Goal: Task Accomplishment & Management: Manage account settings

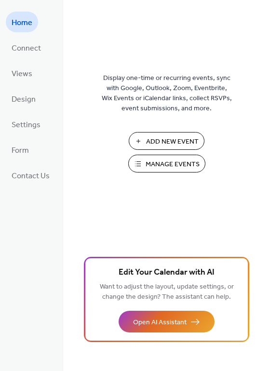
click at [160, 167] on span "Manage Events" at bounding box center [173, 165] width 54 height 10
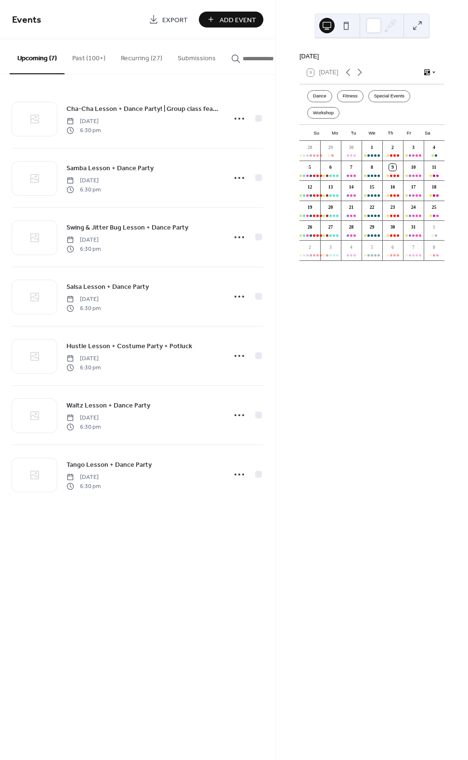
click at [135, 60] on button "Recurring (27)" at bounding box center [141, 56] width 57 height 34
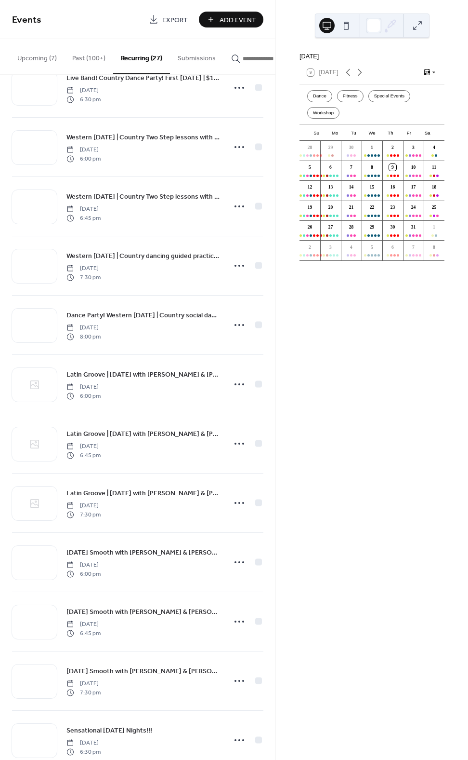
scroll to position [947, 0]
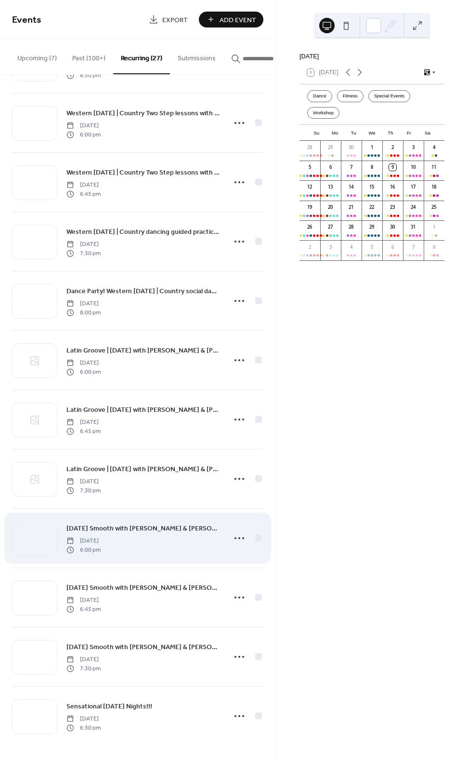
click at [165, 528] on span "[DATE] Smooth with [PERSON_NAME] & [PERSON_NAME] | Ballroom dance classes - Wal…" at bounding box center [144, 528] width 154 height 10
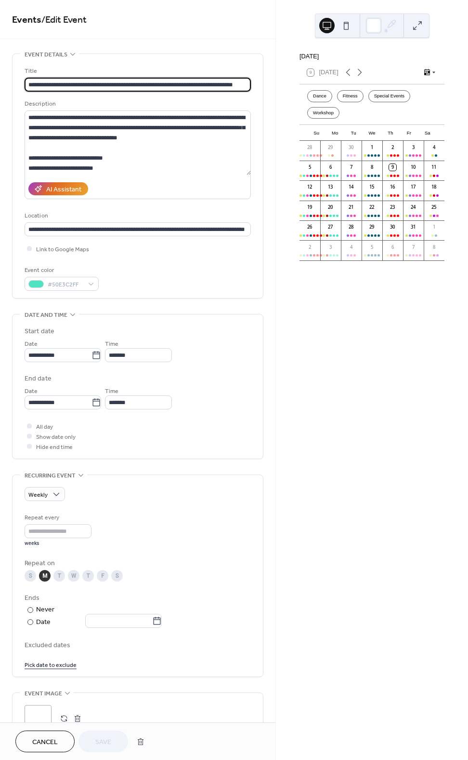
type input "**********"
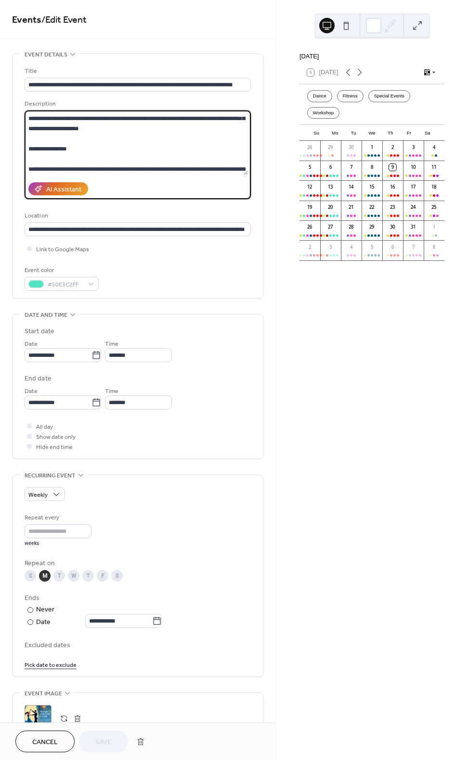
scroll to position [3, 0]
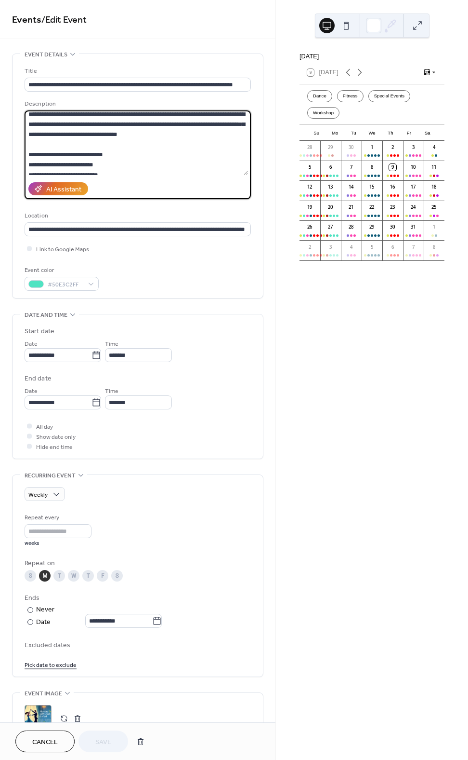
drag, startPoint x: 80, startPoint y: 160, endPoint x: 144, endPoint y: 111, distance: 80.9
click at [144, 111] on textarea at bounding box center [137, 142] width 224 height 65
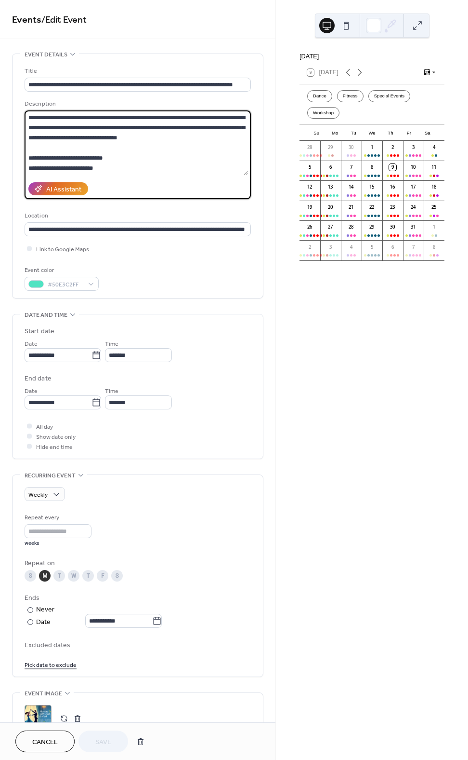
click at [143, 153] on textarea at bounding box center [137, 142] width 224 height 65
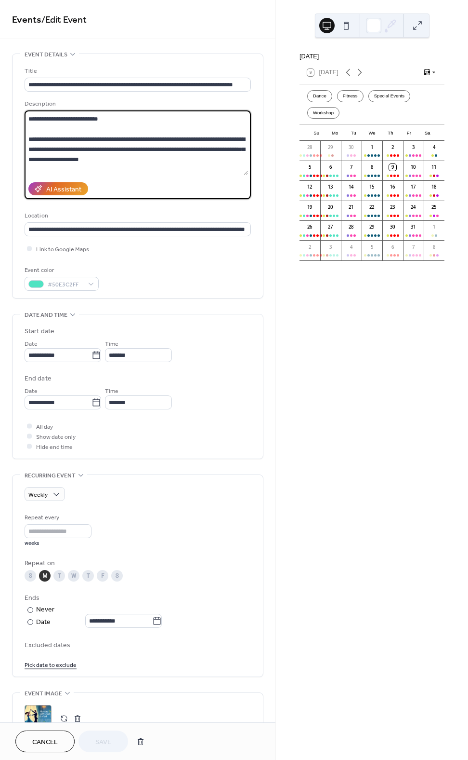
scroll to position [69, 0]
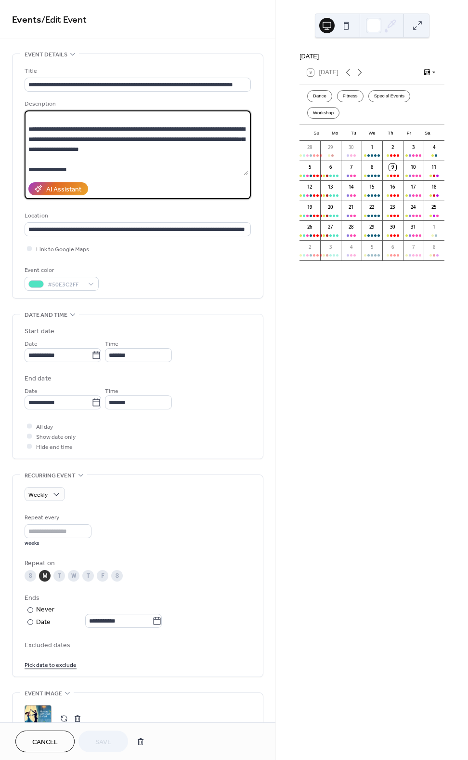
paste textarea "**********"
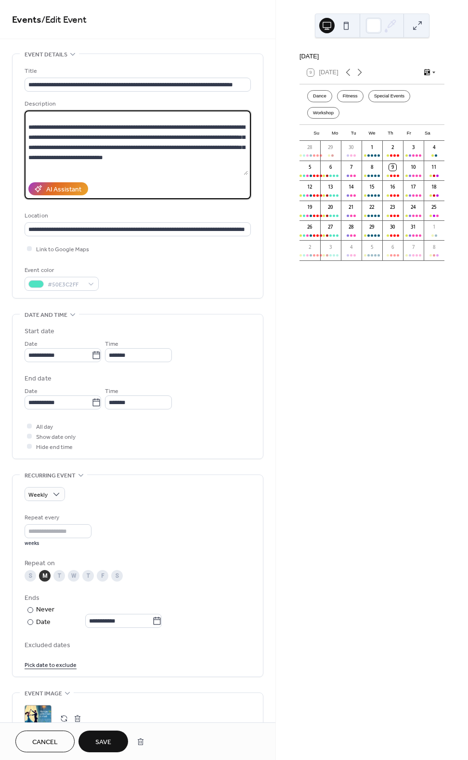
scroll to position [145, 0]
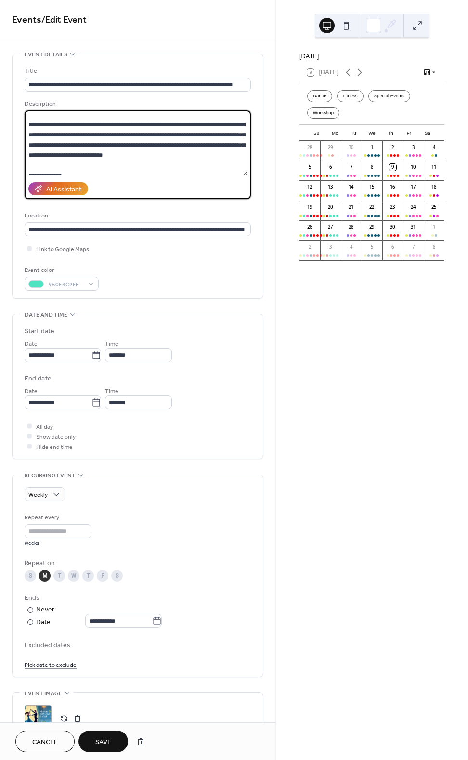
click at [62, 144] on textarea at bounding box center [137, 142] width 224 height 65
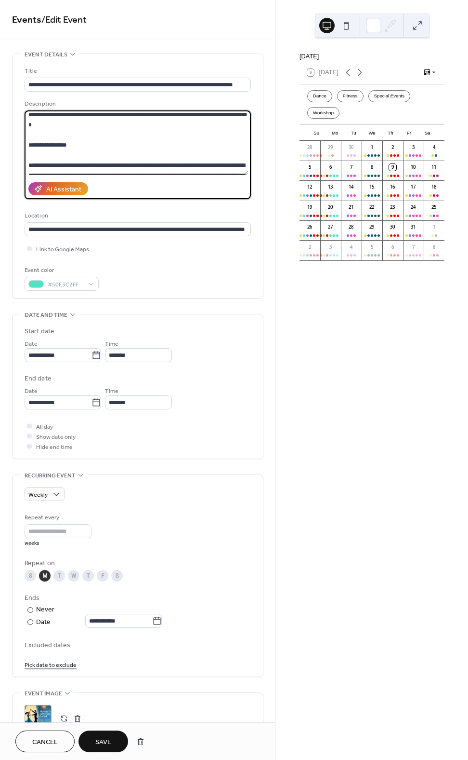
scroll to position [96, 0]
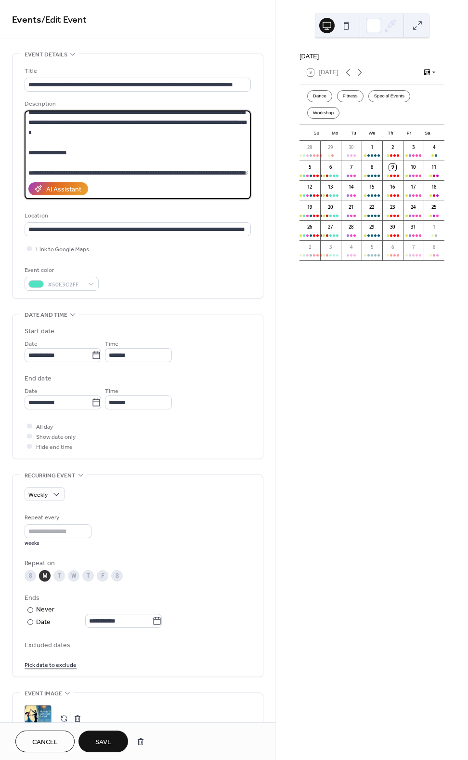
click at [119, 163] on textarea at bounding box center [137, 142] width 224 height 65
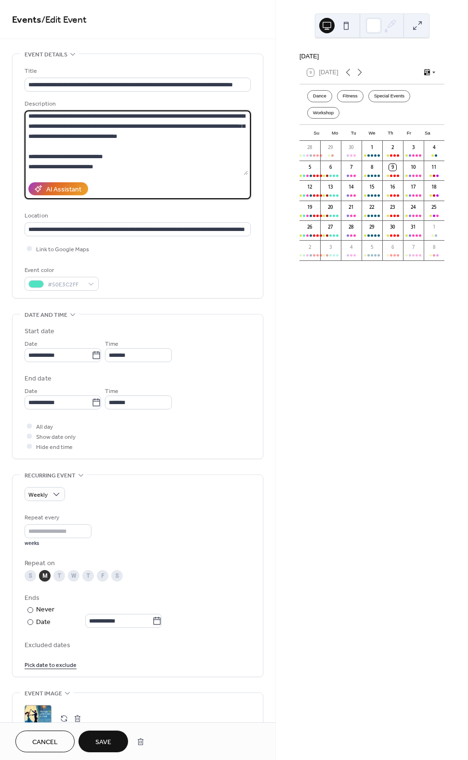
scroll to position [333, 0]
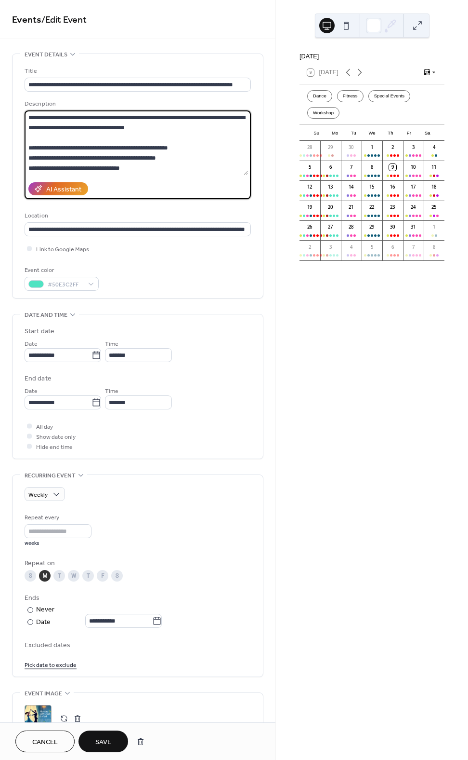
click at [187, 167] on textarea at bounding box center [137, 142] width 224 height 65
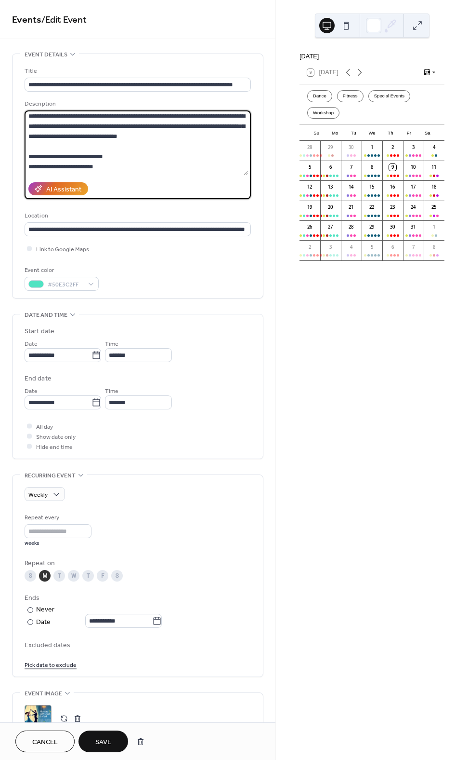
click at [129, 124] on textarea at bounding box center [137, 142] width 224 height 65
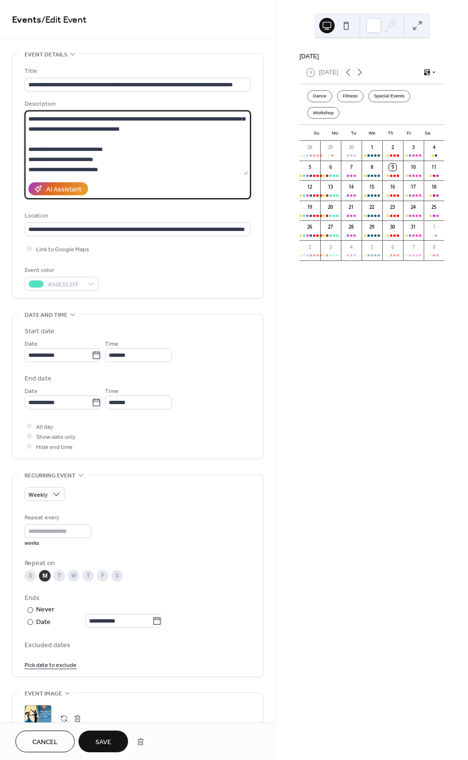
scroll to position [19, 0]
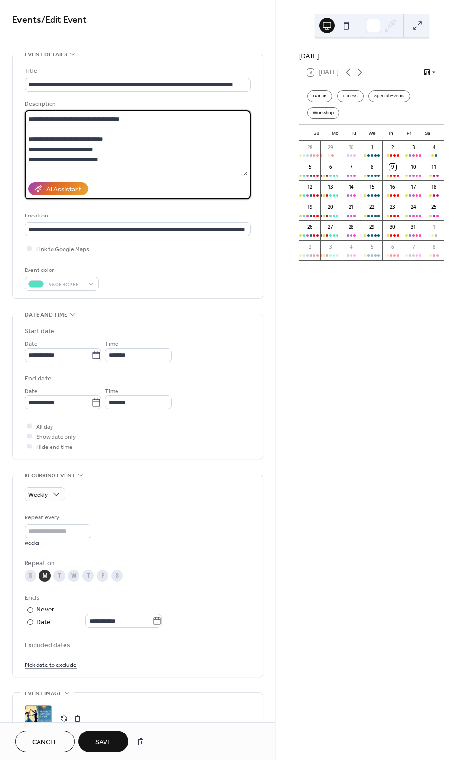
click at [214, 135] on textarea at bounding box center [137, 142] width 224 height 65
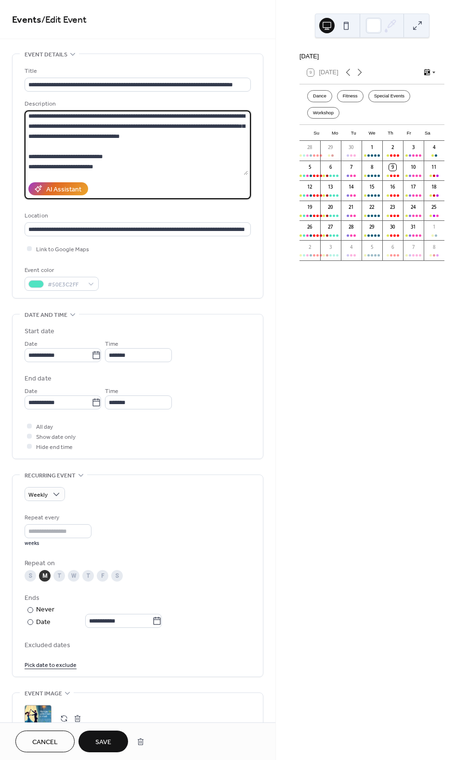
paste textarea "**"
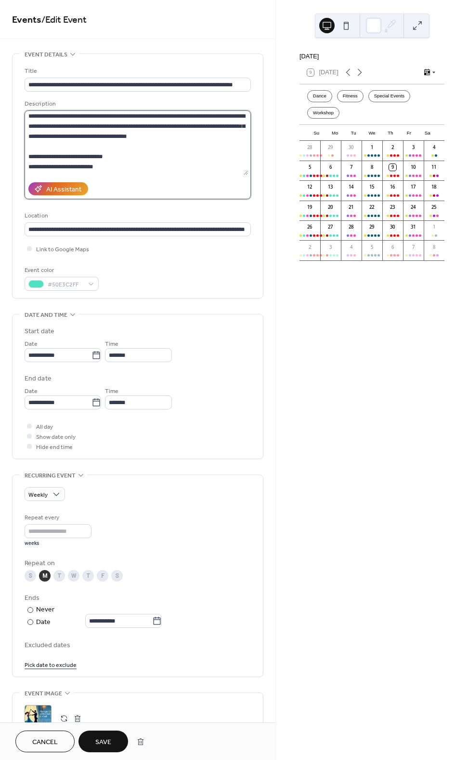
click at [99, 146] on textarea at bounding box center [137, 142] width 224 height 65
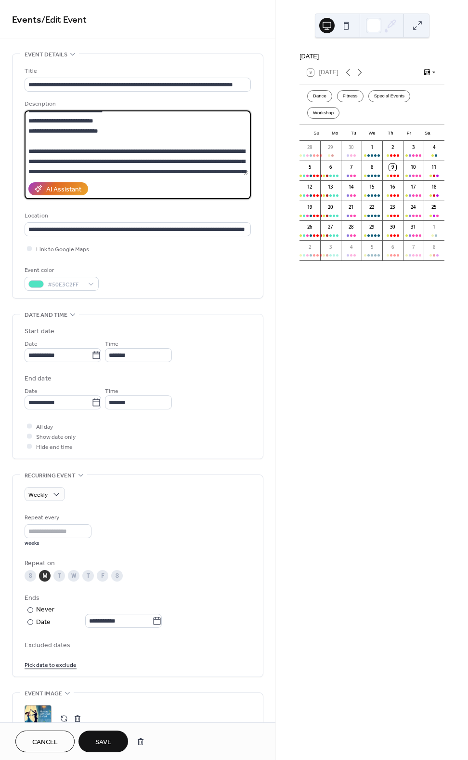
scroll to position [50, 0]
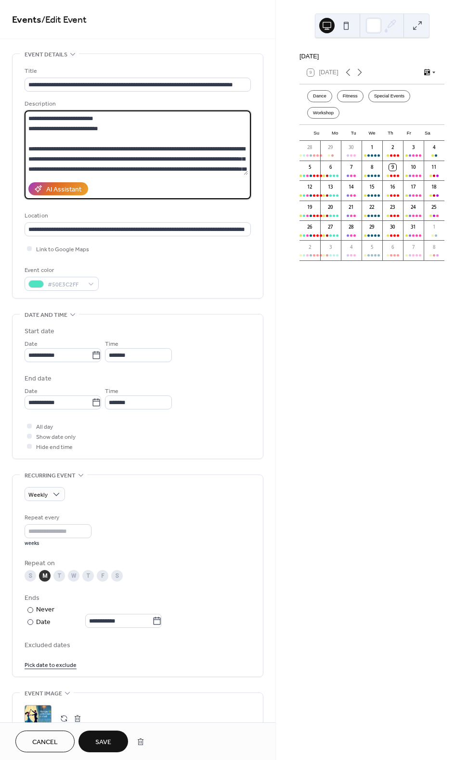
click at [27, 116] on textarea at bounding box center [137, 142] width 224 height 65
paste textarea "**********"
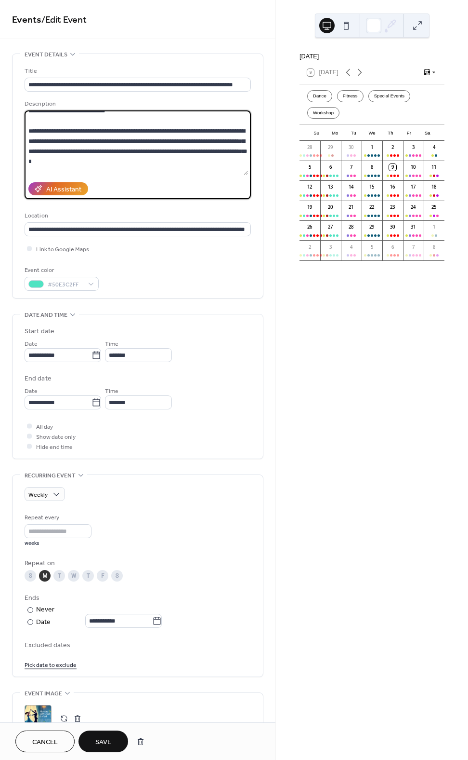
scroll to position [96, 0]
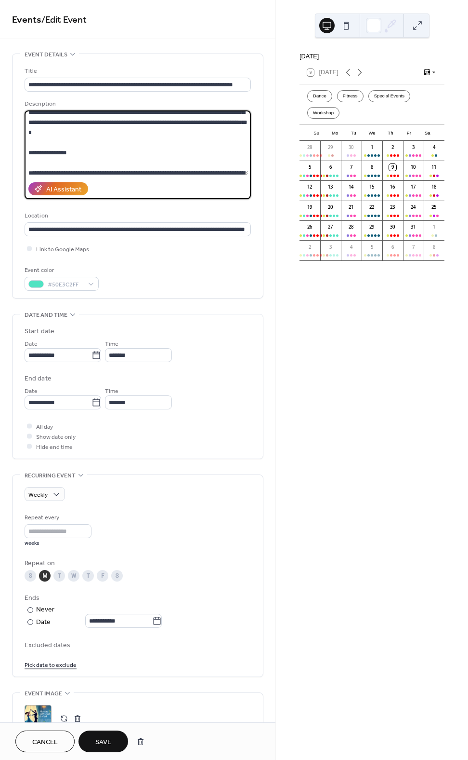
click at [113, 137] on textarea at bounding box center [137, 142] width 224 height 65
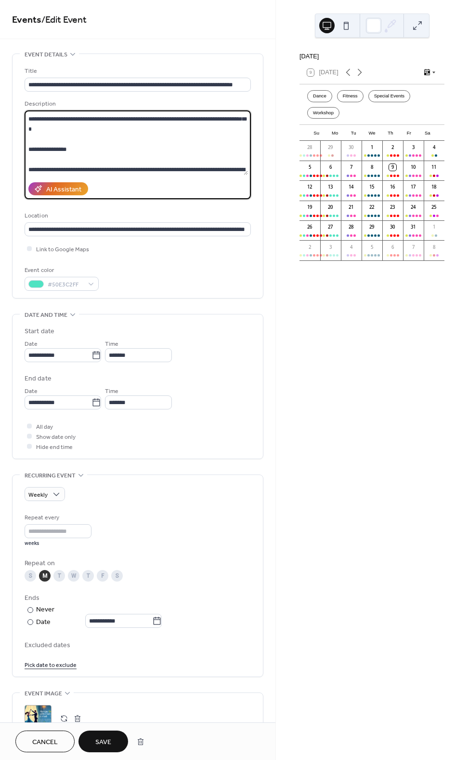
paste textarea "**********"
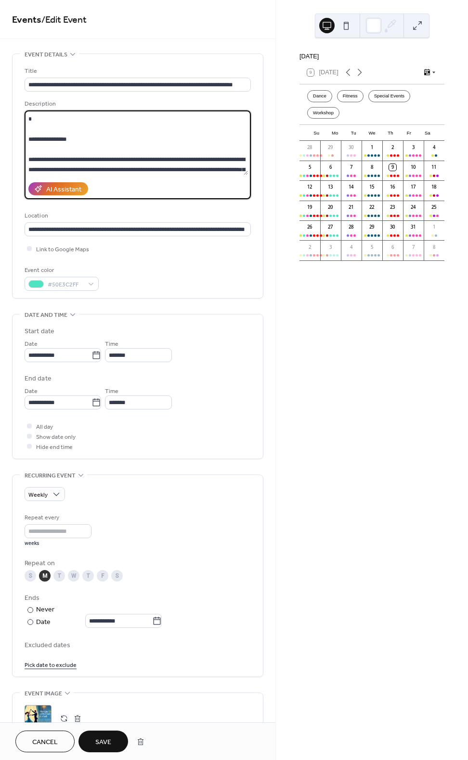
paste textarea "**"
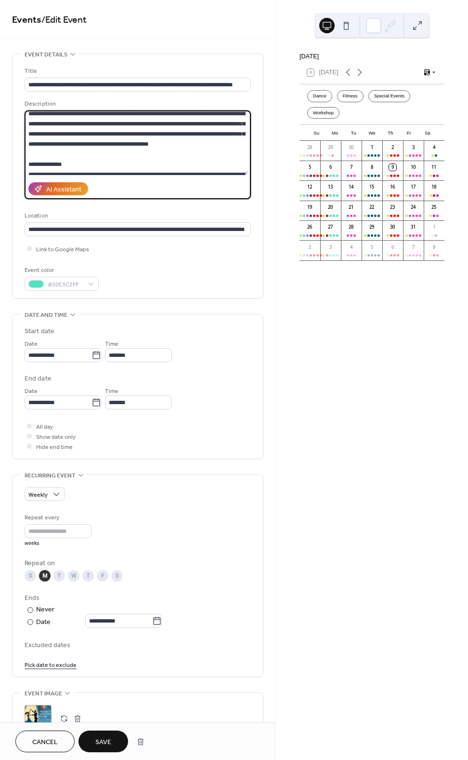
scroll to position [158, 0]
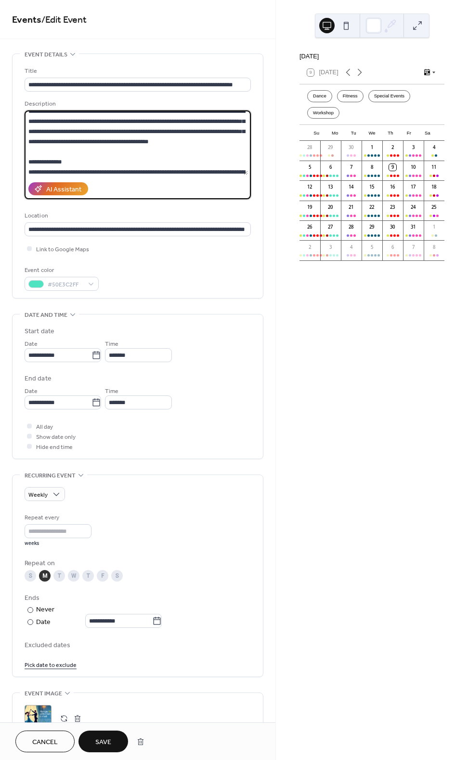
click at [176, 150] on textarea at bounding box center [137, 142] width 224 height 65
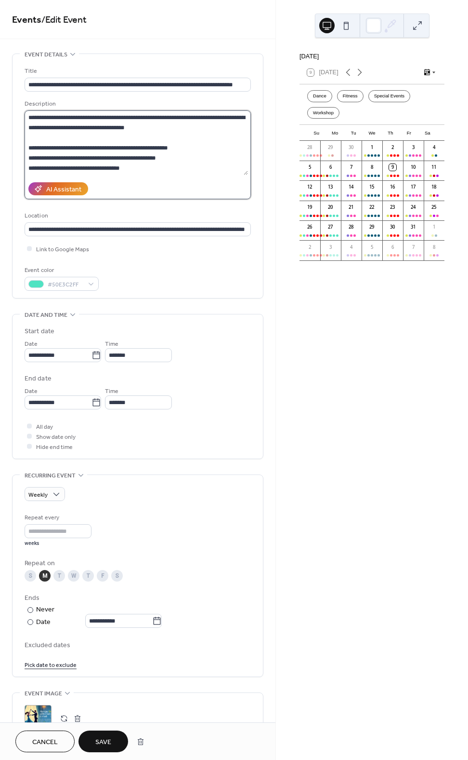
click at [75, 126] on textarea at bounding box center [137, 142] width 224 height 65
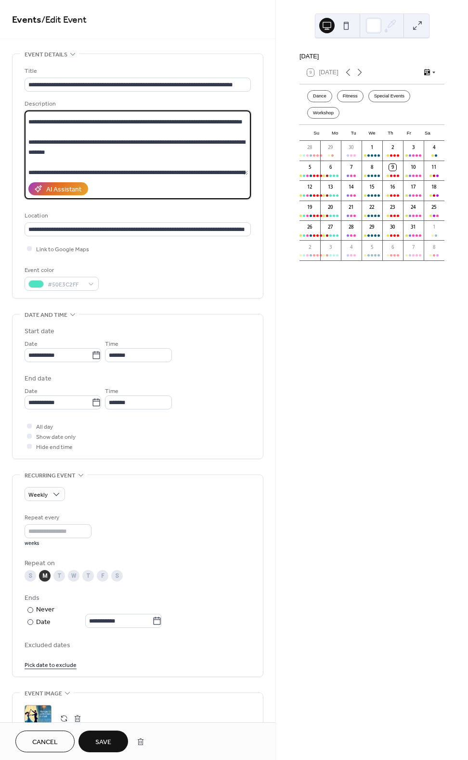
scroll to position [236, 0]
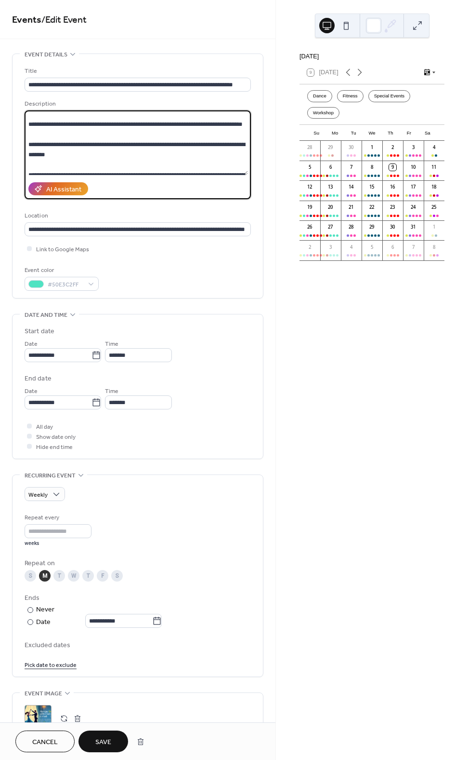
click at [29, 121] on textarea at bounding box center [137, 142] width 224 height 65
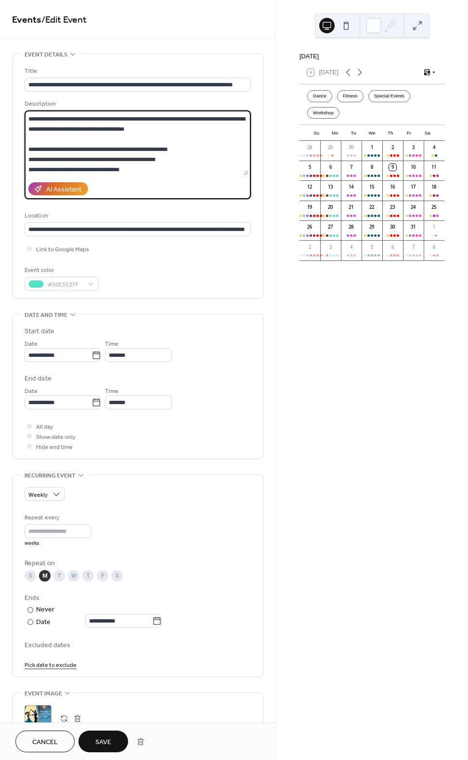
scroll to position [333, 0]
paste textarea "**********"
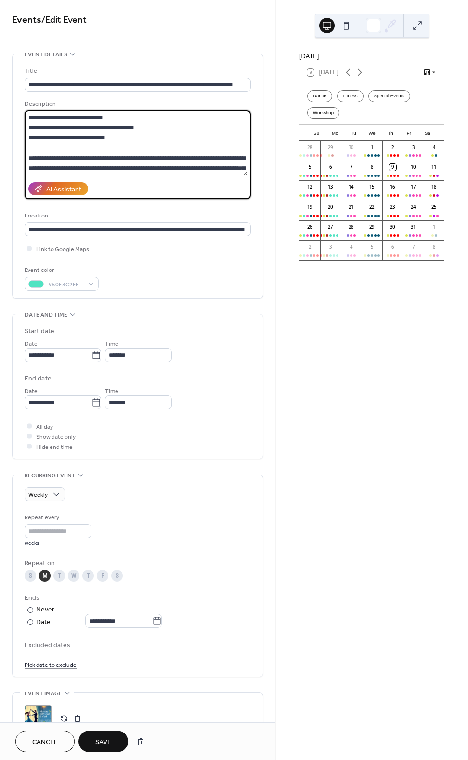
scroll to position [0, 0]
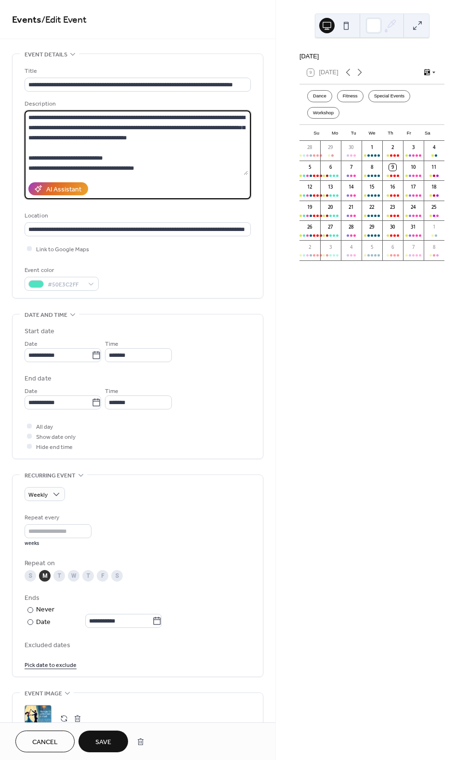
click at [187, 120] on textarea at bounding box center [137, 142] width 224 height 65
click at [128, 159] on textarea at bounding box center [137, 142] width 224 height 65
click at [128, 160] on textarea at bounding box center [137, 142] width 224 height 65
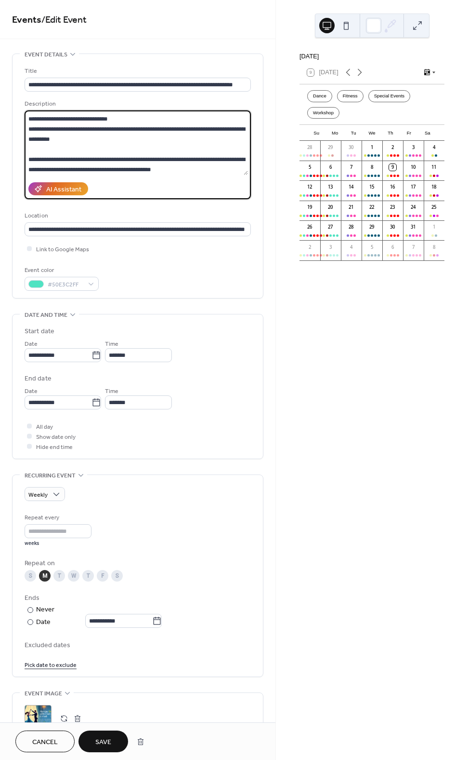
scroll to position [354, 0]
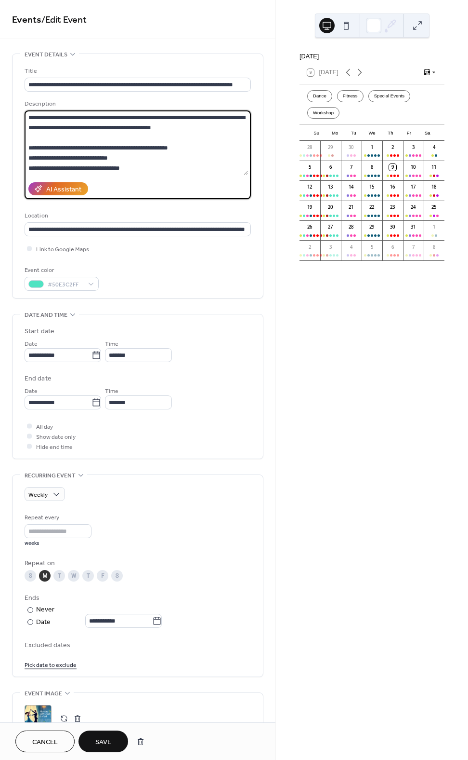
click at [200, 146] on textarea at bounding box center [137, 142] width 224 height 65
click at [204, 118] on textarea at bounding box center [137, 142] width 224 height 65
click at [209, 138] on textarea at bounding box center [137, 142] width 224 height 65
click at [169, 129] on textarea at bounding box center [137, 142] width 224 height 65
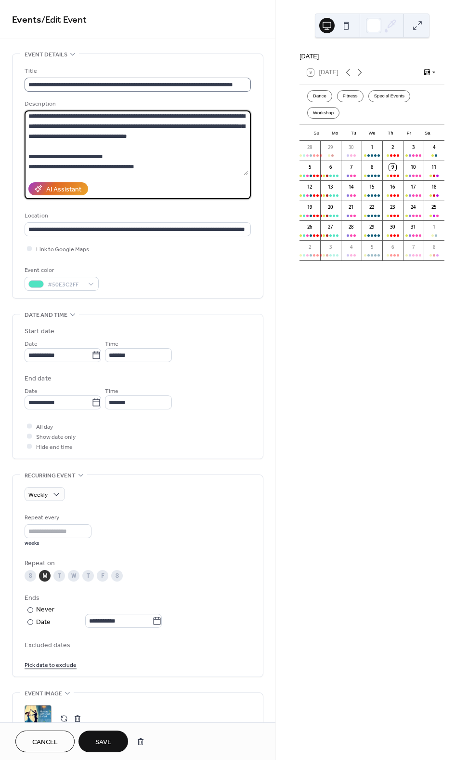
paste textarea "**********"
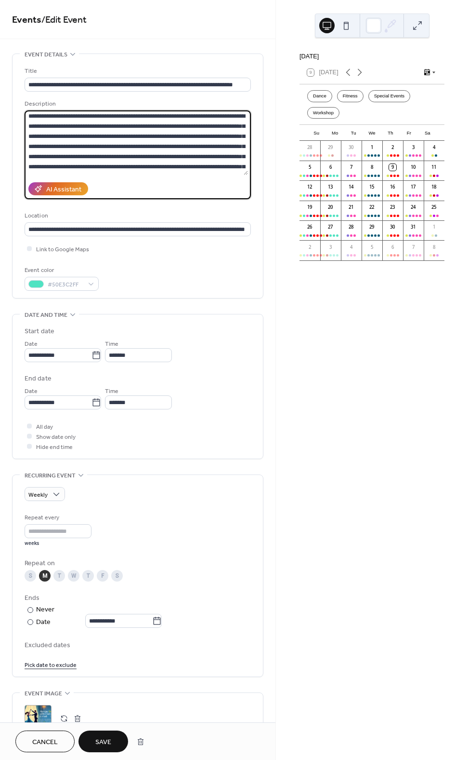
click at [179, 135] on textarea at bounding box center [137, 142] width 224 height 65
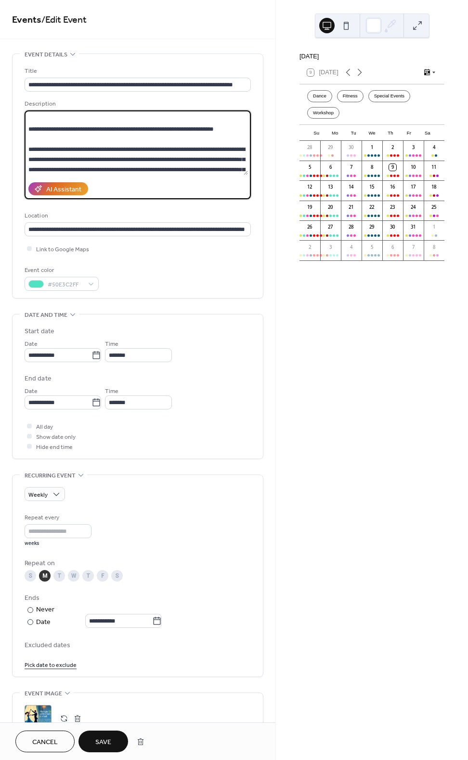
scroll to position [39, 0]
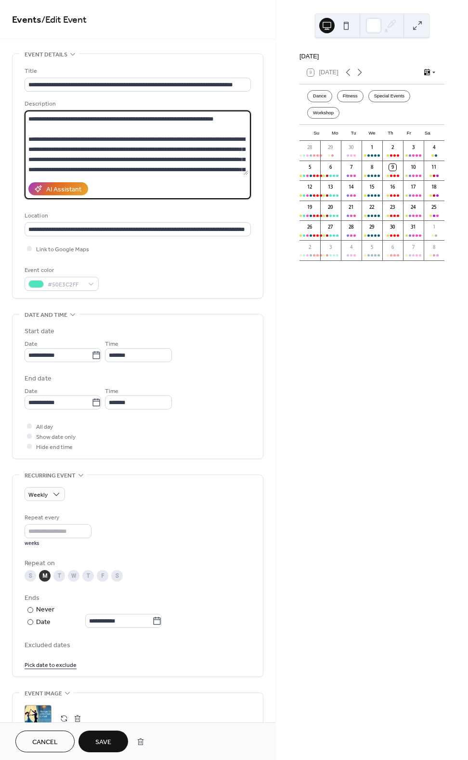
click at [219, 166] on textarea at bounding box center [137, 142] width 224 height 65
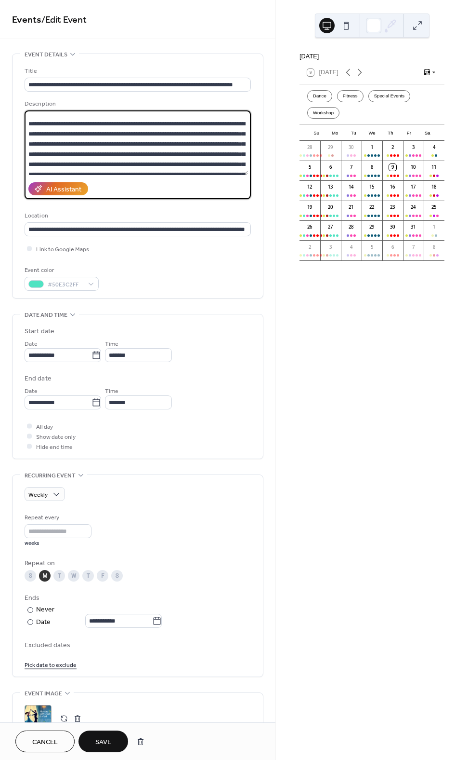
scroll to position [107, 0]
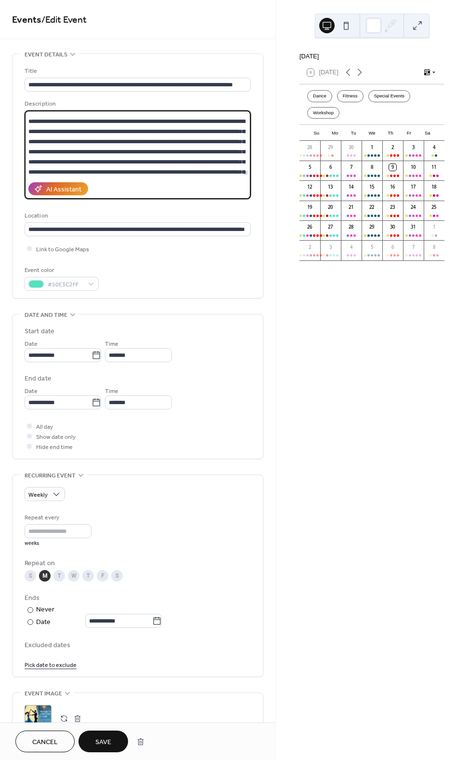
click at [230, 152] on textarea at bounding box center [137, 142] width 224 height 65
click at [107, 130] on textarea at bounding box center [137, 142] width 224 height 65
click at [69, 120] on textarea at bounding box center [137, 142] width 224 height 65
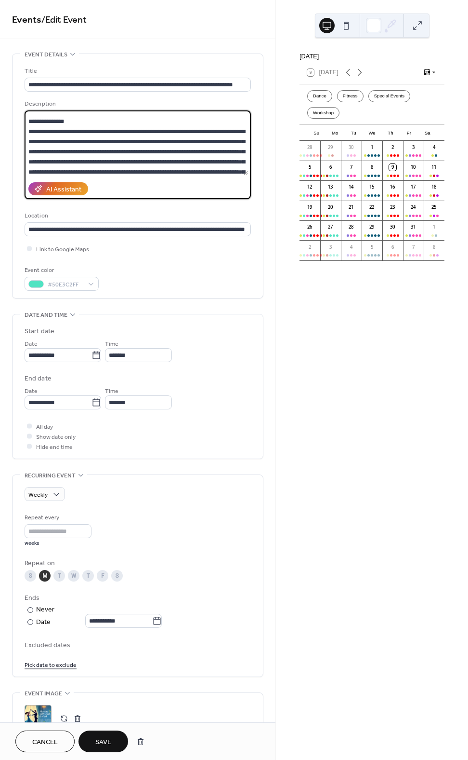
scroll to position [199, 0]
click at [220, 121] on textarea at bounding box center [137, 142] width 224 height 65
click at [221, 122] on textarea at bounding box center [137, 142] width 224 height 65
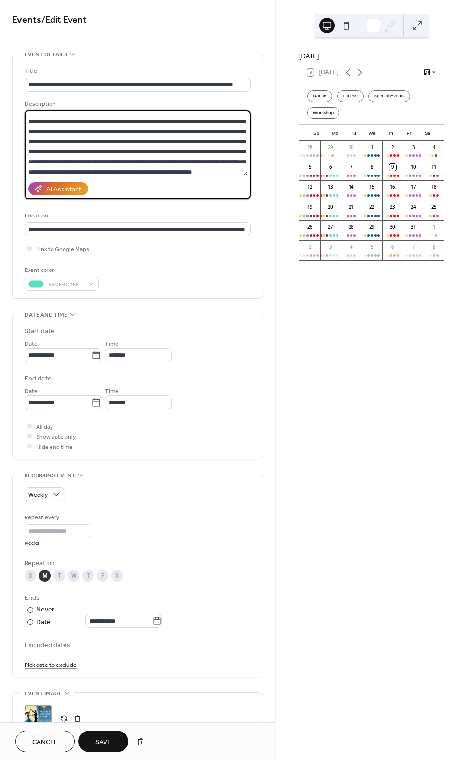
click at [155, 119] on textarea at bounding box center [137, 142] width 224 height 65
click at [68, 129] on textarea at bounding box center [137, 142] width 224 height 65
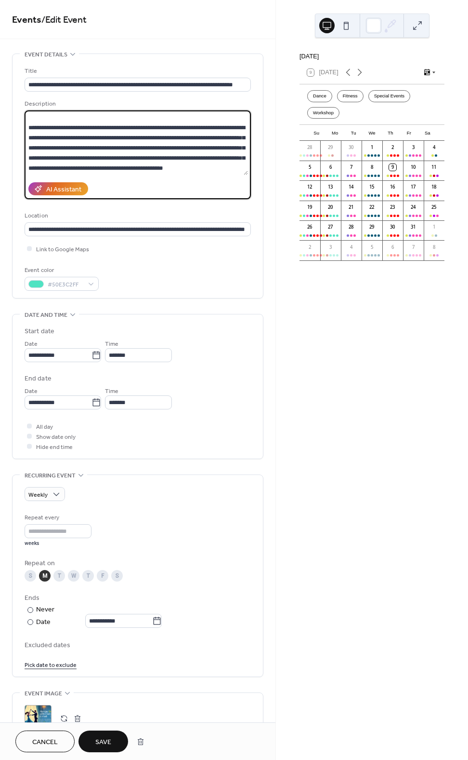
click at [113, 120] on textarea at bounding box center [137, 142] width 224 height 65
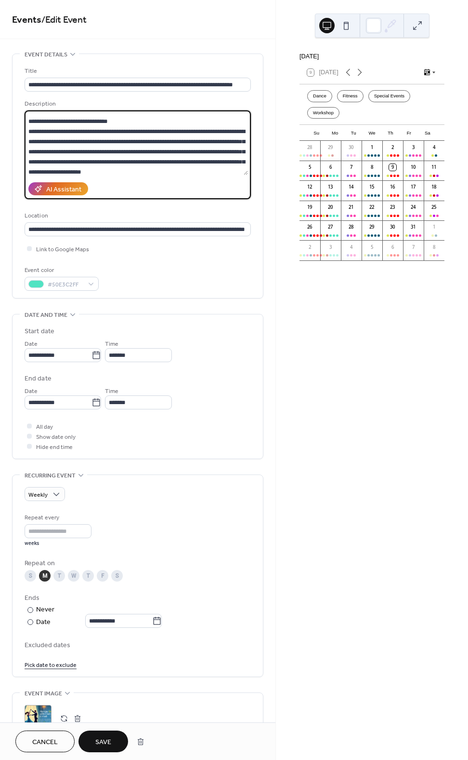
scroll to position [253, 0]
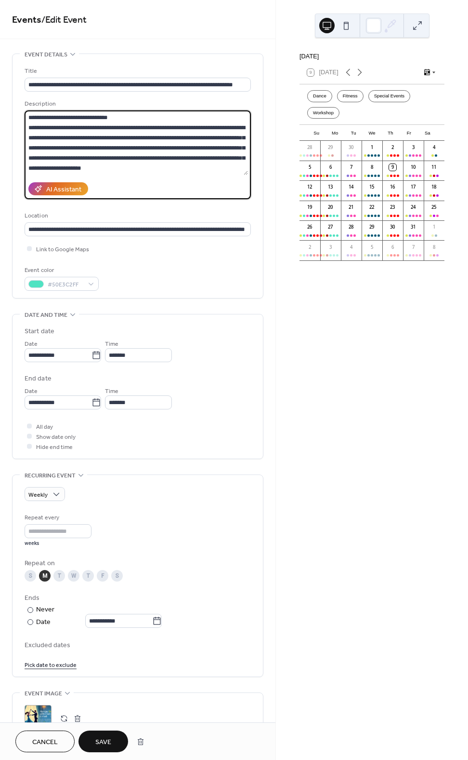
click at [238, 150] on textarea at bounding box center [137, 142] width 224 height 65
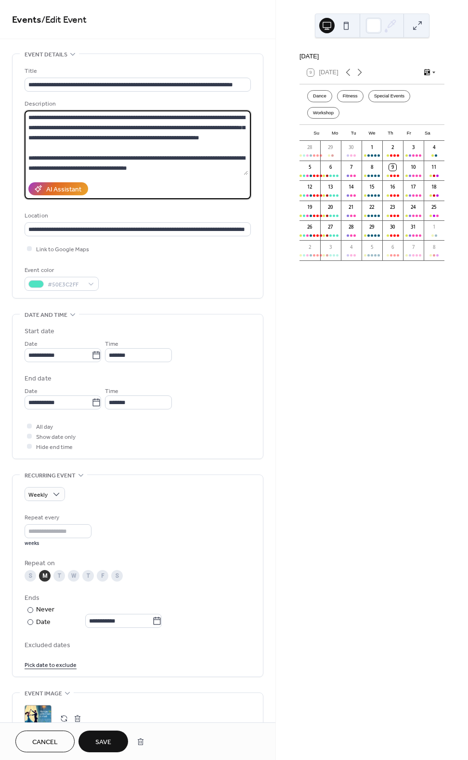
click at [173, 158] on textarea at bounding box center [137, 142] width 224 height 65
click at [117, 164] on textarea at bounding box center [137, 142] width 224 height 65
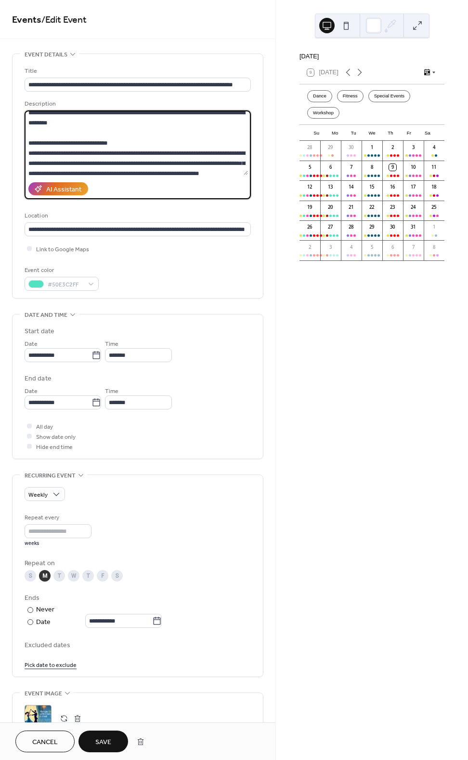
scroll to position [225, 0]
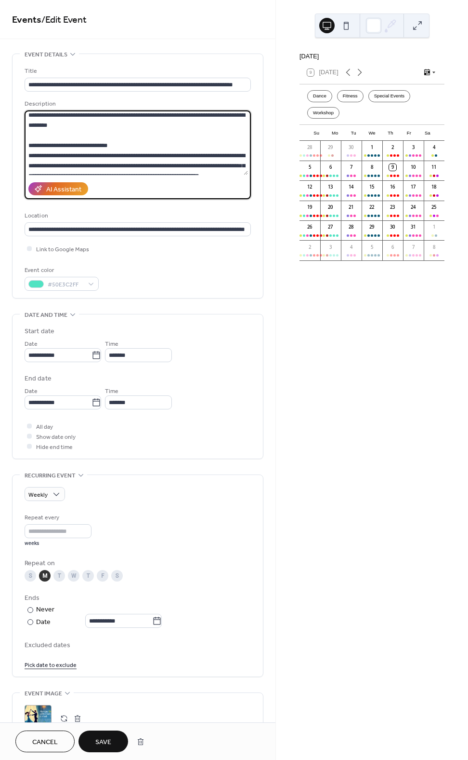
click at [86, 154] on textarea at bounding box center [137, 142] width 224 height 65
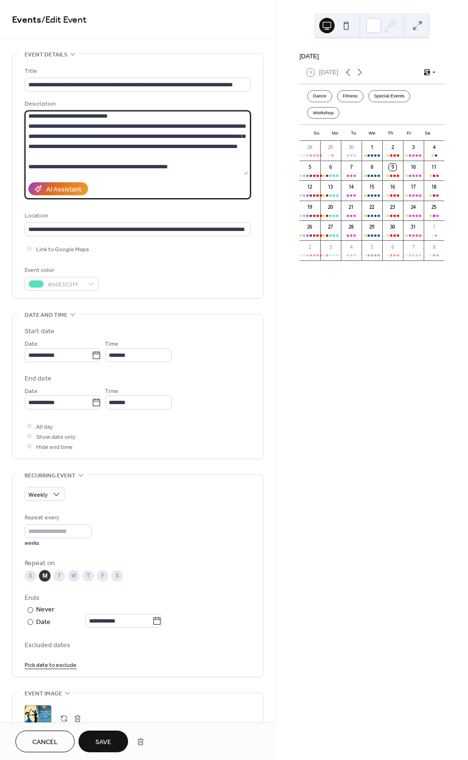
scroll to position [244, 0]
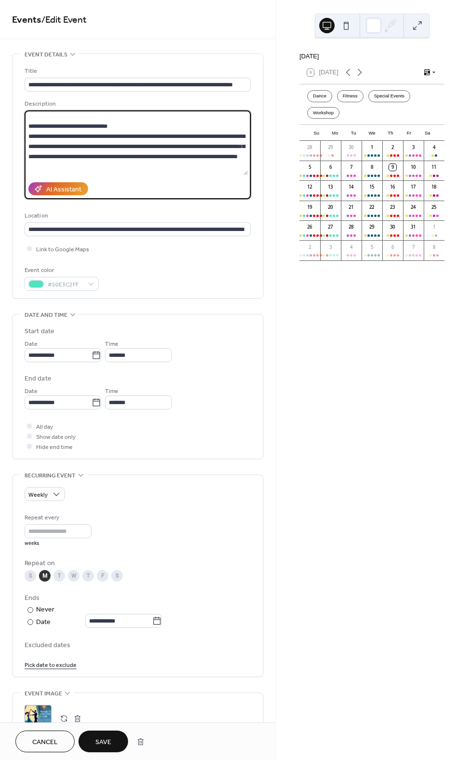
click at [117, 134] on textarea at bounding box center [137, 142] width 224 height 65
click at [87, 135] on textarea at bounding box center [137, 142] width 224 height 65
click at [45, 156] on textarea at bounding box center [137, 142] width 224 height 65
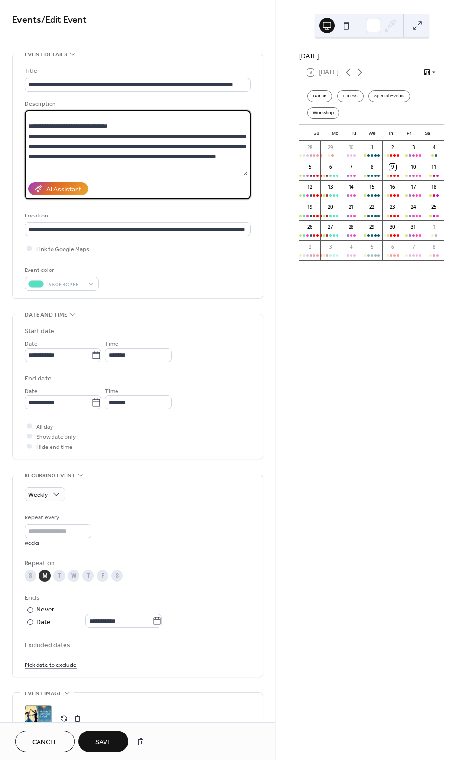
scroll to position [252, 0]
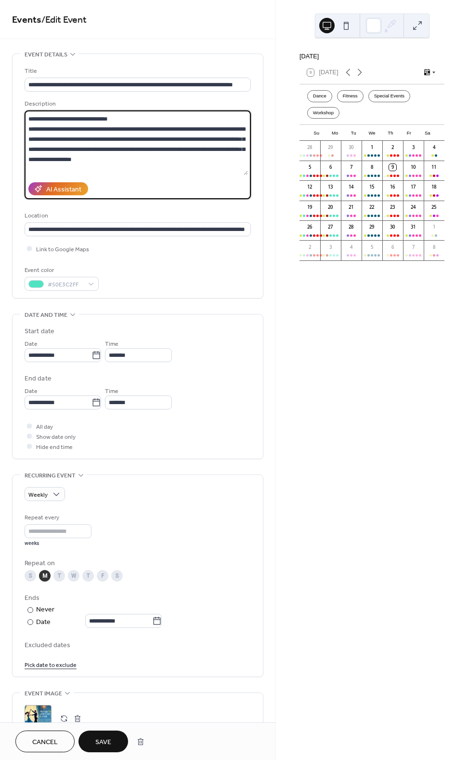
click at [91, 148] on textarea at bounding box center [137, 142] width 224 height 65
click at [94, 161] on textarea at bounding box center [137, 142] width 224 height 65
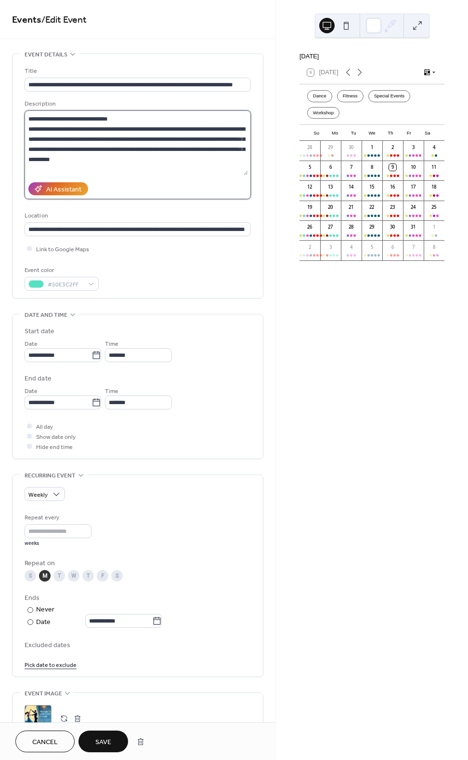
click at [144, 146] on textarea at bounding box center [137, 142] width 224 height 65
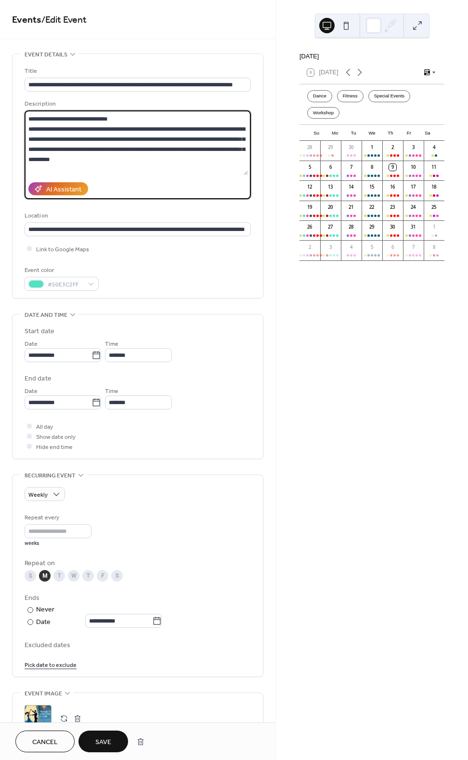
click at [44, 158] on textarea at bounding box center [137, 142] width 224 height 65
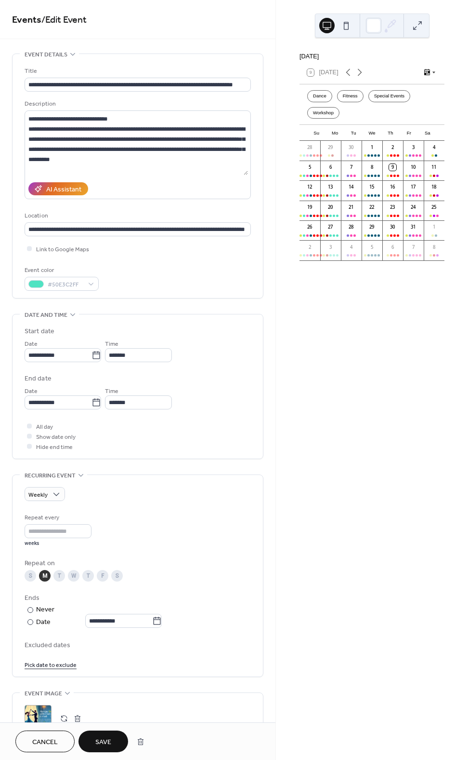
click at [216, 14] on span "Events / Edit Event" at bounding box center [138, 20] width 252 height 19
click at [47, 157] on textarea at bounding box center [137, 142] width 224 height 65
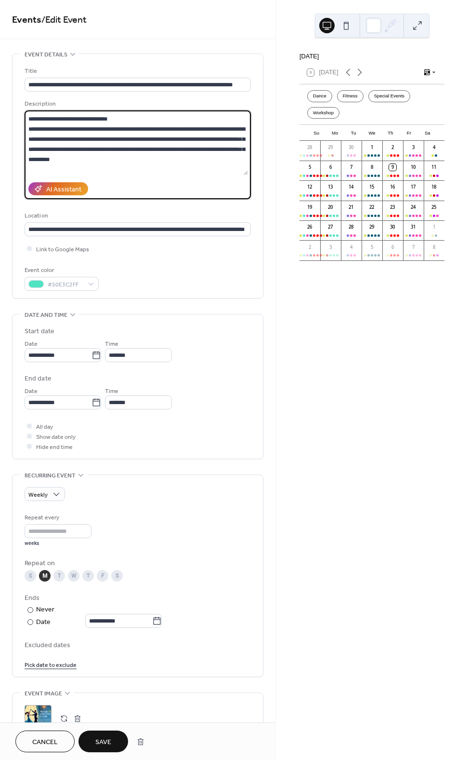
click at [47, 157] on textarea at bounding box center [137, 142] width 224 height 65
click at [98, 127] on textarea at bounding box center [137, 142] width 224 height 65
click at [146, 159] on textarea at bounding box center [137, 142] width 224 height 65
click at [90, 148] on textarea at bounding box center [137, 142] width 224 height 65
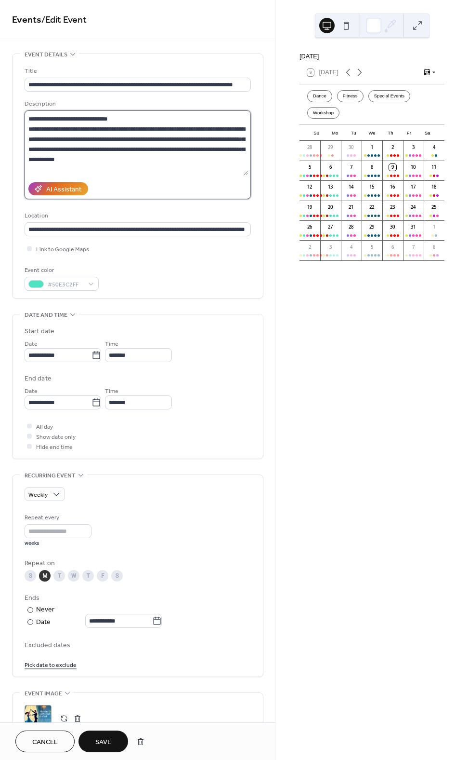
click at [108, 163] on textarea at bounding box center [137, 142] width 224 height 65
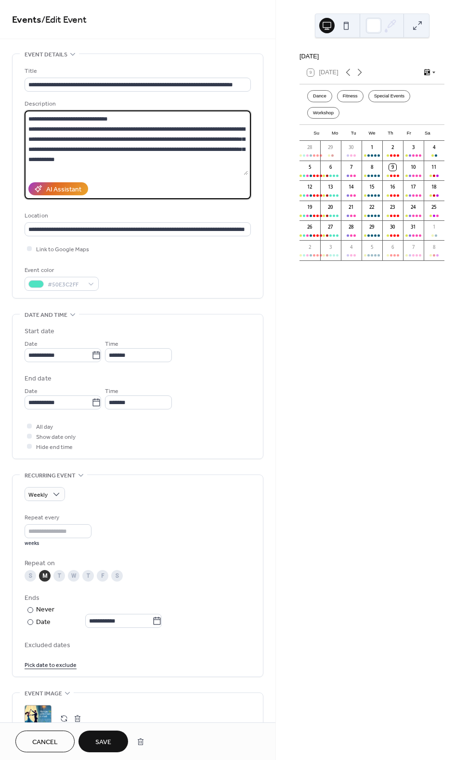
click at [65, 158] on textarea at bounding box center [137, 142] width 224 height 65
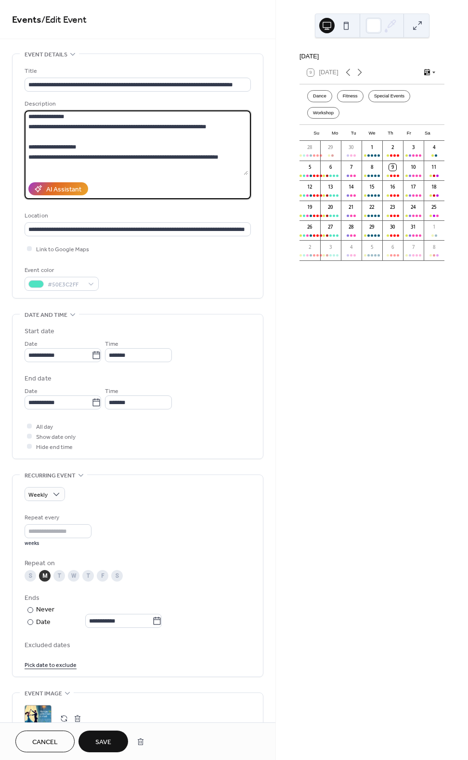
scroll to position [191, 0]
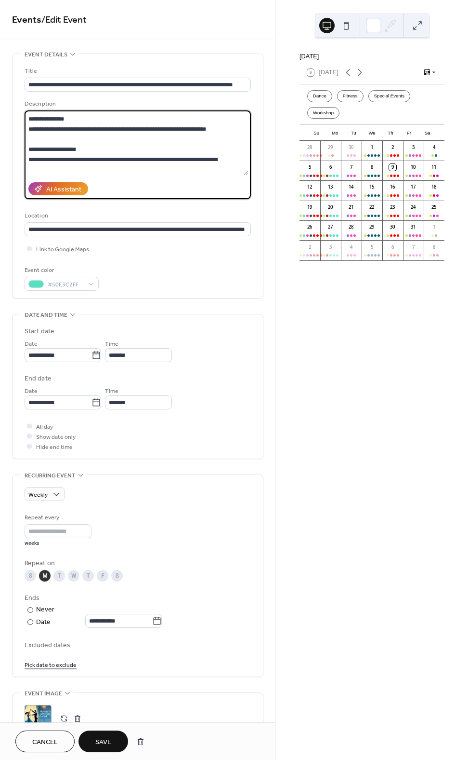
click at [146, 159] on textarea at bounding box center [137, 142] width 224 height 65
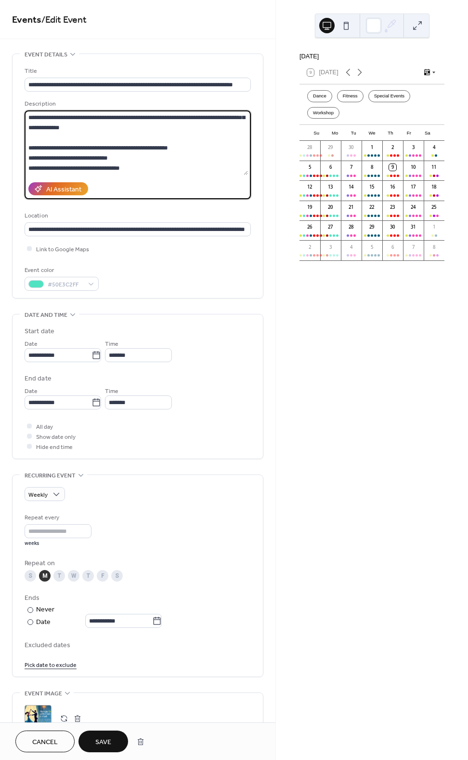
scroll to position [227, 0]
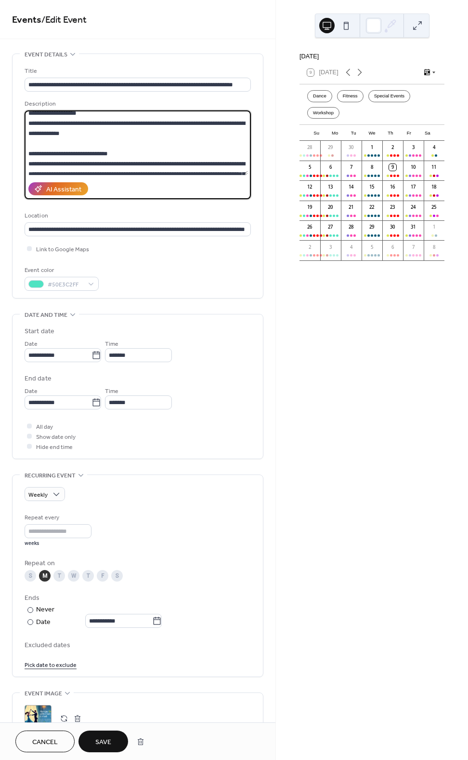
drag, startPoint x: 229, startPoint y: 162, endPoint x: 196, endPoint y: 118, distance: 55.4
click at [196, 118] on textarea at bounding box center [137, 142] width 224 height 65
click at [141, 119] on textarea at bounding box center [137, 142] width 224 height 65
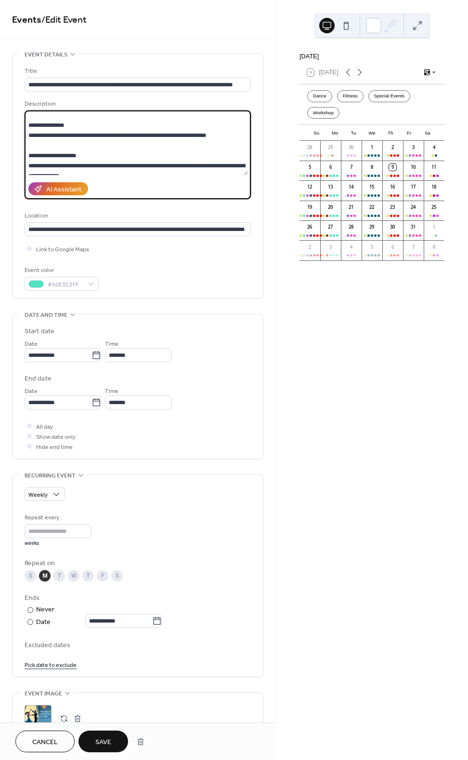
scroll to position [179, 0]
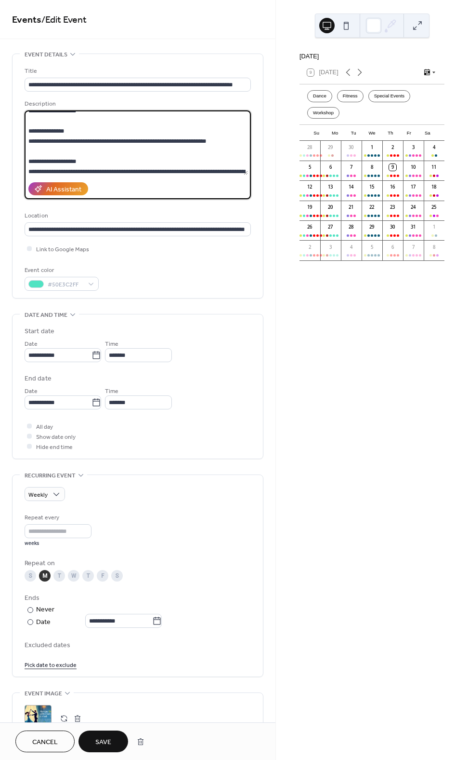
click at [99, 171] on textarea at bounding box center [137, 142] width 224 height 65
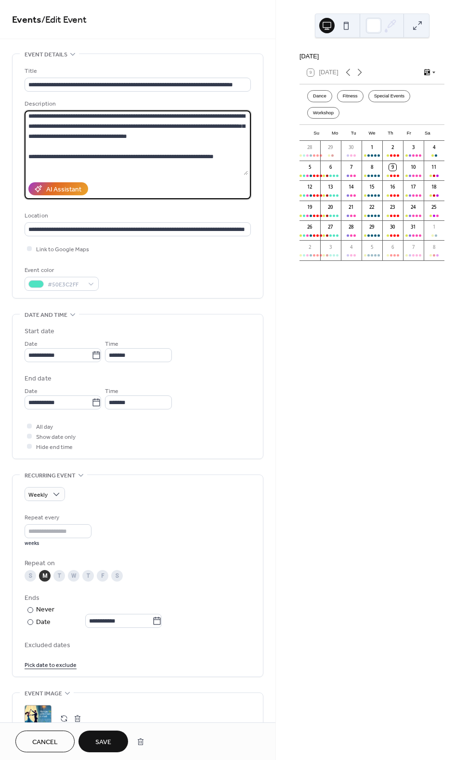
scroll to position [292, 0]
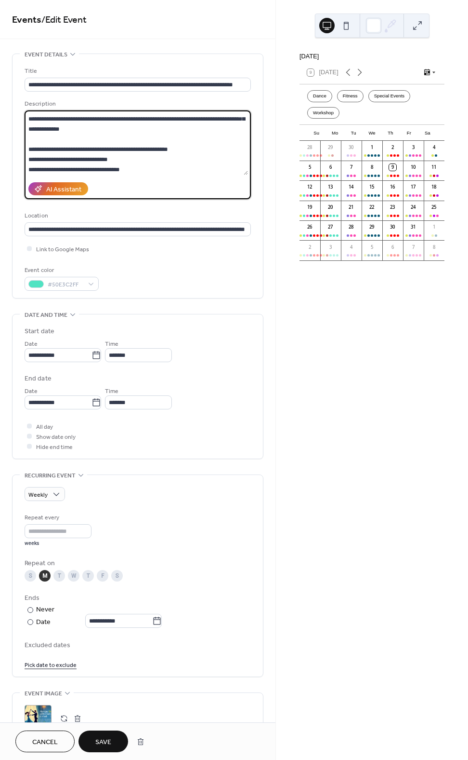
click at [160, 130] on textarea at bounding box center [137, 142] width 224 height 65
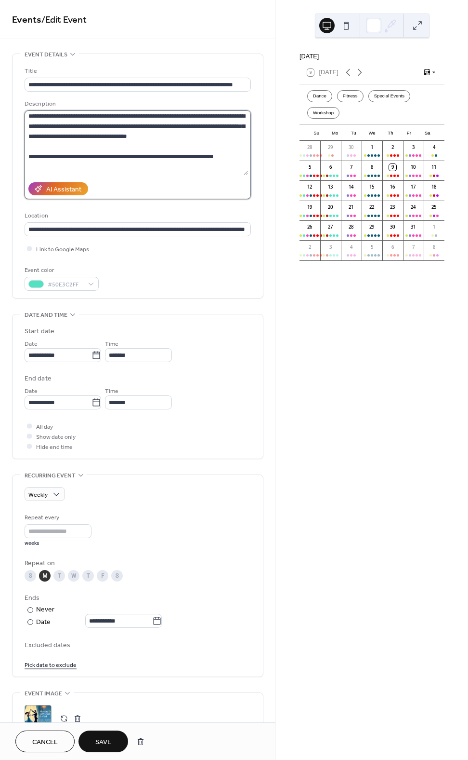
drag, startPoint x: 81, startPoint y: 137, endPoint x: 93, endPoint y: 137, distance: 11.1
click at [82, 137] on textarea at bounding box center [137, 142] width 224 height 65
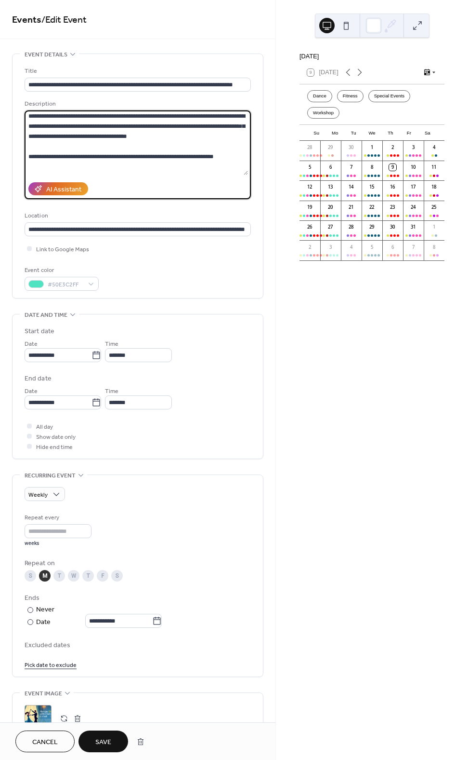
click at [189, 139] on textarea at bounding box center [137, 142] width 224 height 65
paste textarea "*********"
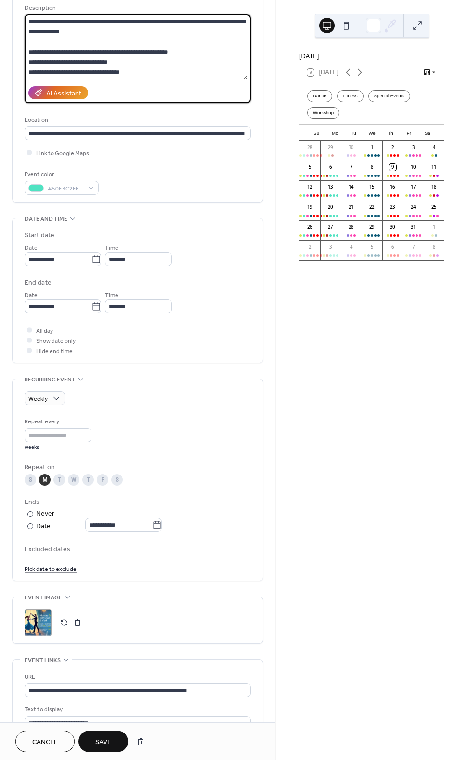
scroll to position [96, 0]
type textarea "**********"
click at [110, 745] on span "Save" at bounding box center [103, 742] width 16 height 10
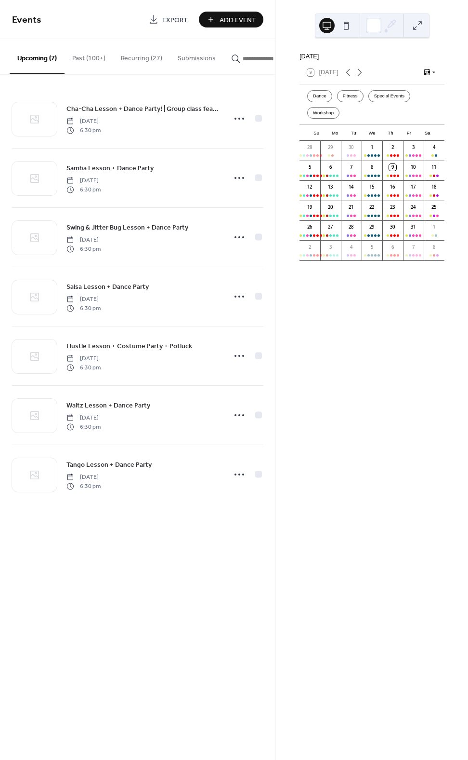
click at [136, 53] on button "Recurring (27)" at bounding box center [141, 56] width 57 height 34
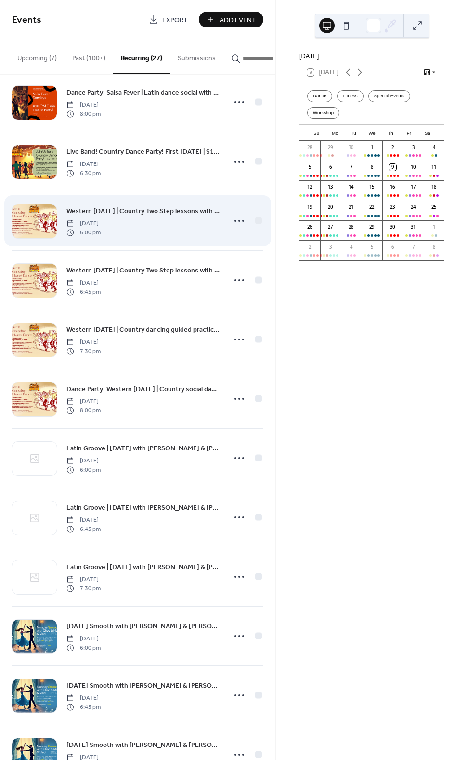
scroll to position [947, 0]
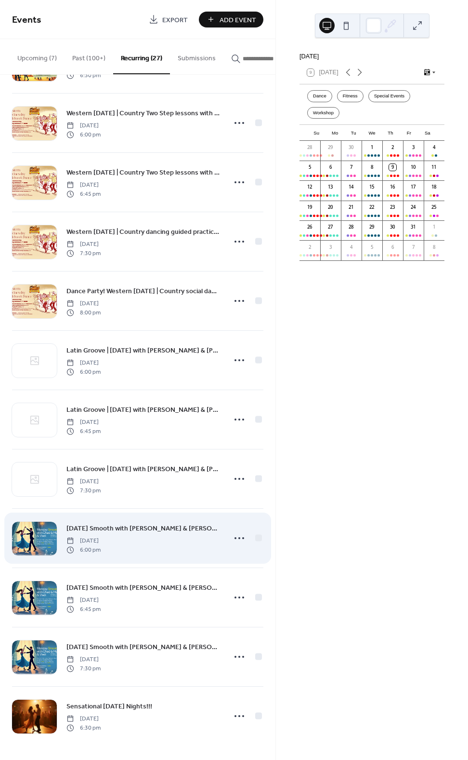
click at [147, 527] on span "[DATE] Smooth with [PERSON_NAME] & [PERSON_NAME] | Ballroom dance classes - Wal…" at bounding box center [144, 528] width 154 height 10
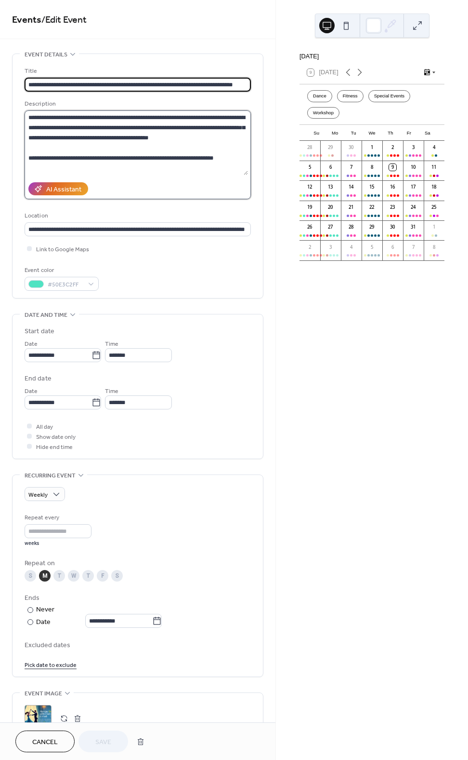
click at [32, 117] on textarea at bounding box center [137, 142] width 224 height 65
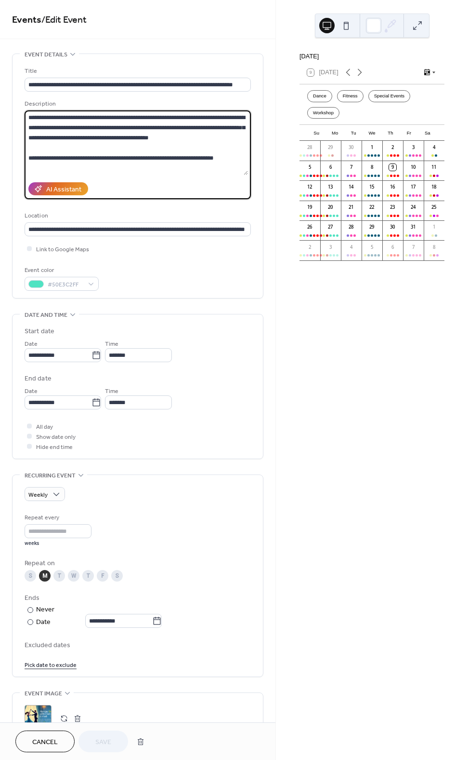
scroll to position [292, 0]
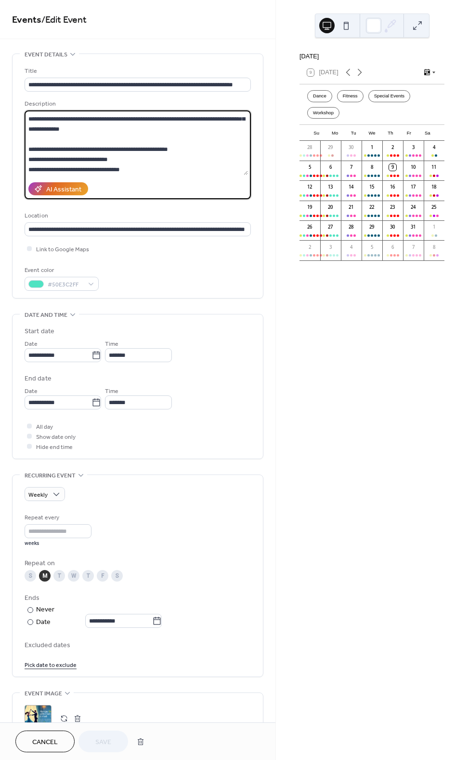
click at [55, 741] on span "Cancel" at bounding box center [45, 742] width 26 height 10
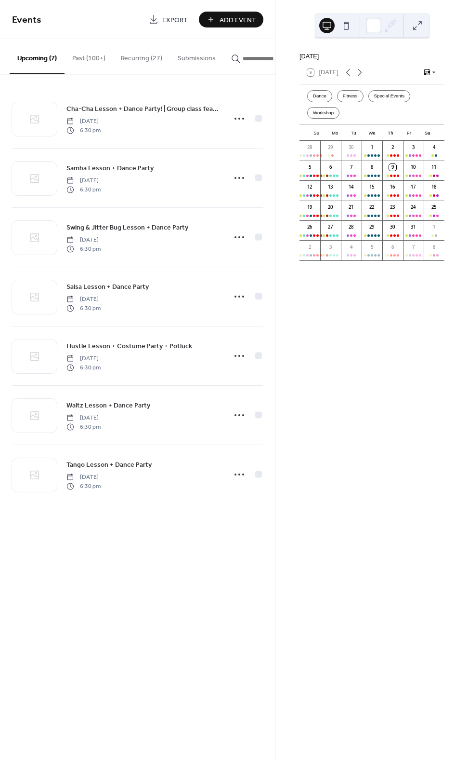
click at [142, 52] on button "Recurring (27)" at bounding box center [141, 56] width 57 height 34
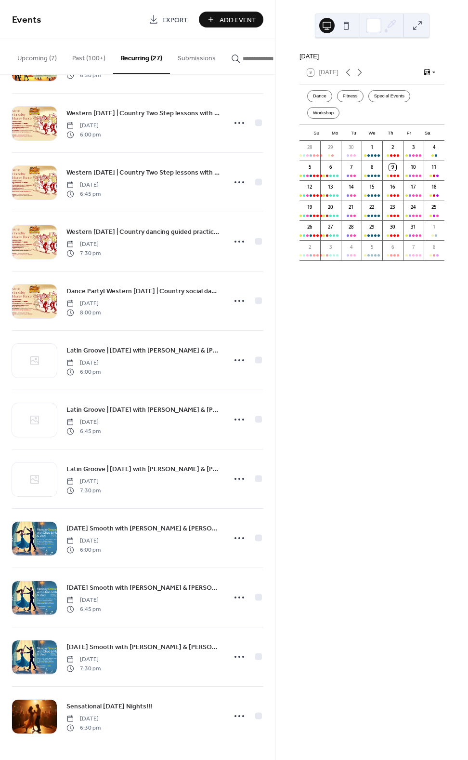
scroll to position [947, 0]
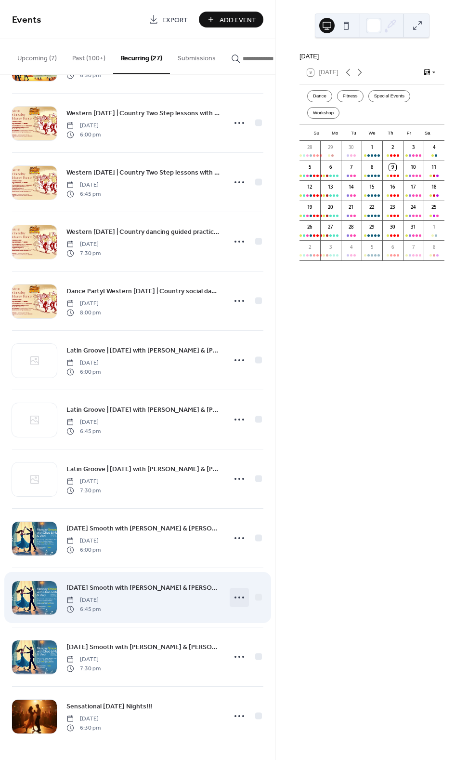
click at [234, 592] on icon at bounding box center [239, 596] width 15 height 15
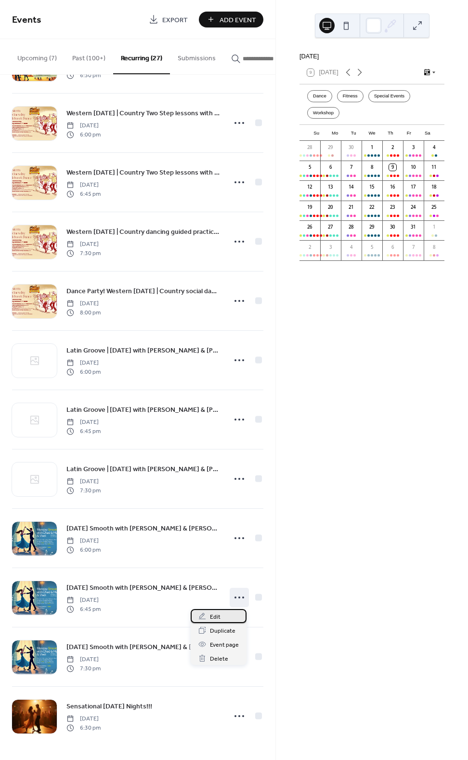
click at [230, 613] on div "Edit" at bounding box center [219, 616] width 56 height 14
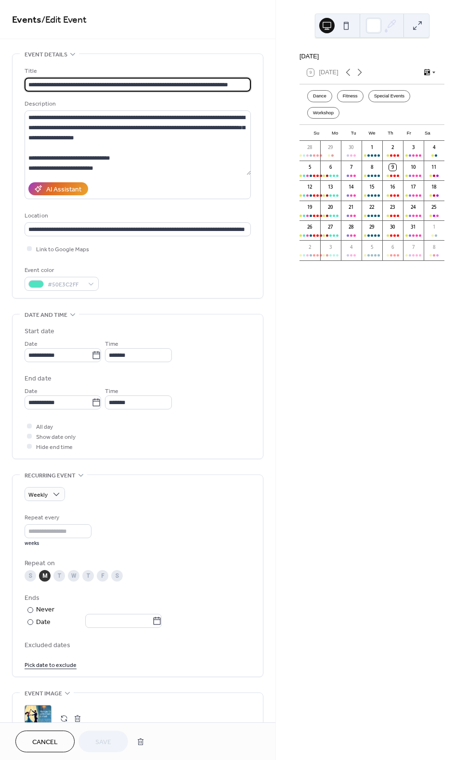
type input "**********"
click at [168, 117] on textarea at bounding box center [137, 142] width 224 height 65
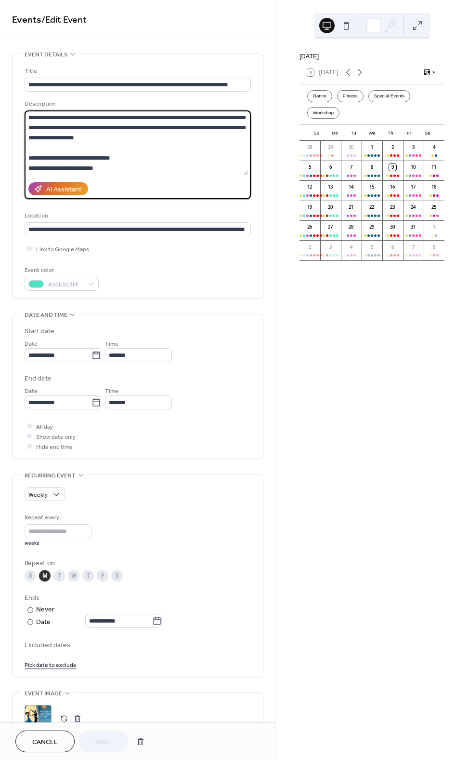
click at [168, 117] on textarea at bounding box center [137, 142] width 224 height 65
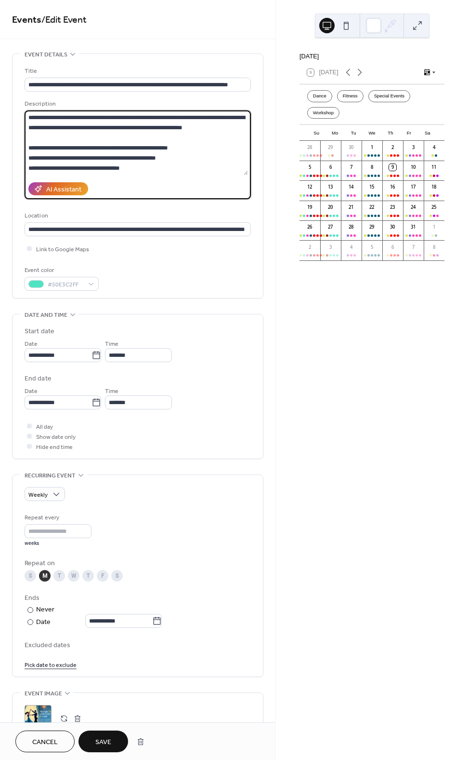
scroll to position [314, 0]
click at [164, 147] on textarea at bounding box center [137, 142] width 224 height 65
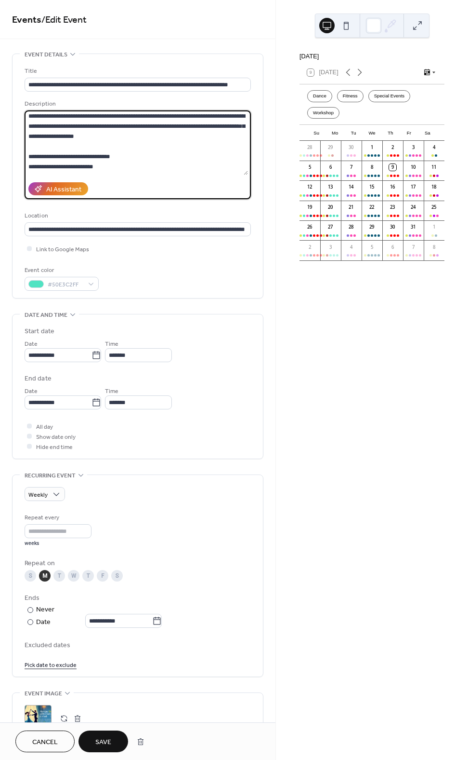
scroll to position [0, 0]
click at [116, 116] on textarea at bounding box center [137, 142] width 224 height 65
paste textarea "**"
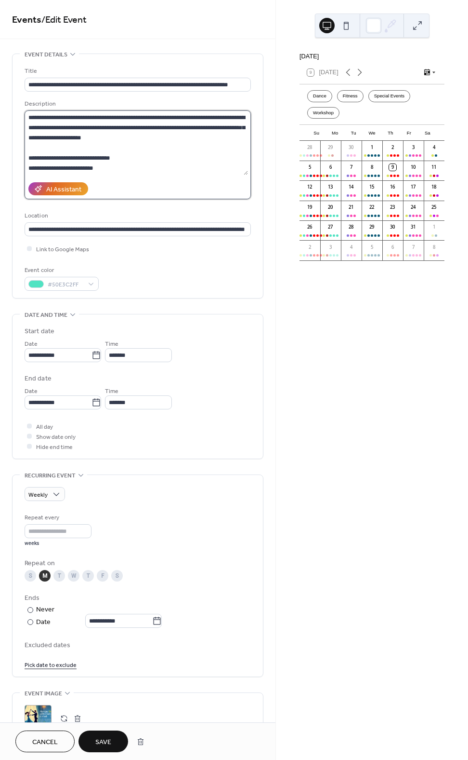
click at [68, 157] on textarea at bounding box center [137, 142] width 224 height 65
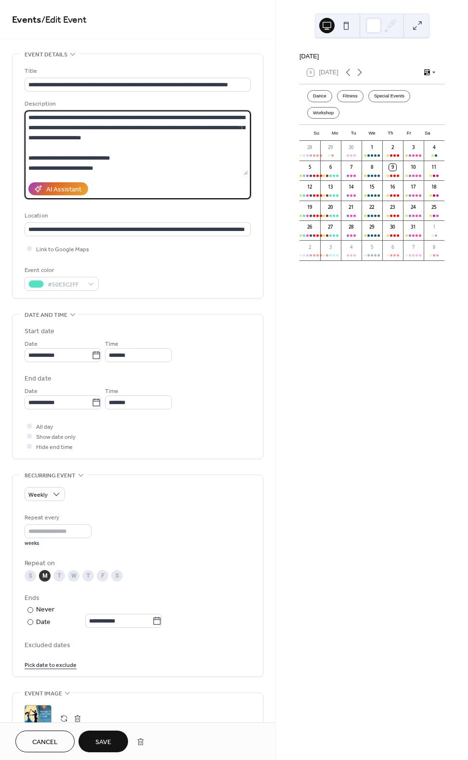
paste textarea "**"
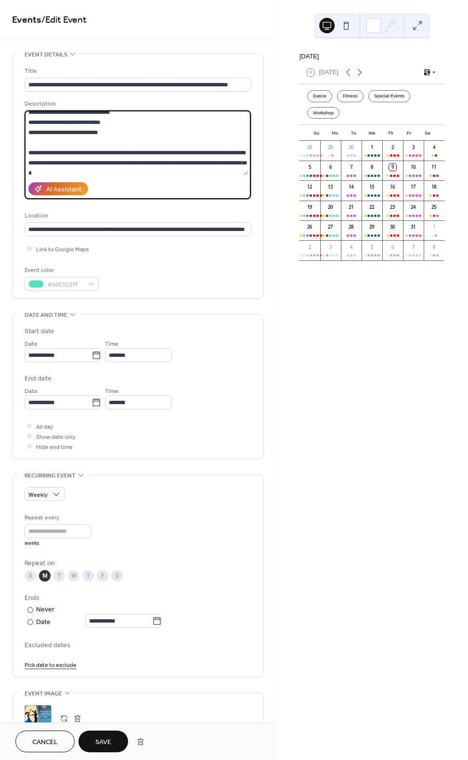
scroll to position [48, 0]
click at [123, 127] on textarea at bounding box center [137, 142] width 224 height 65
paste textarea "**"
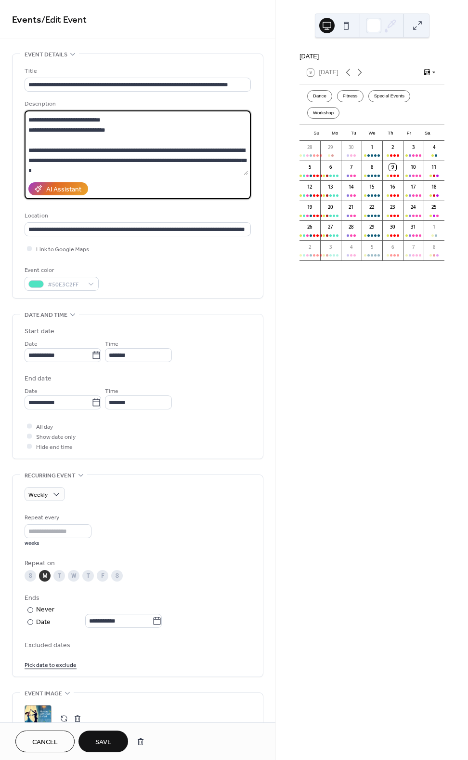
click at [89, 138] on textarea at bounding box center [137, 142] width 224 height 65
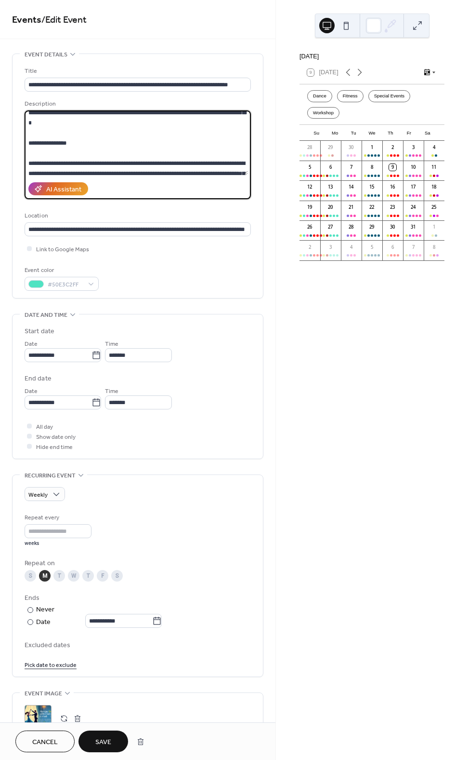
scroll to position [96, 0]
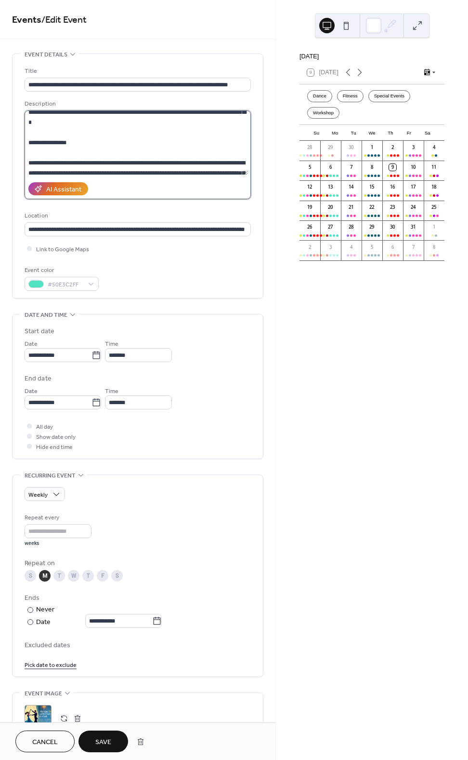
click at [47, 160] on textarea at bounding box center [137, 142] width 224 height 65
paste textarea "**"
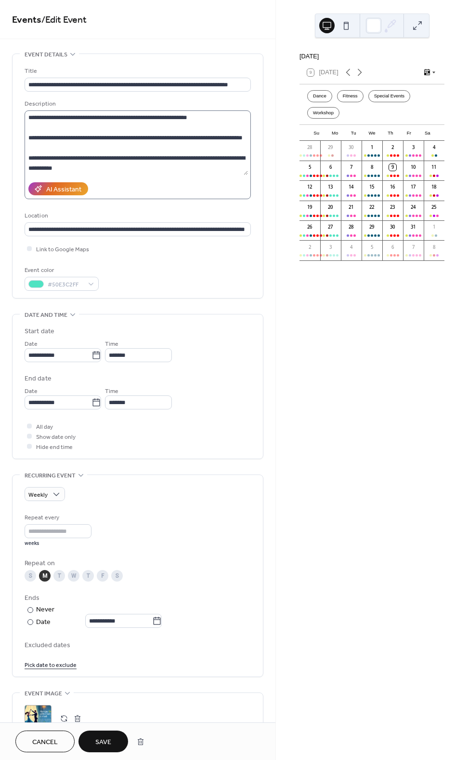
scroll to position [193, 0]
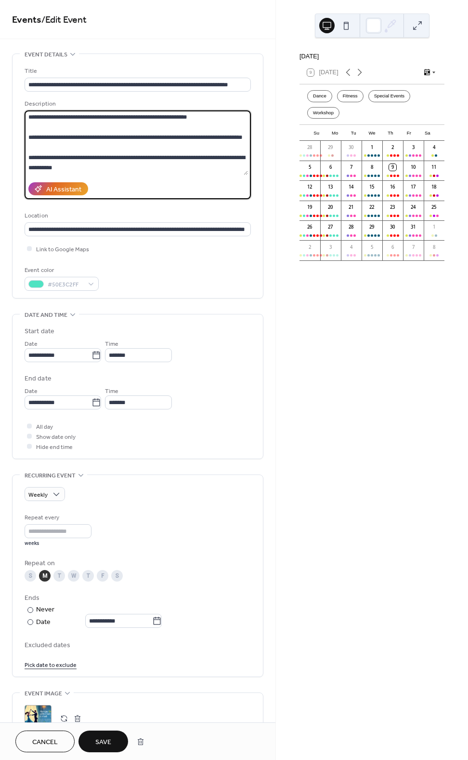
click at [125, 115] on textarea at bounding box center [137, 142] width 224 height 65
paste textarea "*"
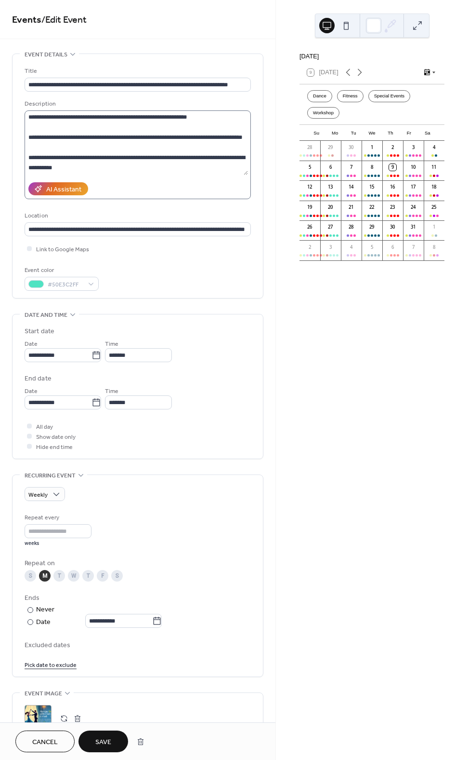
scroll to position [314, 0]
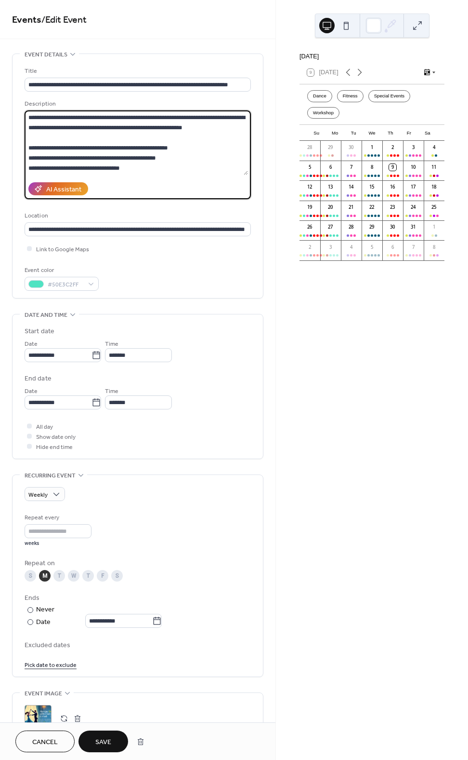
drag, startPoint x: 136, startPoint y: 170, endPoint x: 19, endPoint y: 150, distance: 118.7
click at [19, 150] on div "**********" at bounding box center [138, 176] width 251 height 244
paste textarea "**********"
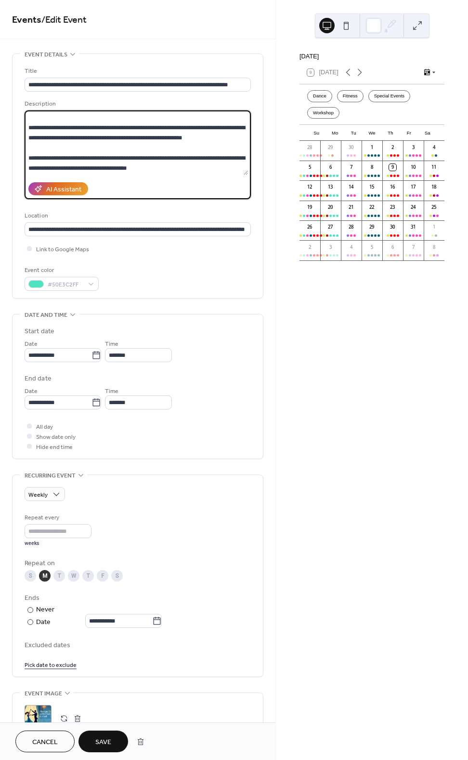
scroll to position [304, 0]
click at [120, 168] on textarea at bounding box center [137, 142] width 224 height 65
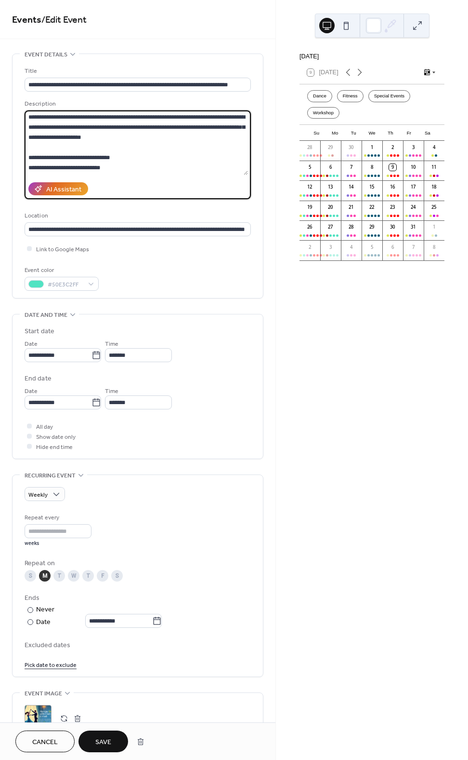
scroll to position [0, 0]
type textarea "**********"
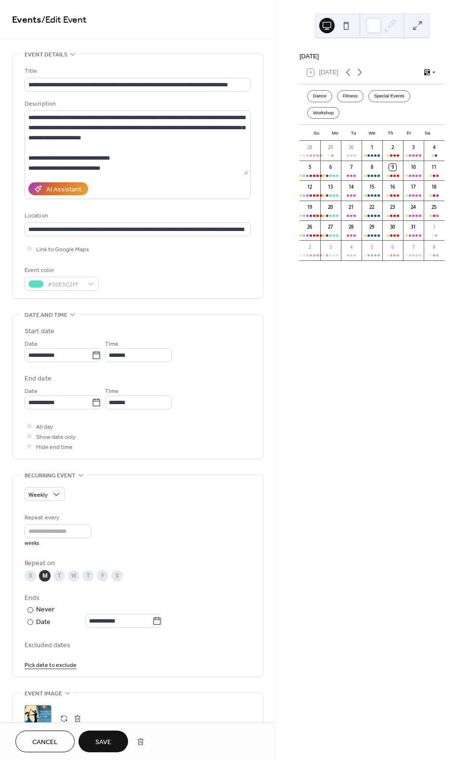
click at [104, 737] on span "Save" at bounding box center [103, 742] width 16 height 10
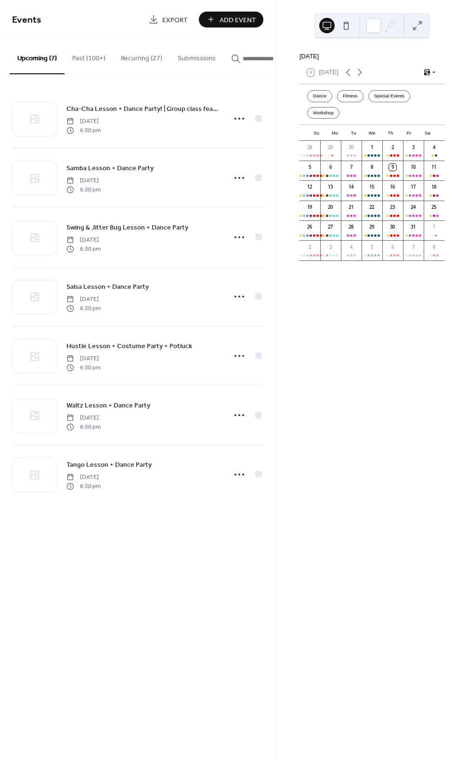
click at [147, 51] on button "Recurring (27)" at bounding box center [141, 56] width 57 height 34
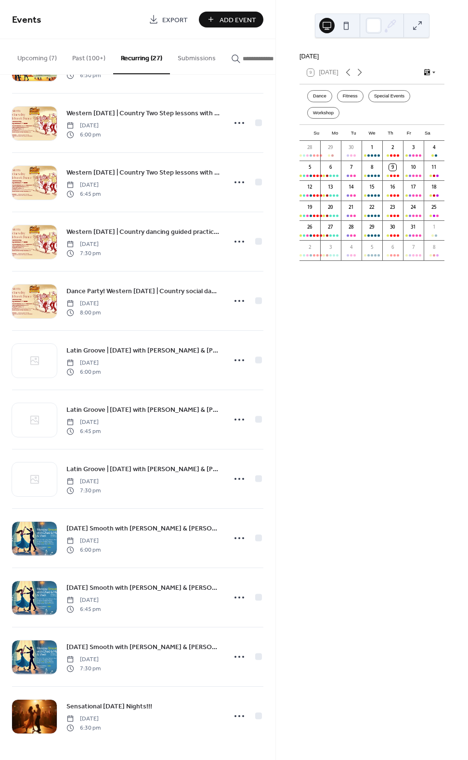
scroll to position [947, 0]
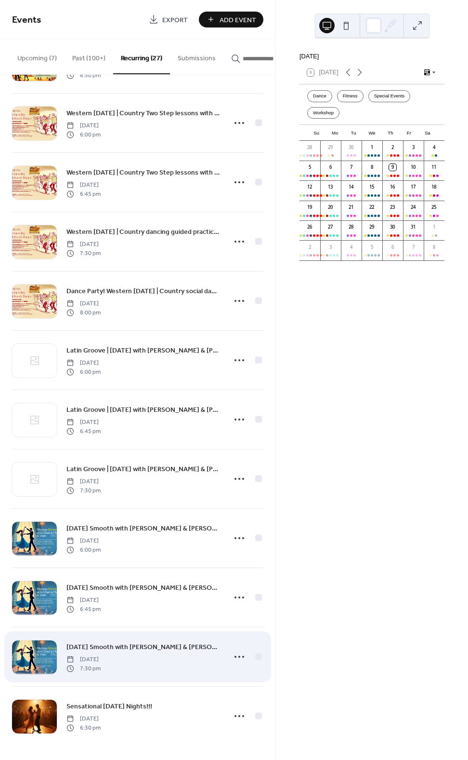
click at [147, 645] on span "[DATE] Smooth with [PERSON_NAME] & [PERSON_NAME] | Guided practice with certifi…" at bounding box center [144, 647] width 154 height 10
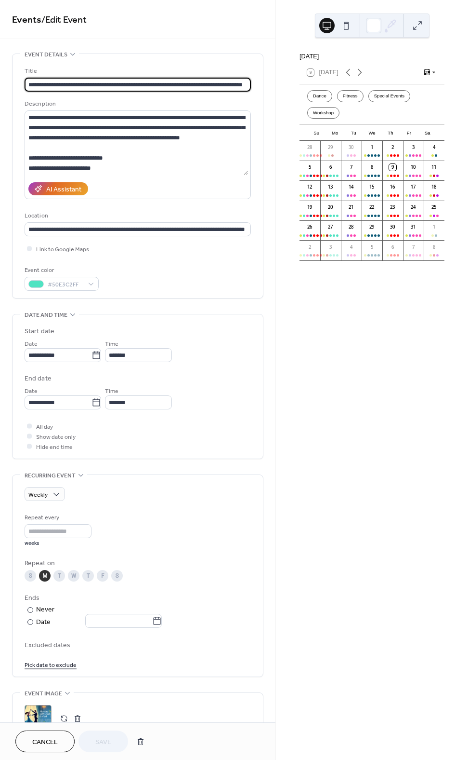
type input "**********"
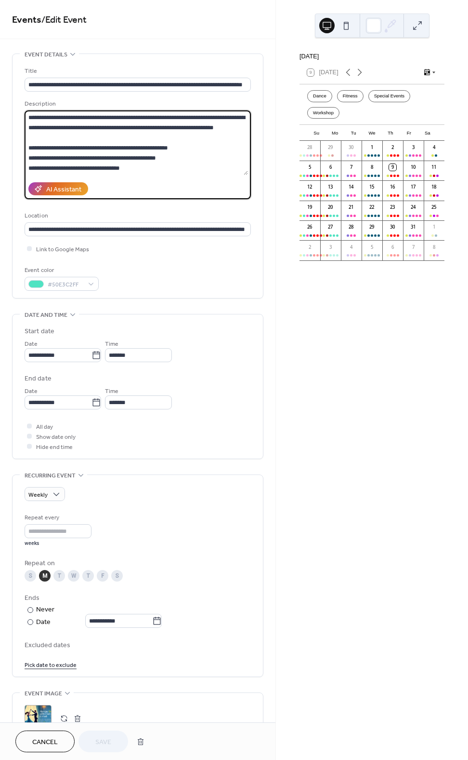
drag, startPoint x: 29, startPoint y: 145, endPoint x: 174, endPoint y: 187, distance: 150.9
click at [174, 187] on div "Description AI Assistant" at bounding box center [138, 149] width 227 height 100
paste textarea "**********"
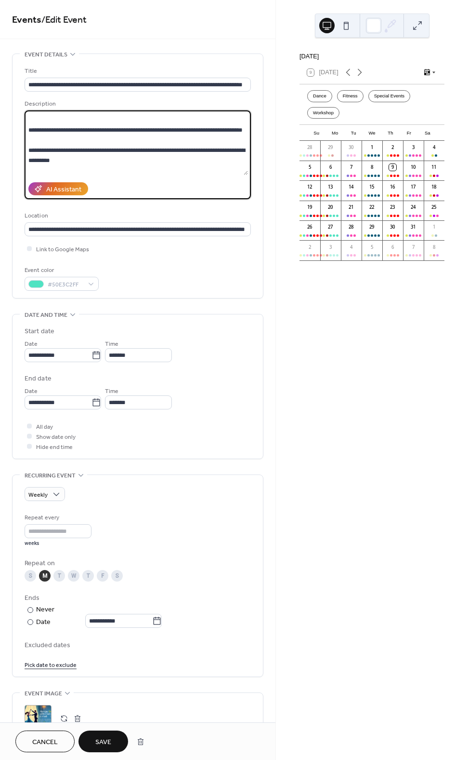
scroll to position [324, 0]
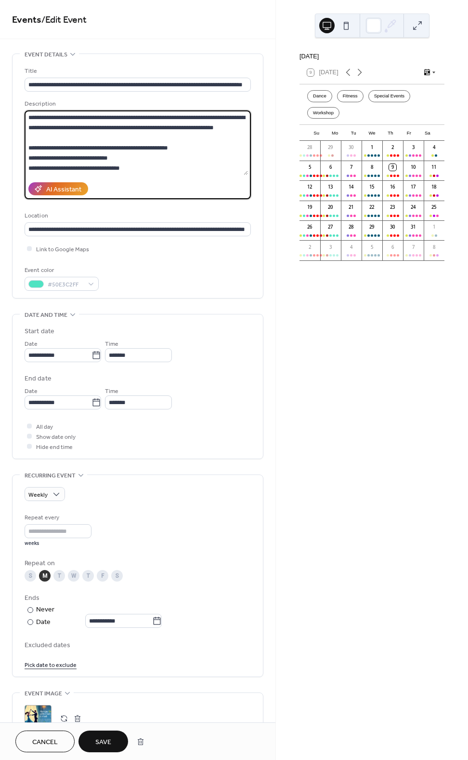
drag, startPoint x: 90, startPoint y: 154, endPoint x: 27, endPoint y: 151, distance: 62.3
click at [30, 177] on label at bounding box center [138, 154] width 227 height 89
click at [47, 120] on textarea at bounding box center [137, 142] width 224 height 65
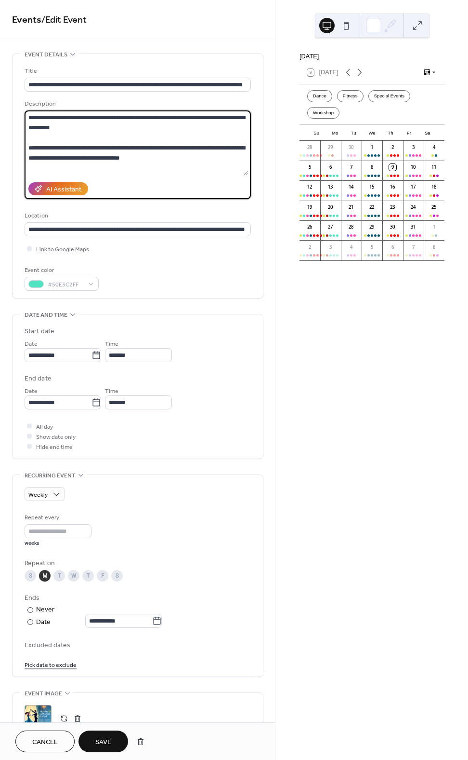
scroll to position [227, 0]
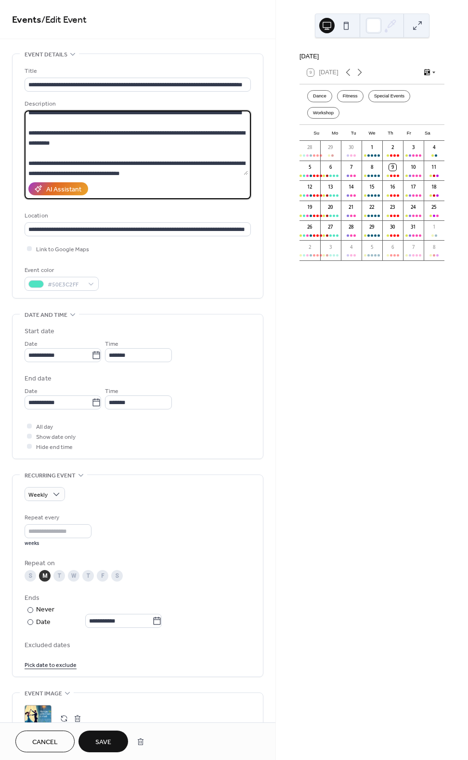
click at [27, 140] on textarea at bounding box center [137, 142] width 224 height 65
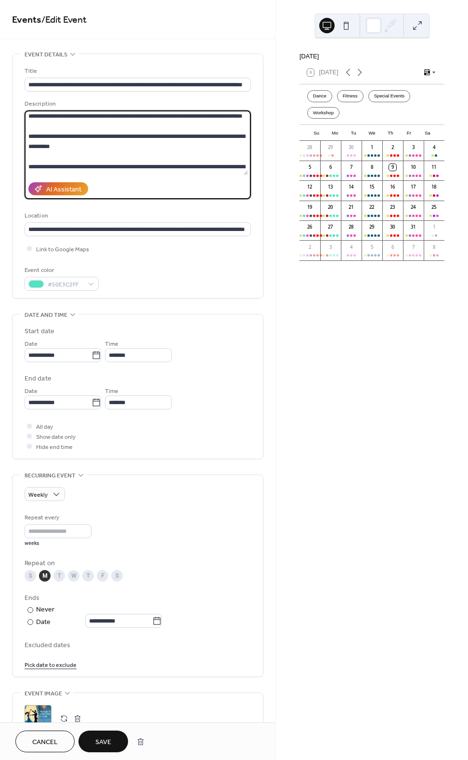
paste textarea "**********"
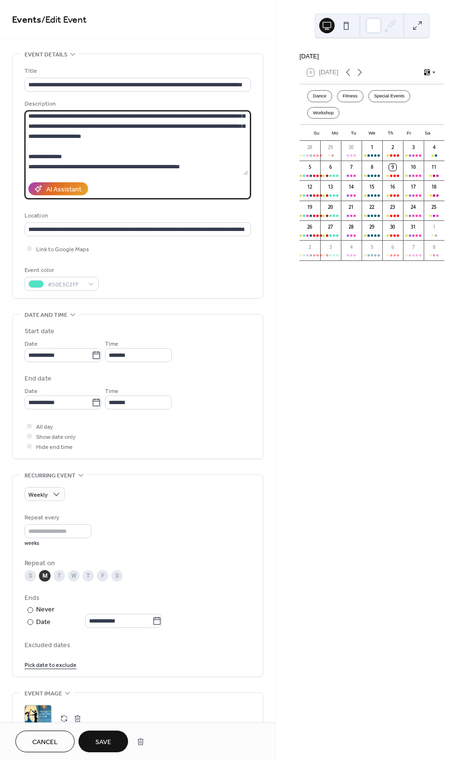
scroll to position [171, 0]
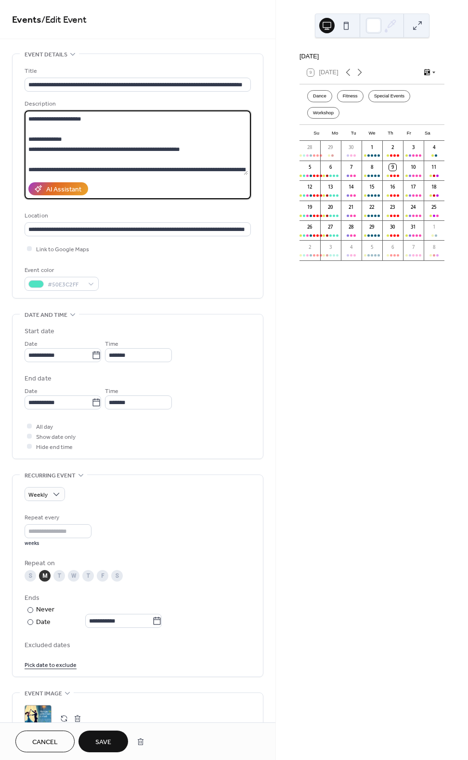
click at [41, 140] on textarea at bounding box center [137, 142] width 224 height 65
paste textarea "*"
drag, startPoint x: 191, startPoint y: 146, endPoint x: 18, endPoint y: 152, distance: 173.1
click at [18, 152] on div "**********" at bounding box center [138, 176] width 251 height 244
click at [198, 146] on textarea at bounding box center [137, 142] width 224 height 65
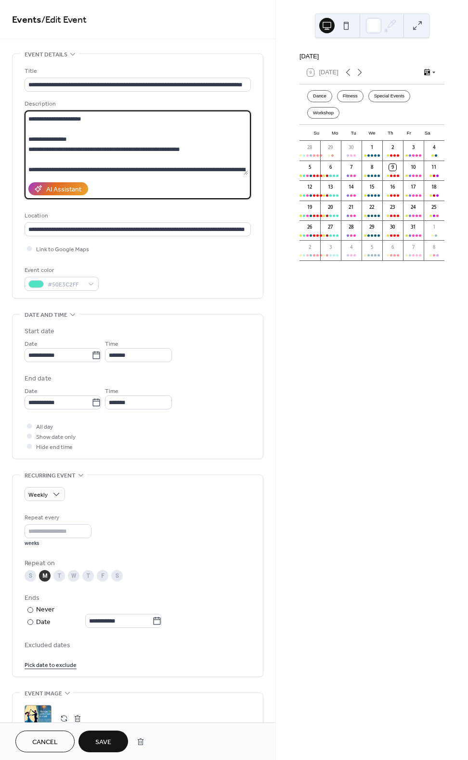
click at [69, 166] on textarea at bounding box center [137, 142] width 224 height 65
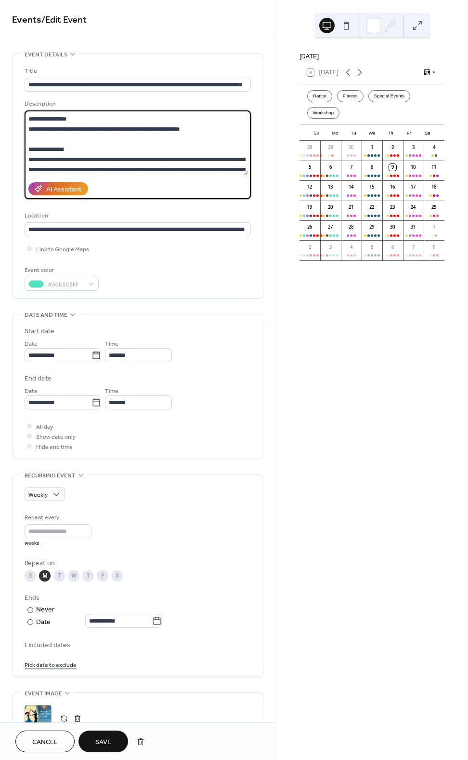
scroll to position [201, 0]
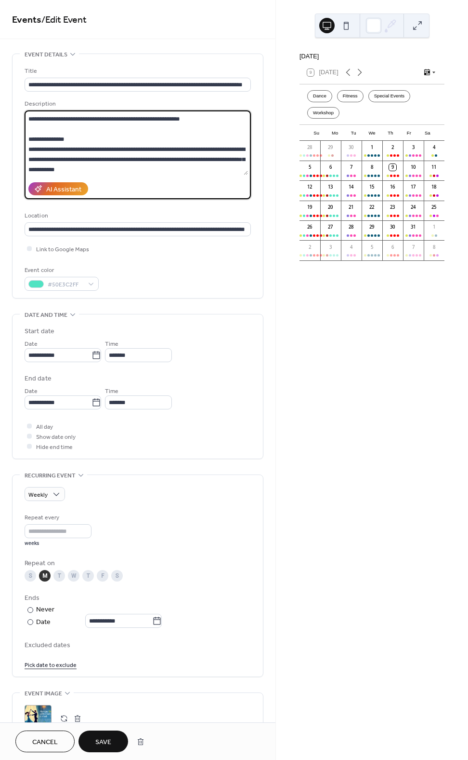
click at [220, 148] on textarea at bounding box center [137, 142] width 224 height 65
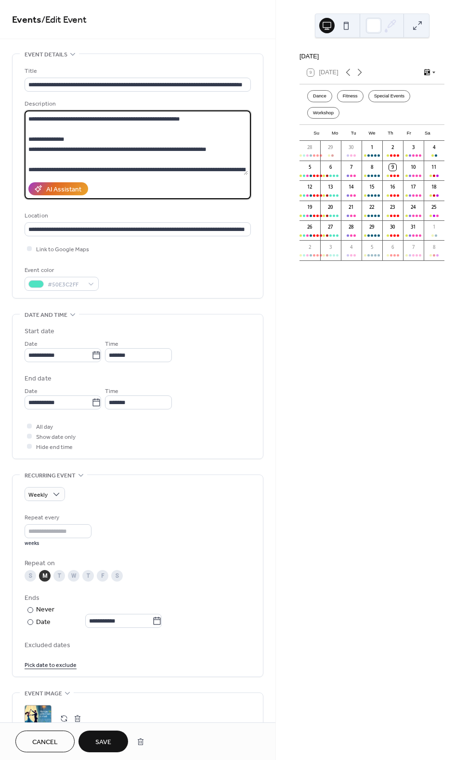
click at [78, 170] on textarea at bounding box center [137, 142] width 224 height 65
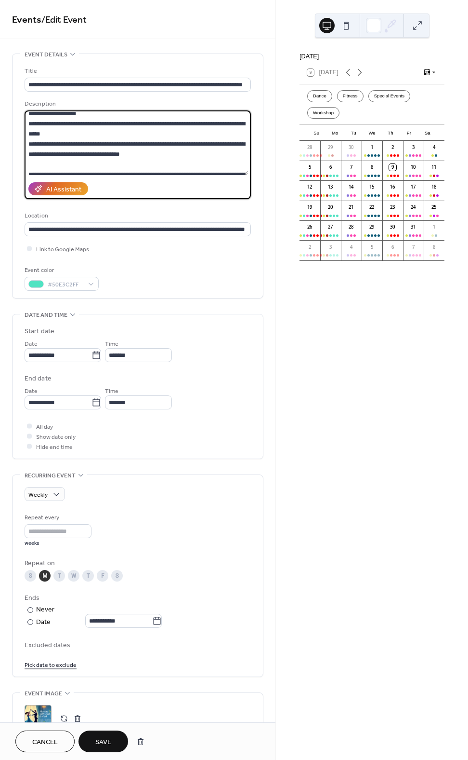
scroll to position [259, 0]
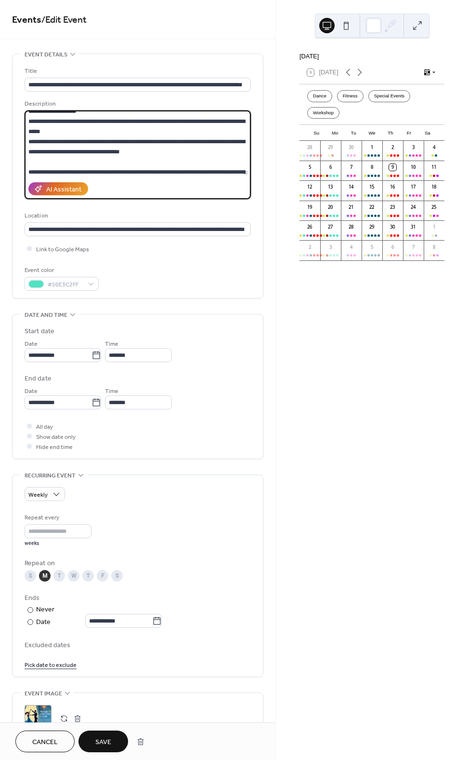
click at [93, 129] on textarea at bounding box center [137, 142] width 224 height 65
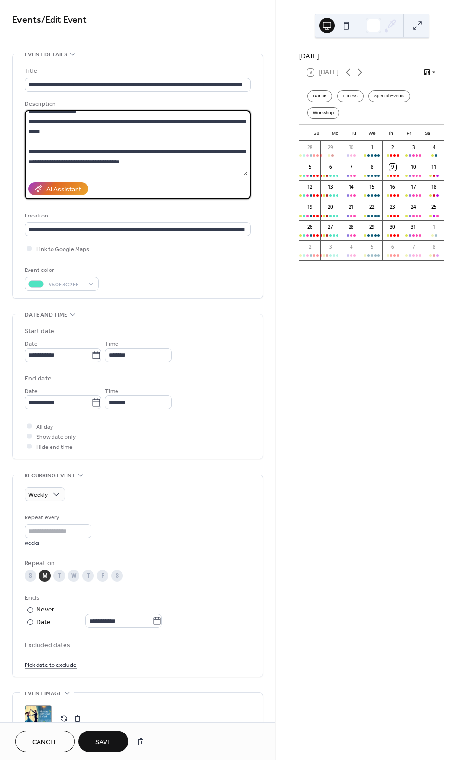
click at [73, 153] on textarea at bounding box center [137, 142] width 224 height 65
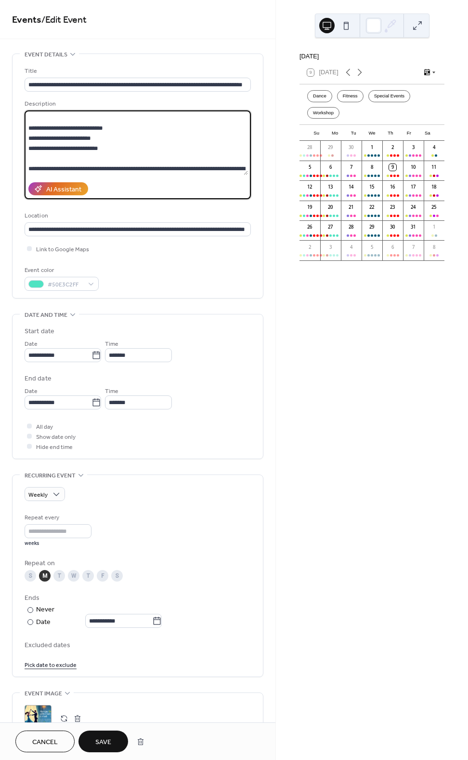
scroll to position [0, 0]
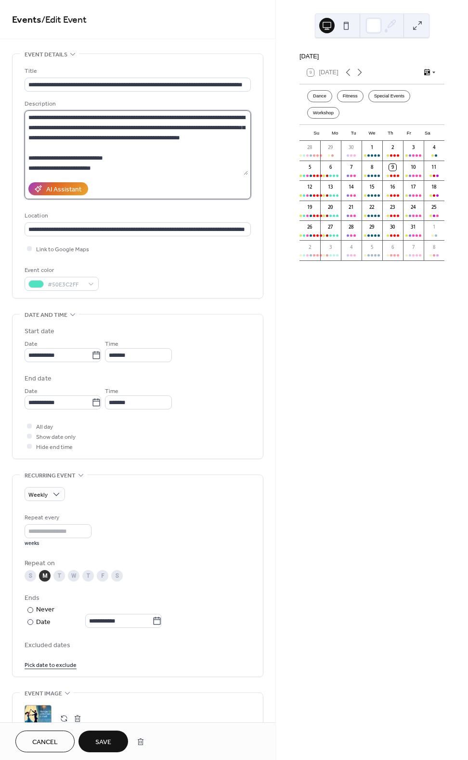
click at [26, 160] on textarea at bounding box center [137, 142] width 224 height 65
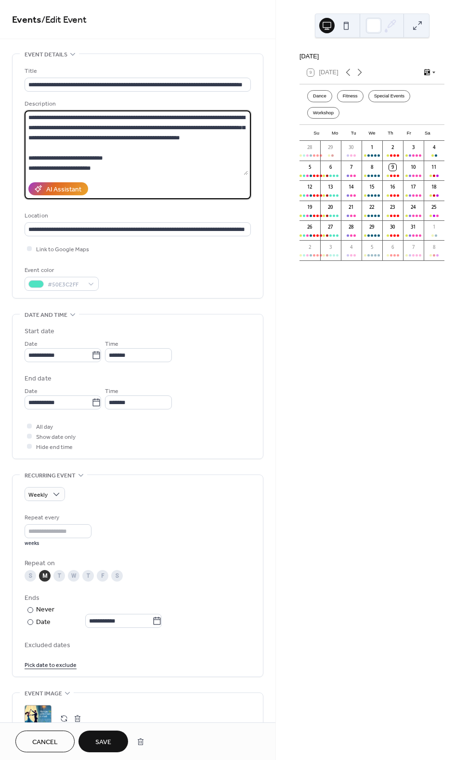
scroll to position [9, 0]
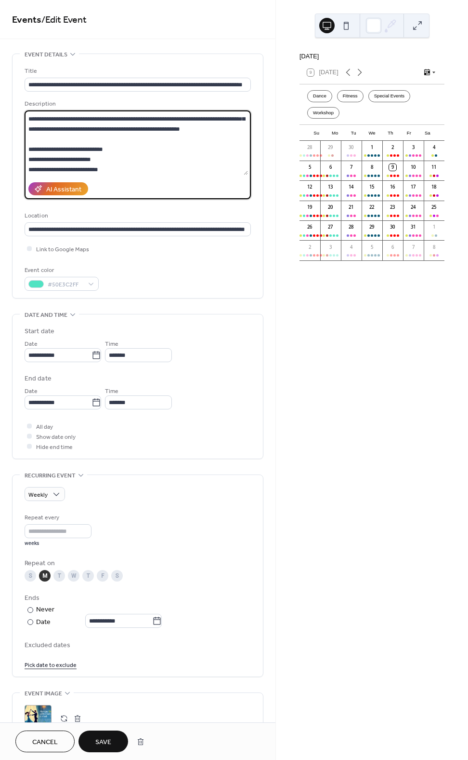
paste textarea "**********"
click at [90, 146] on textarea at bounding box center [137, 142] width 224 height 65
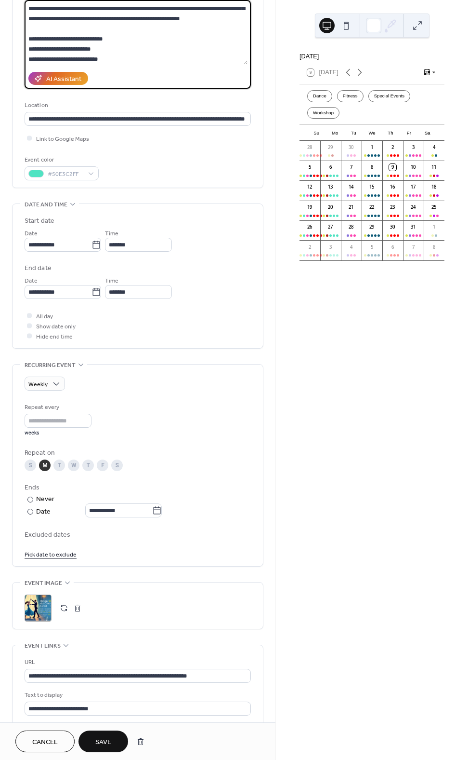
scroll to position [6, 0]
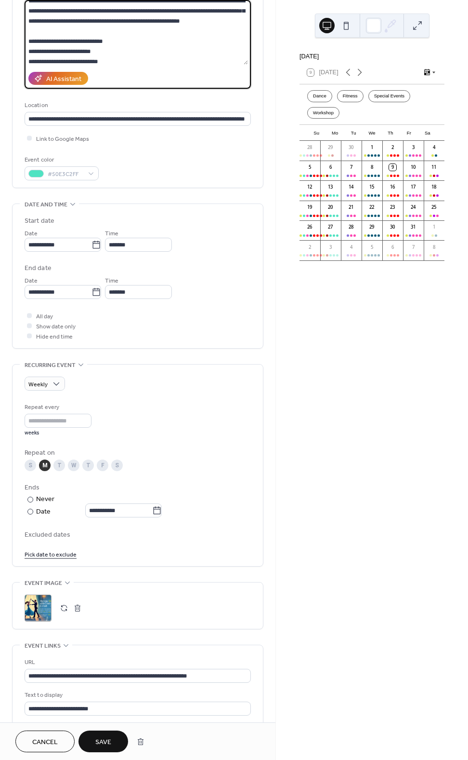
click at [122, 49] on textarea at bounding box center [137, 32] width 224 height 65
click at [127, 50] on textarea at bounding box center [137, 32] width 224 height 65
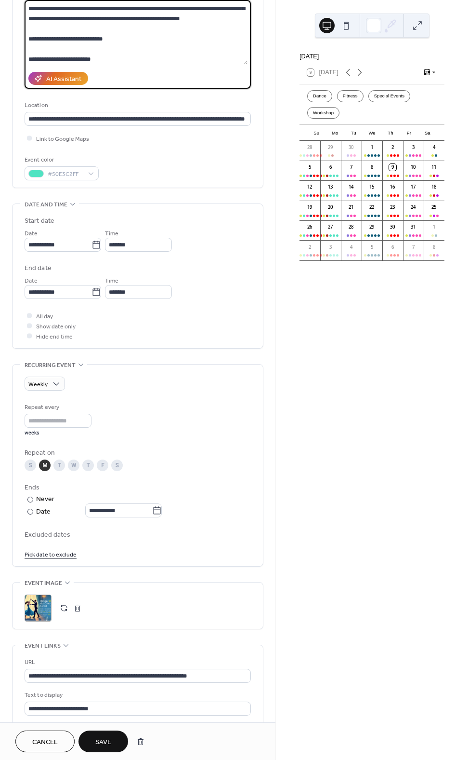
paste textarea "**********"
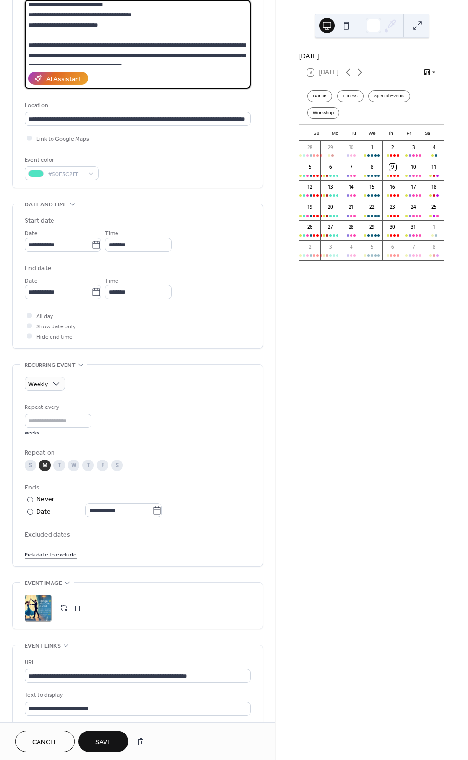
scroll to position [48, 0]
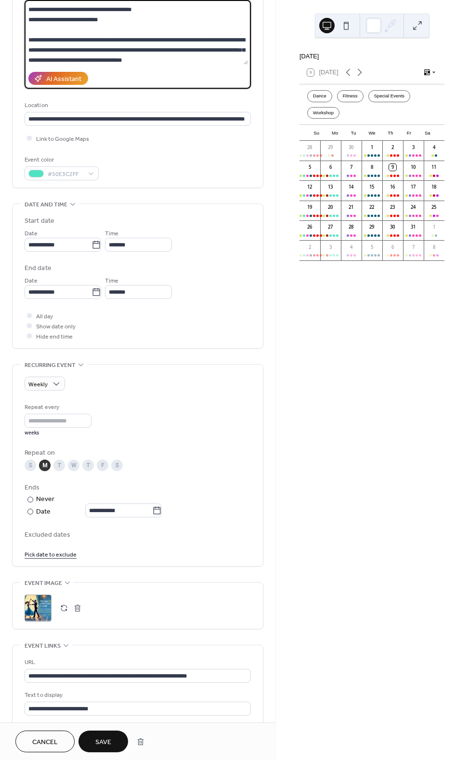
click at [183, 57] on textarea at bounding box center [137, 32] width 224 height 65
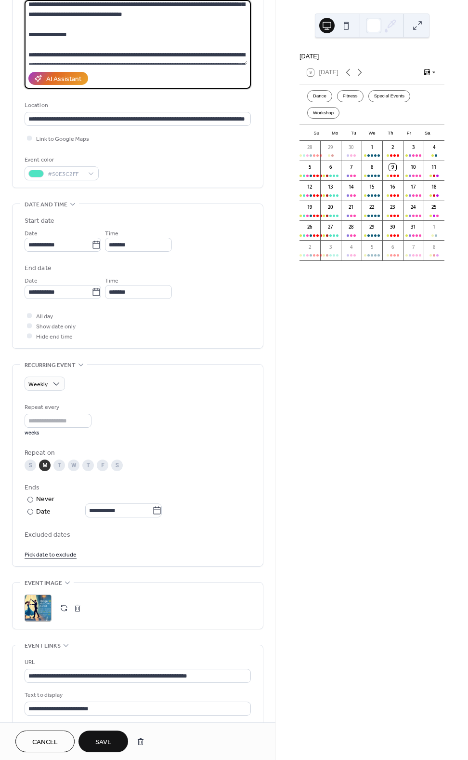
scroll to position [96, 0]
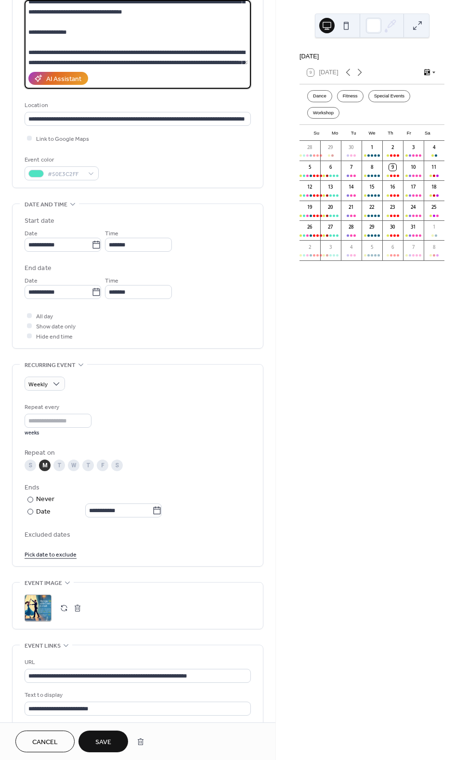
click at [76, 53] on textarea at bounding box center [137, 32] width 224 height 65
paste textarea "**"
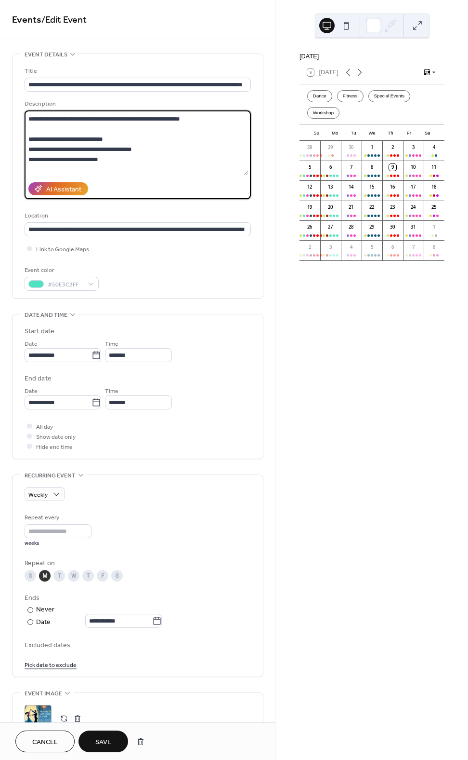
scroll to position [0, 0]
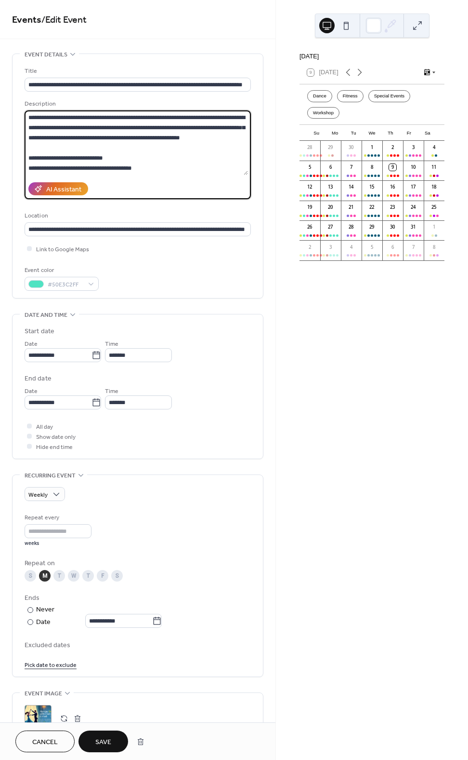
click at [29, 116] on textarea at bounding box center [137, 142] width 224 height 65
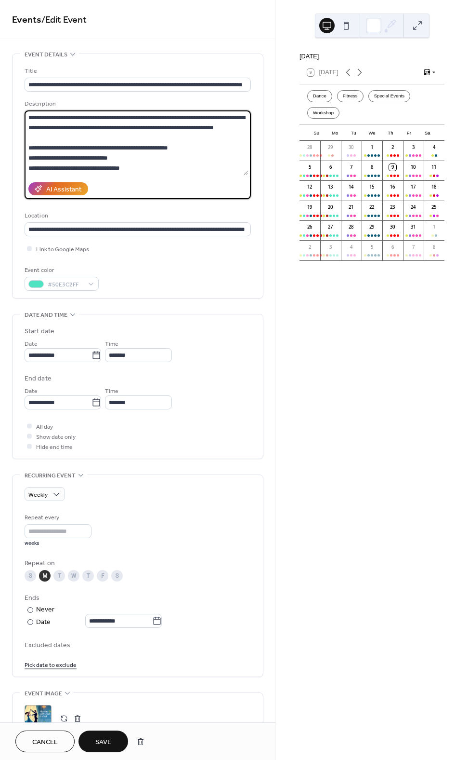
click at [160, 133] on textarea at bounding box center [137, 142] width 224 height 65
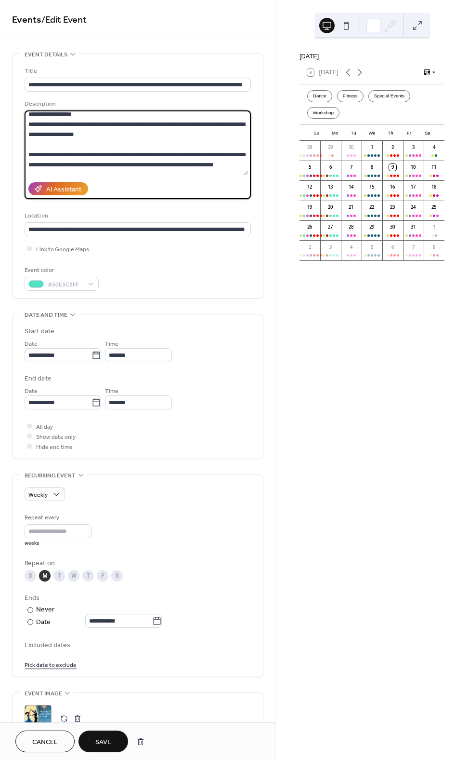
scroll to position [294, 0]
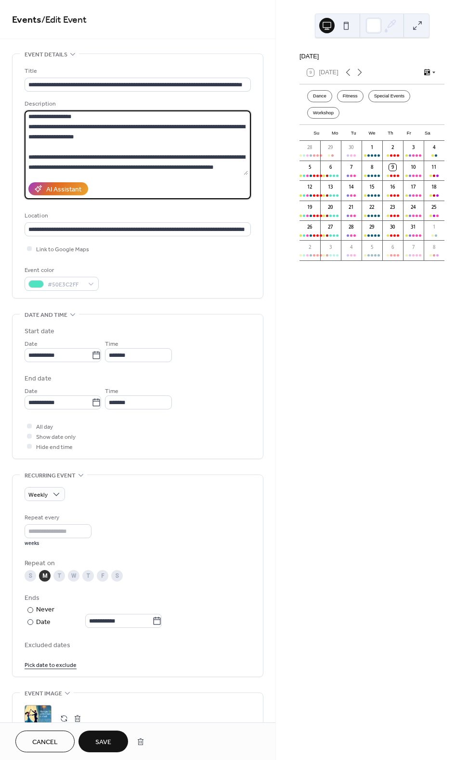
click at [187, 156] on textarea at bounding box center [137, 142] width 224 height 65
click at [146, 123] on textarea at bounding box center [137, 142] width 224 height 65
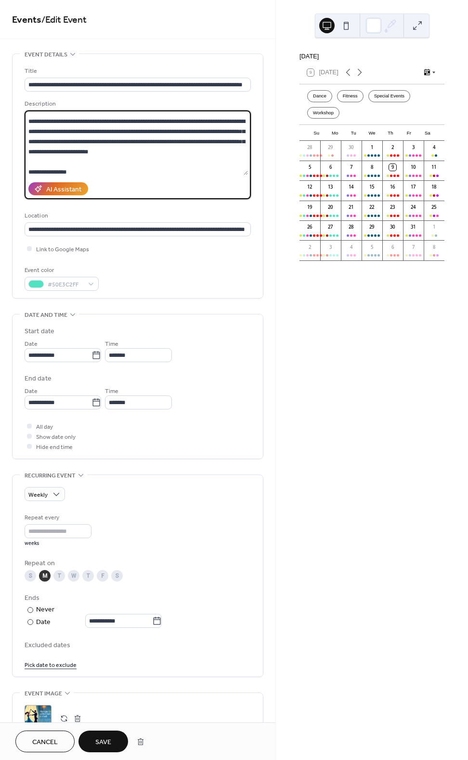
scroll to position [0, 0]
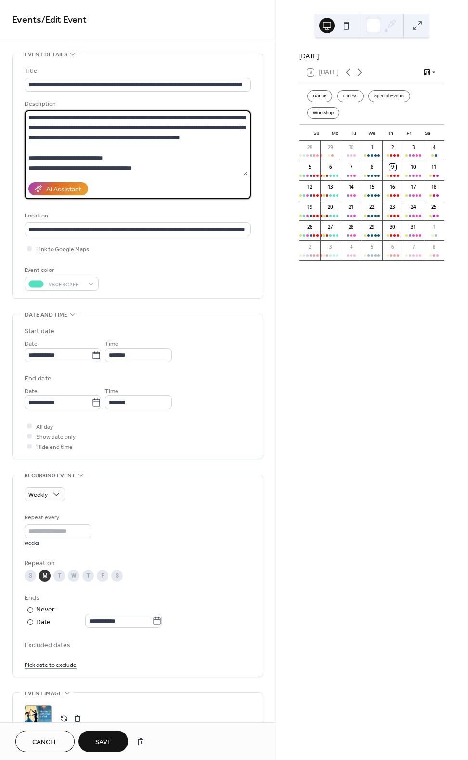
click at [33, 115] on textarea at bounding box center [137, 142] width 224 height 65
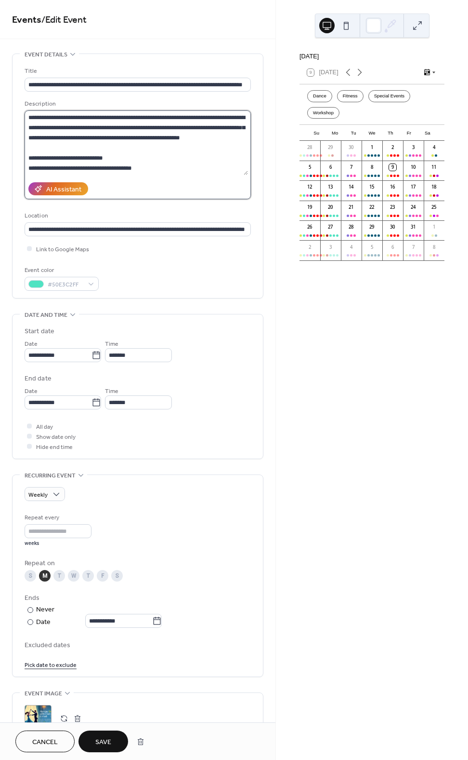
click at [28, 117] on textarea at bounding box center [137, 142] width 224 height 65
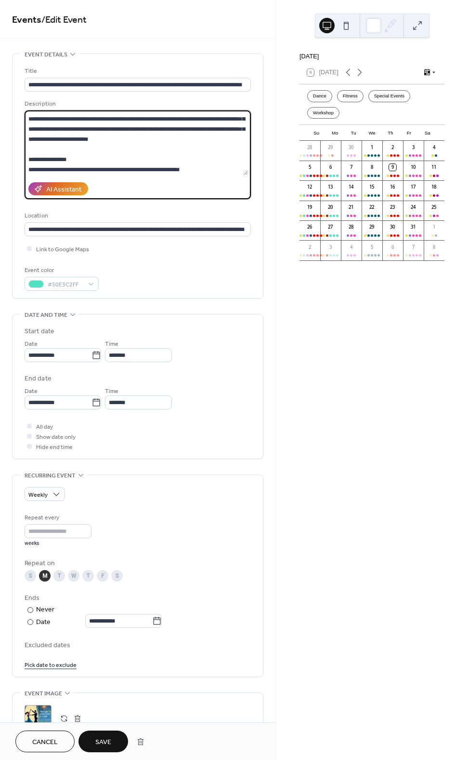
scroll to position [171, 0]
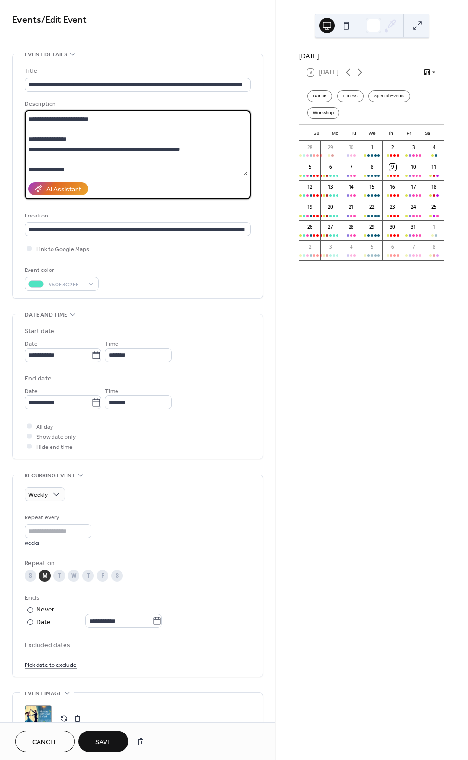
paste textarea "**********"
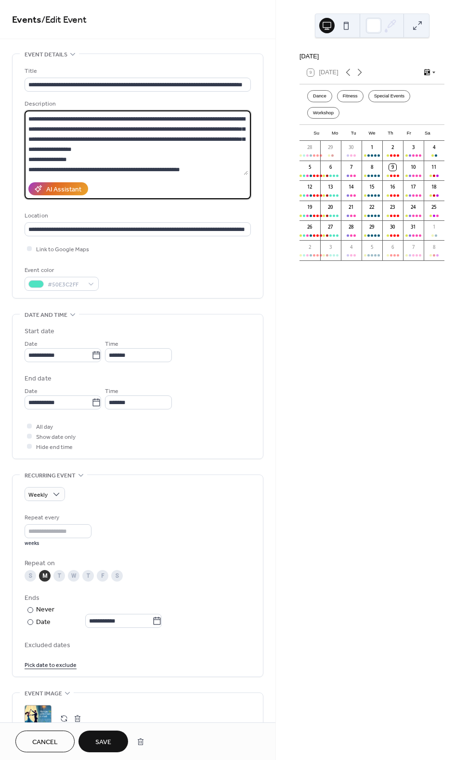
scroll to position [1, 0]
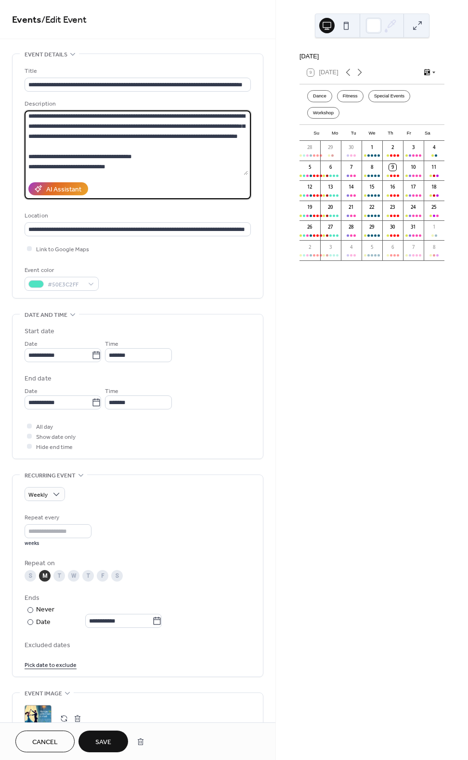
click at [106, 157] on textarea at bounding box center [137, 142] width 224 height 65
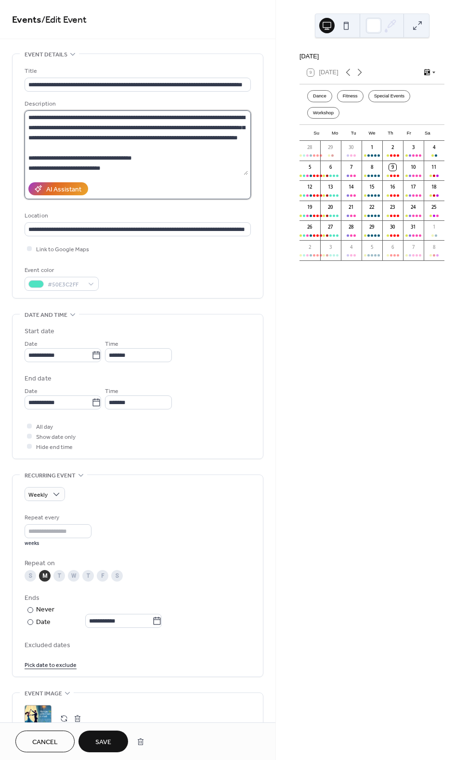
click at [115, 161] on textarea at bounding box center [137, 142] width 224 height 65
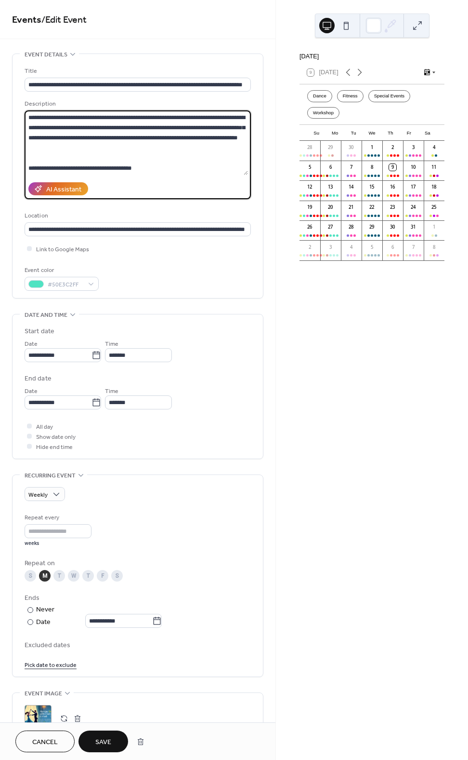
paste textarea "**********"
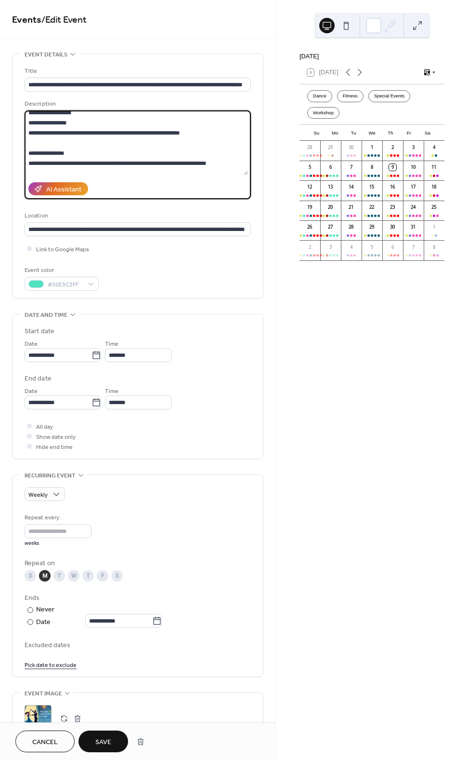
scroll to position [193, 0]
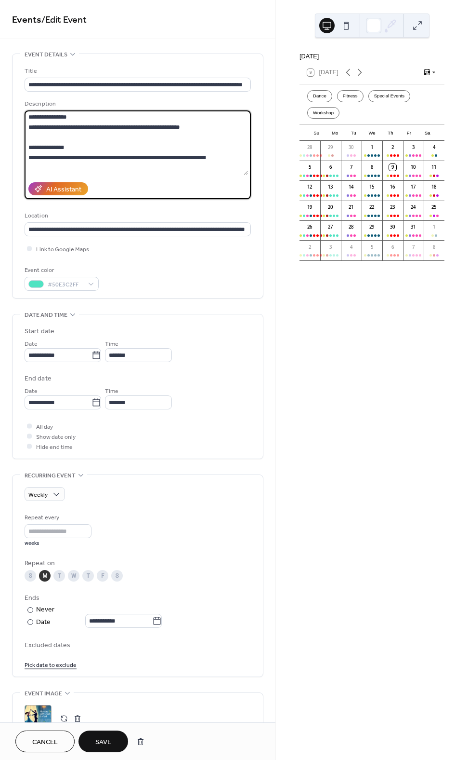
click at [147, 126] on textarea at bounding box center [137, 142] width 224 height 65
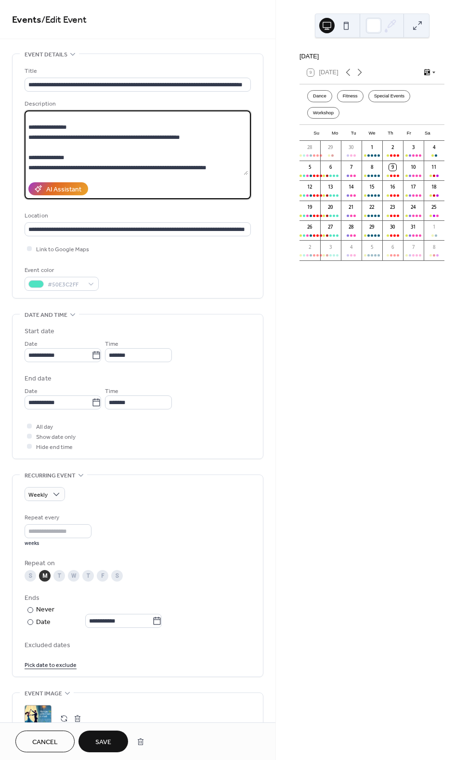
scroll to position [203, 0]
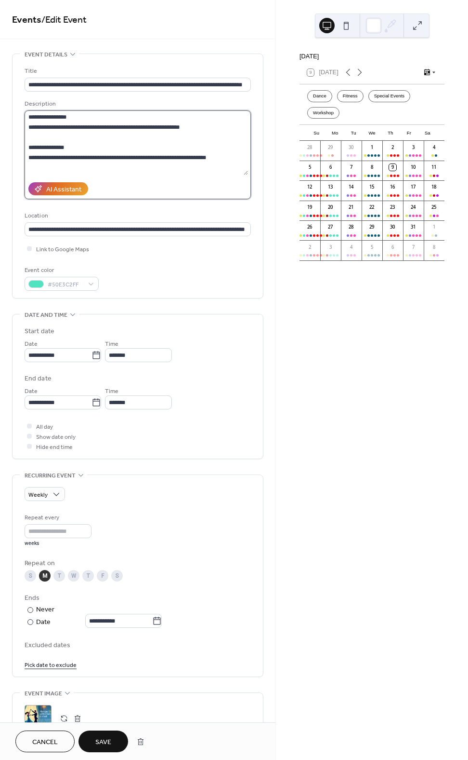
click at [118, 140] on textarea at bounding box center [137, 142] width 224 height 65
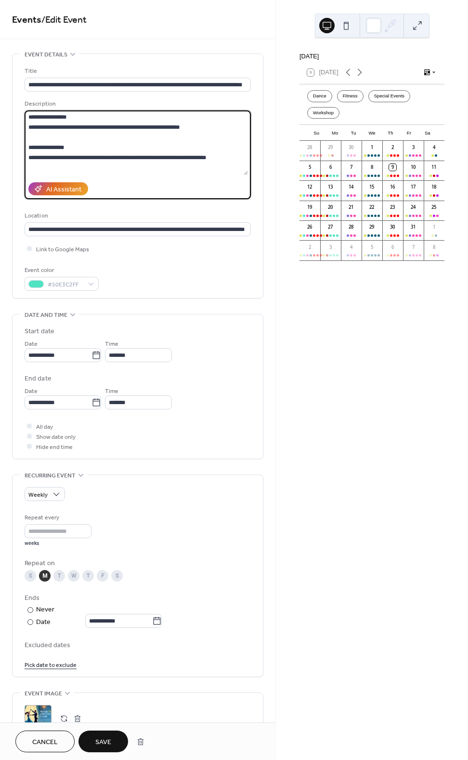
click at [30, 136] on textarea at bounding box center [137, 142] width 224 height 65
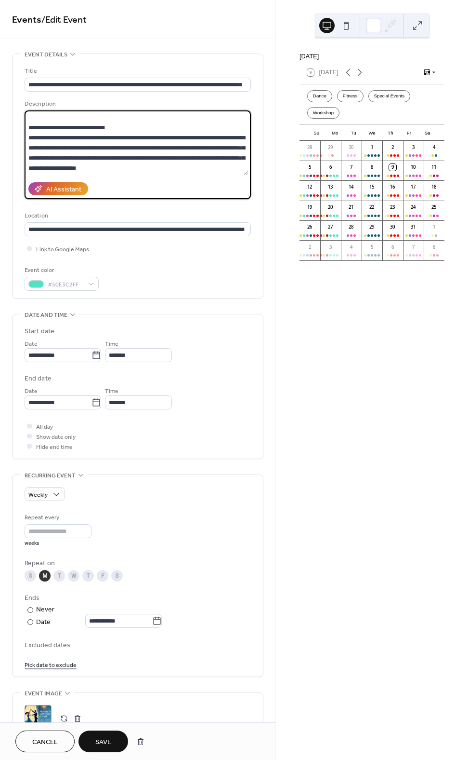
paste textarea "**********"
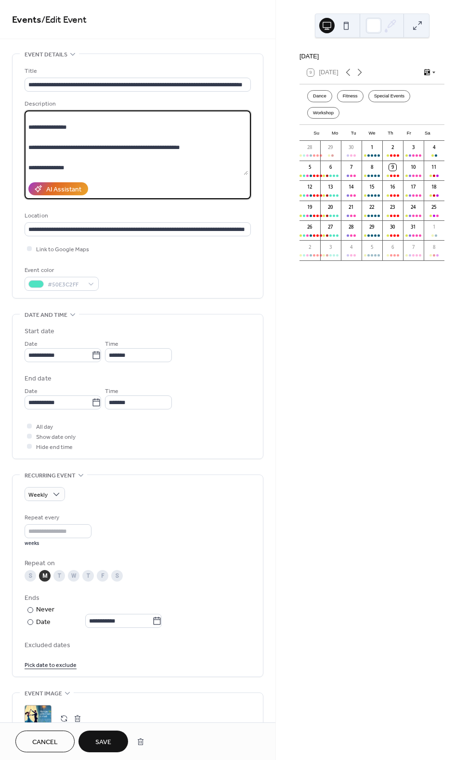
scroll to position [190, 0]
click at [102, 157] on textarea at bounding box center [137, 142] width 224 height 65
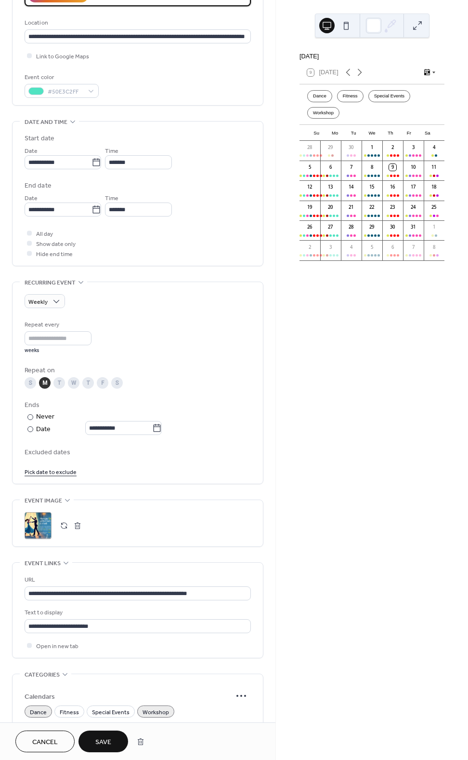
scroll to position [0, 0]
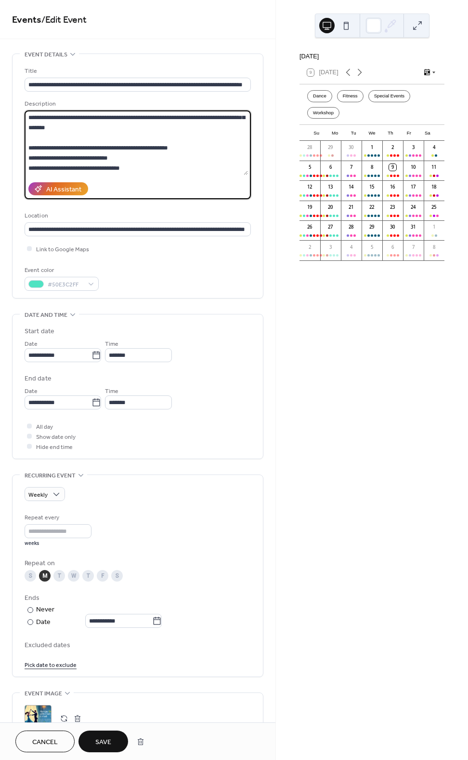
click at [184, 170] on textarea at bounding box center [137, 142] width 224 height 65
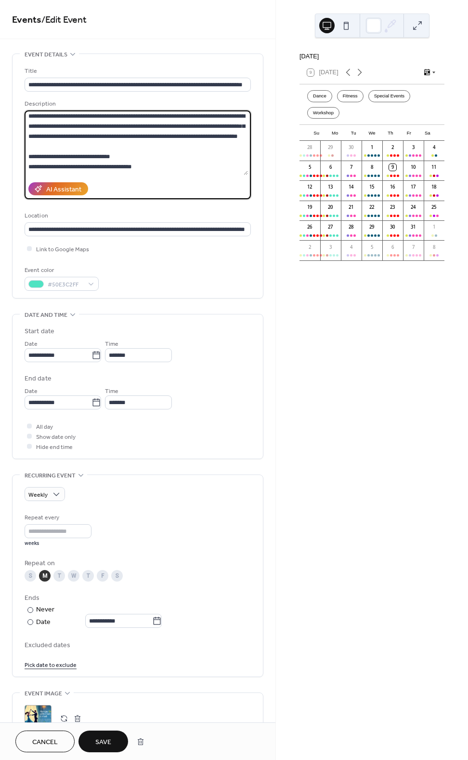
type textarea "**********"
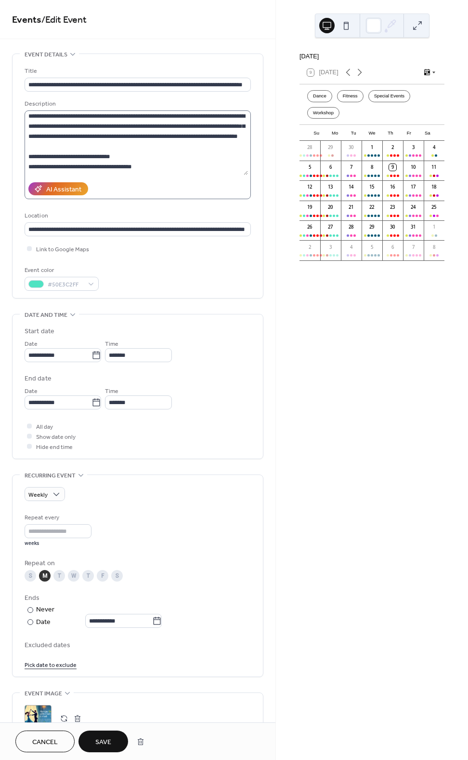
scroll to position [0, 0]
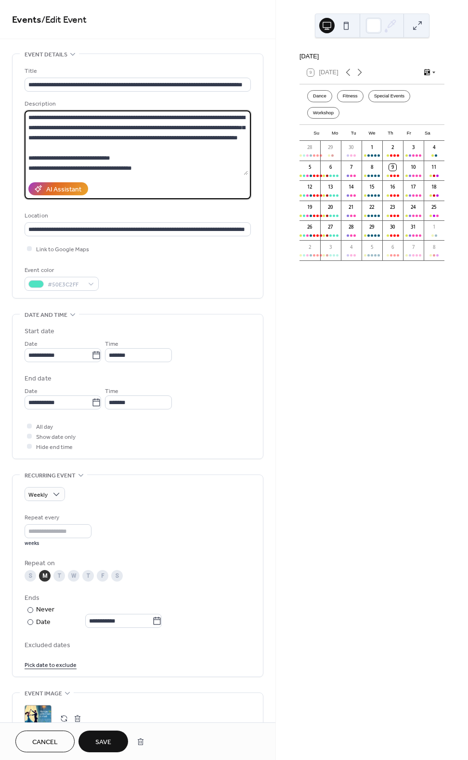
click at [186, 163] on textarea at bounding box center [137, 142] width 224 height 65
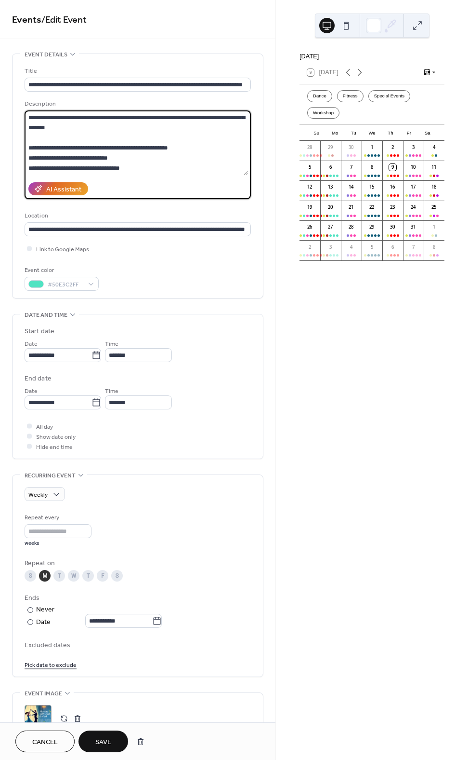
scroll to position [374, 0]
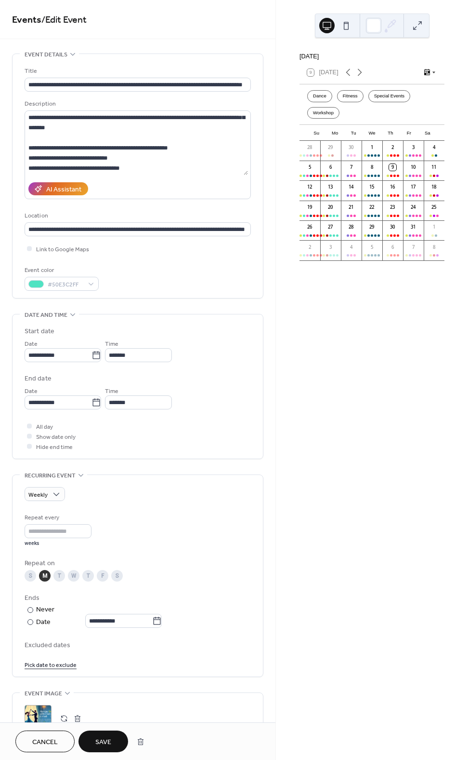
click at [110, 748] on button "Save" at bounding box center [104, 741] width 50 height 22
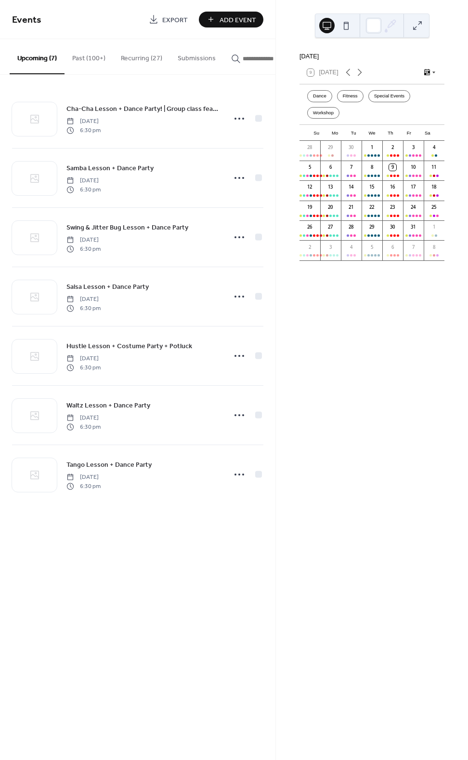
click at [146, 56] on button "Recurring (27)" at bounding box center [141, 56] width 57 height 34
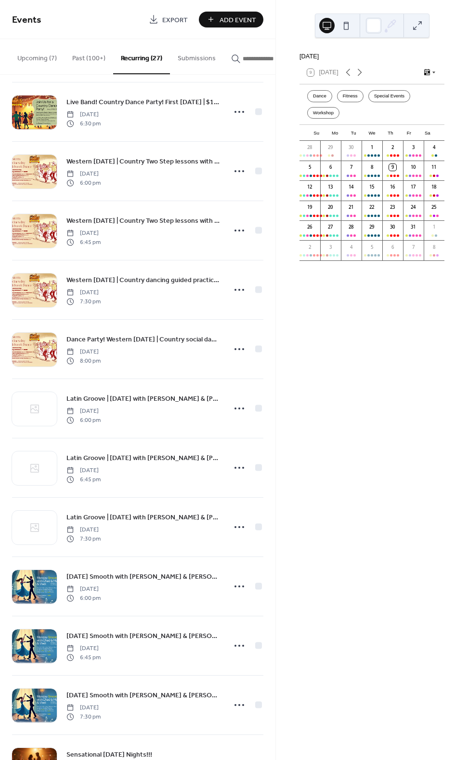
scroll to position [947, 0]
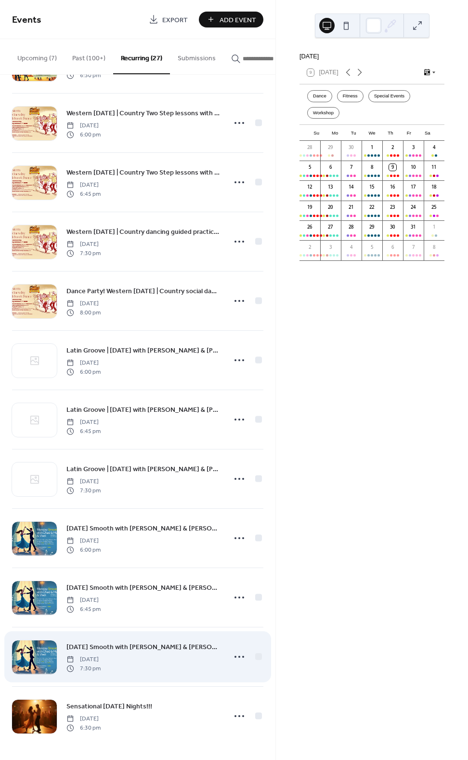
click at [108, 648] on span "[DATE] Smooth with [PERSON_NAME] & [PERSON_NAME] | Guided practice with certifi…" at bounding box center [144, 647] width 154 height 10
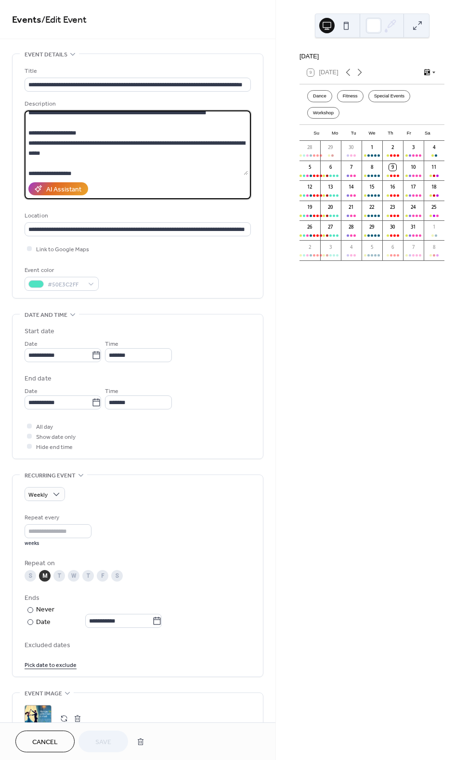
scroll to position [255, 0]
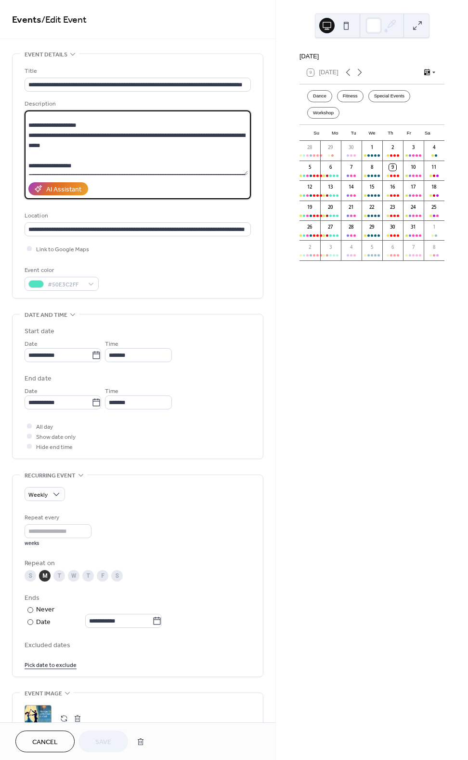
drag, startPoint x: 140, startPoint y: 165, endPoint x: 27, endPoint y: 125, distance: 120.6
click at [27, 125] on textarea at bounding box center [137, 142] width 224 height 65
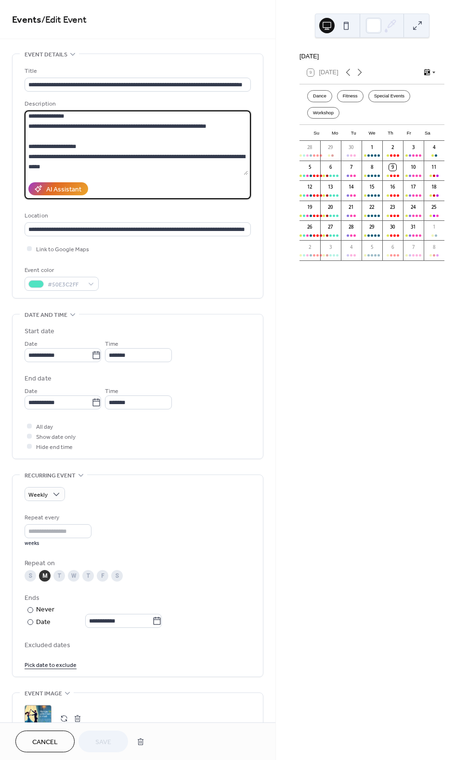
scroll to position [224, 0]
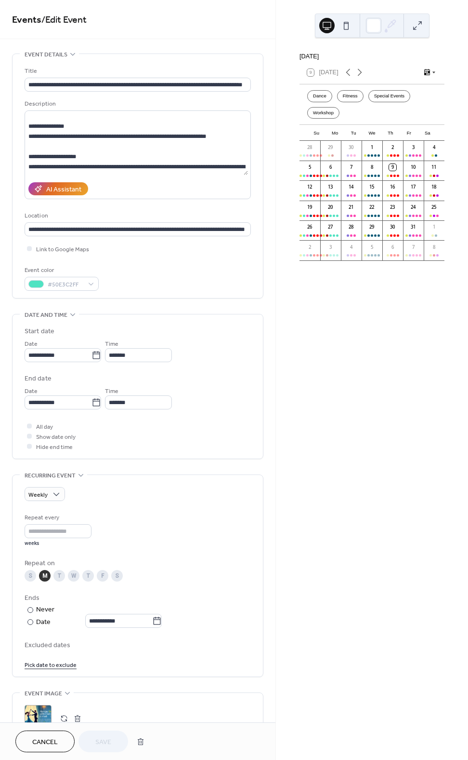
click at [63, 738] on button "Cancel" at bounding box center [44, 741] width 59 height 22
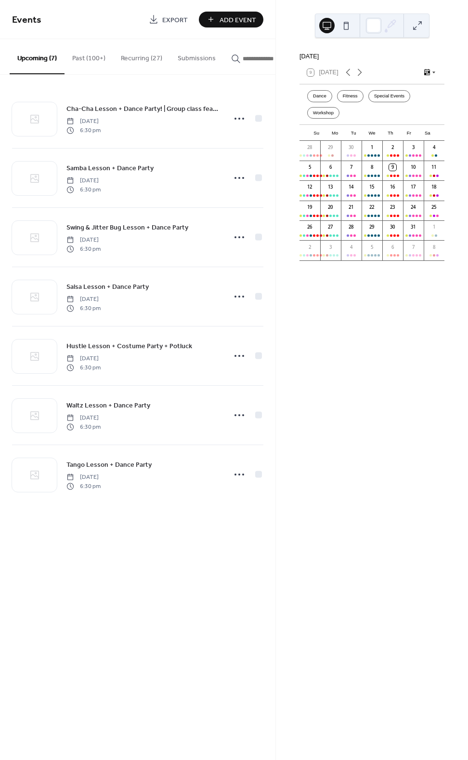
click at [146, 56] on button "Recurring (27)" at bounding box center [141, 56] width 57 height 34
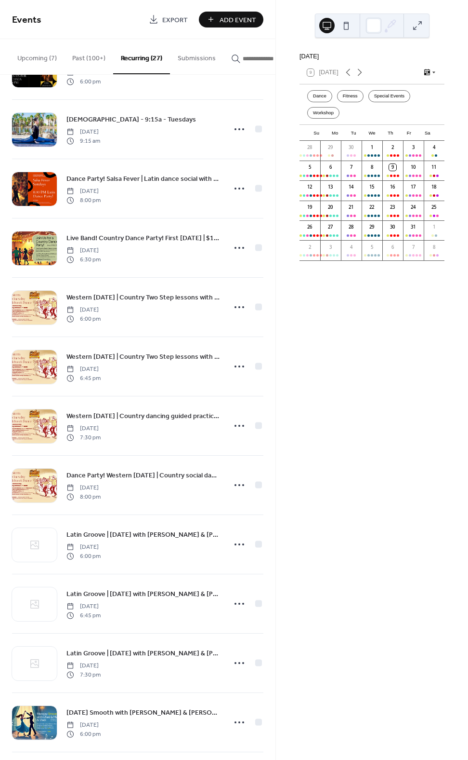
scroll to position [867, 0]
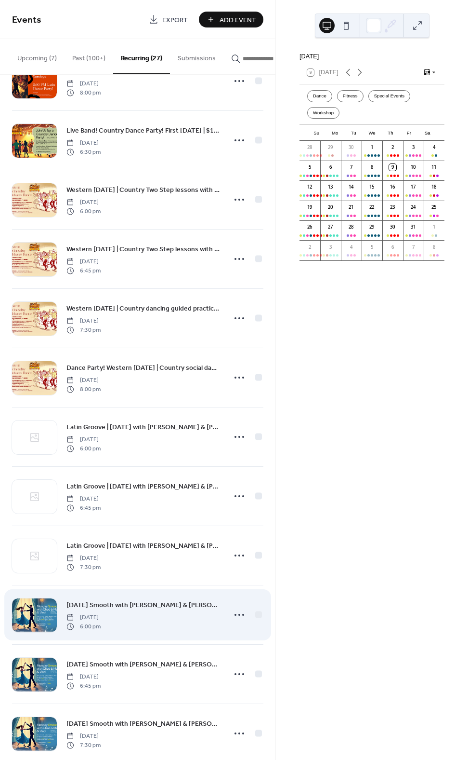
click at [106, 606] on span "[DATE] Smooth with [PERSON_NAME] & [PERSON_NAME] | Ballroom dance classes - Wal…" at bounding box center [144, 605] width 154 height 10
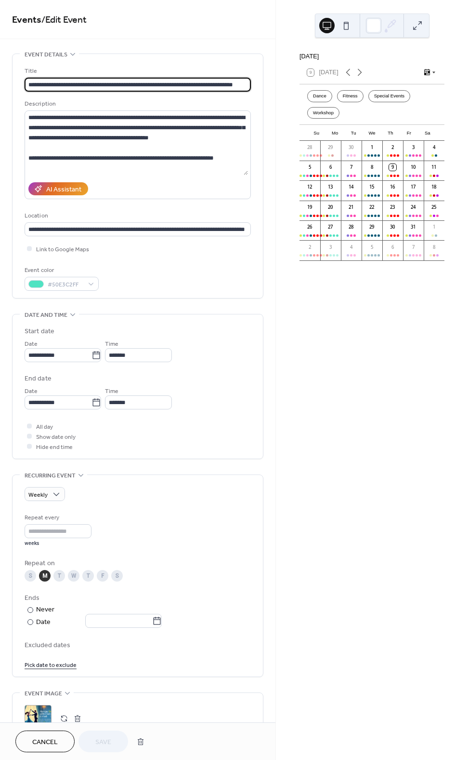
type input "**********"
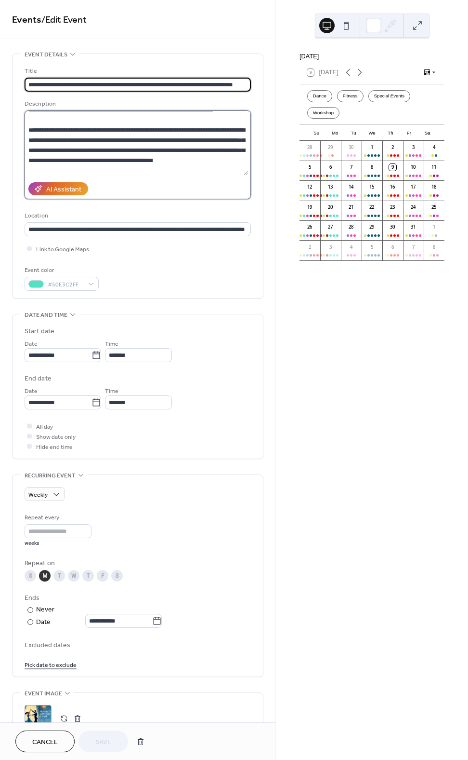
click at [48, 119] on textarea at bounding box center [137, 142] width 224 height 65
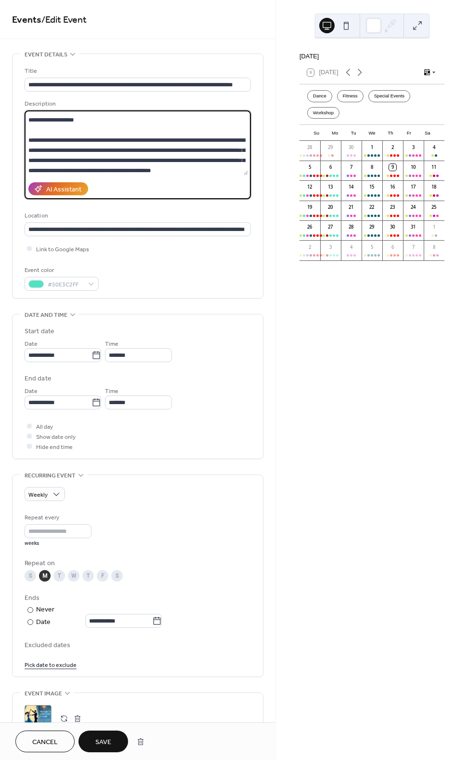
scroll to position [96, 0]
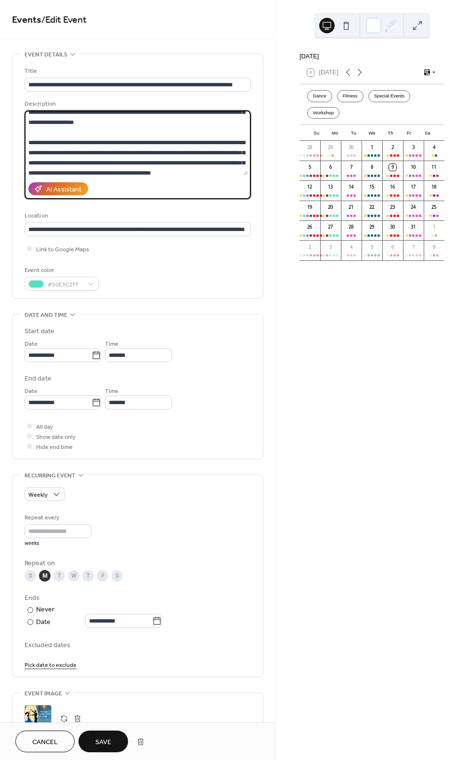
click at [96, 123] on textarea at bounding box center [137, 142] width 224 height 65
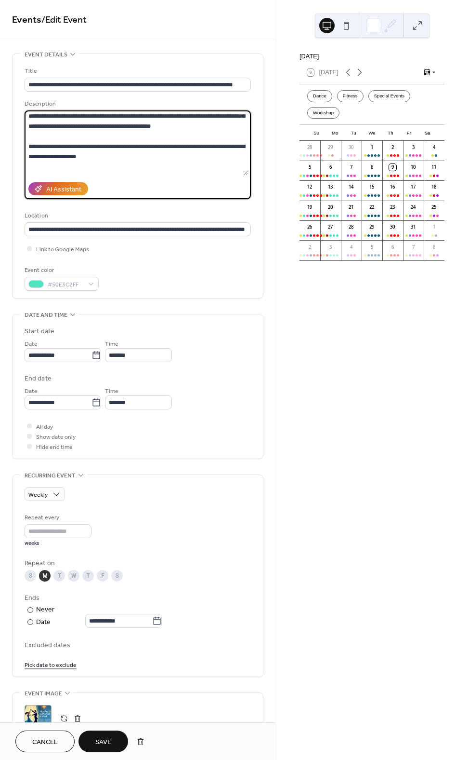
scroll to position [161, 0]
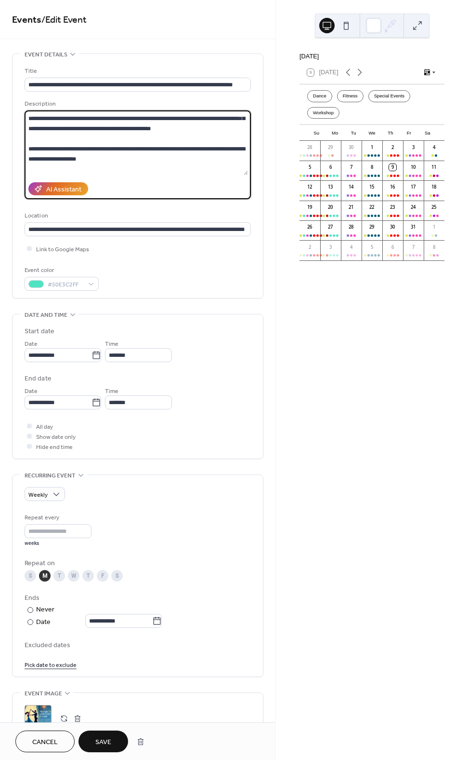
click at [33, 149] on textarea at bounding box center [137, 142] width 224 height 65
paste textarea "**********"
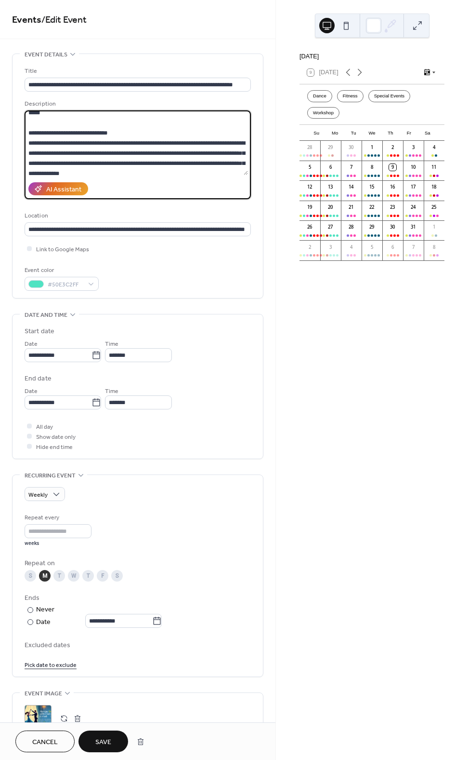
scroll to position [276, 0]
click at [183, 174] on textarea at bounding box center [137, 142] width 224 height 65
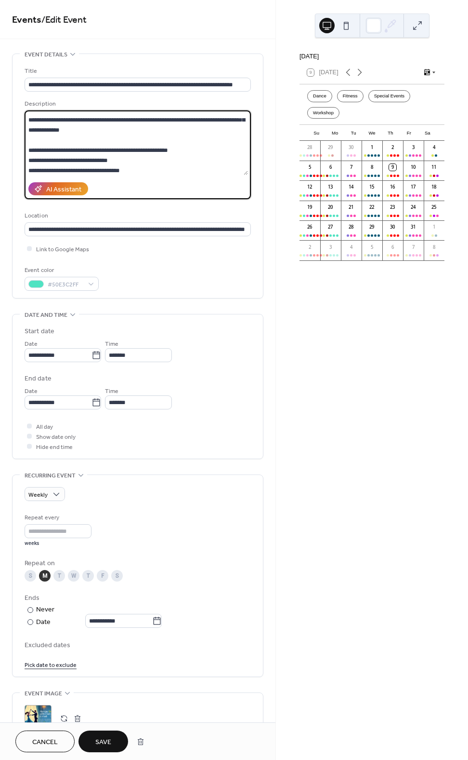
scroll to position [324, 0]
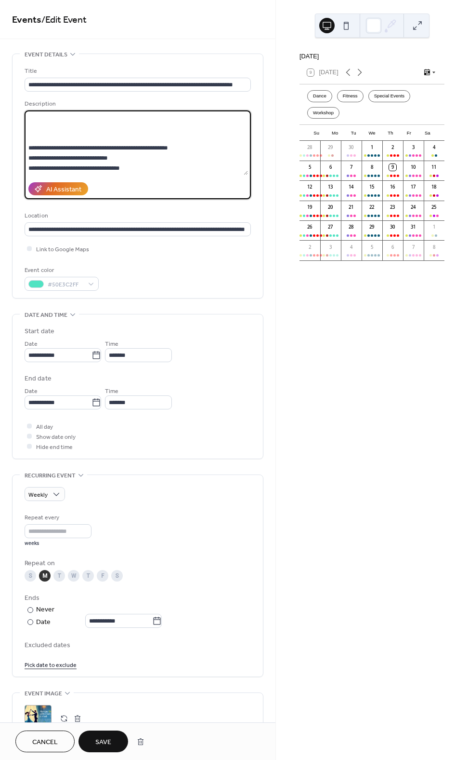
paste textarea "**********"
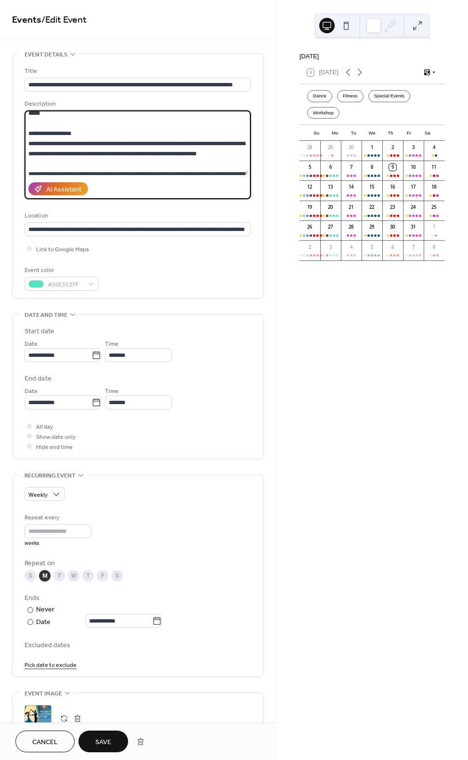
scroll to position [439, 0]
click at [224, 153] on textarea at bounding box center [137, 142] width 224 height 65
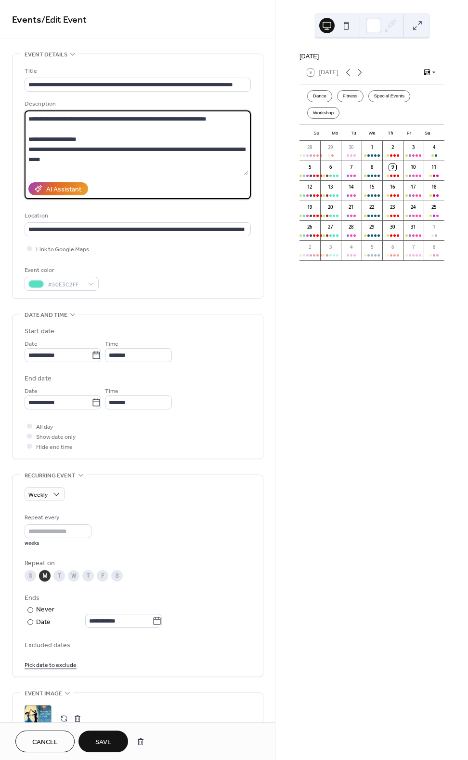
scroll to position [391, 0]
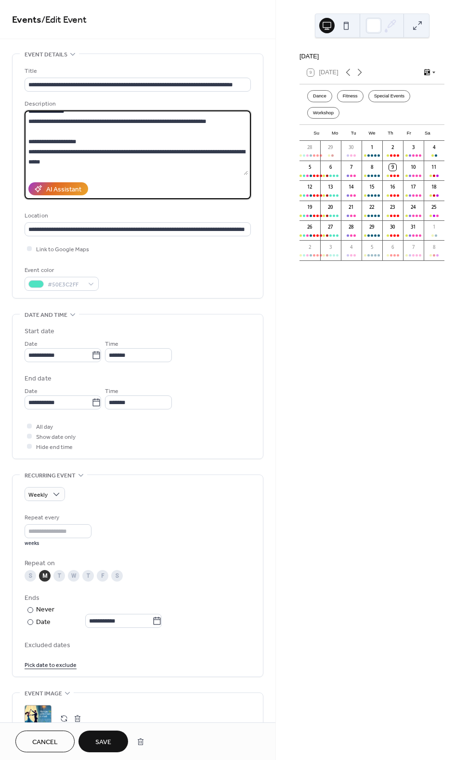
drag, startPoint x: 72, startPoint y: 161, endPoint x: 28, endPoint y: 143, distance: 47.1
click at [28, 143] on textarea at bounding box center [137, 142] width 224 height 65
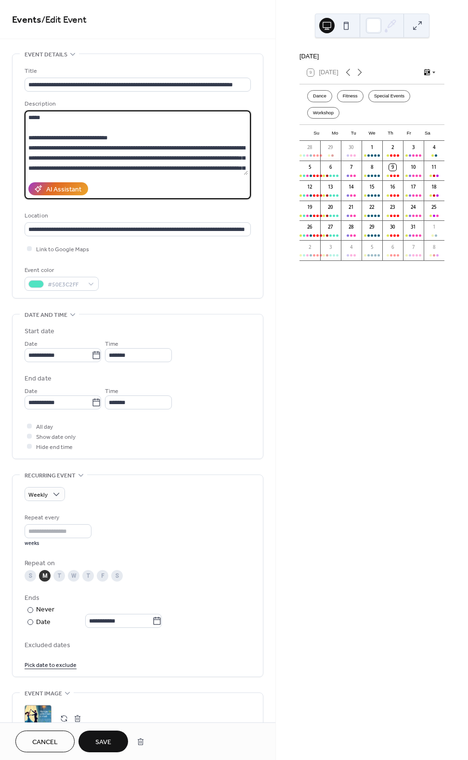
scroll to position [335, 0]
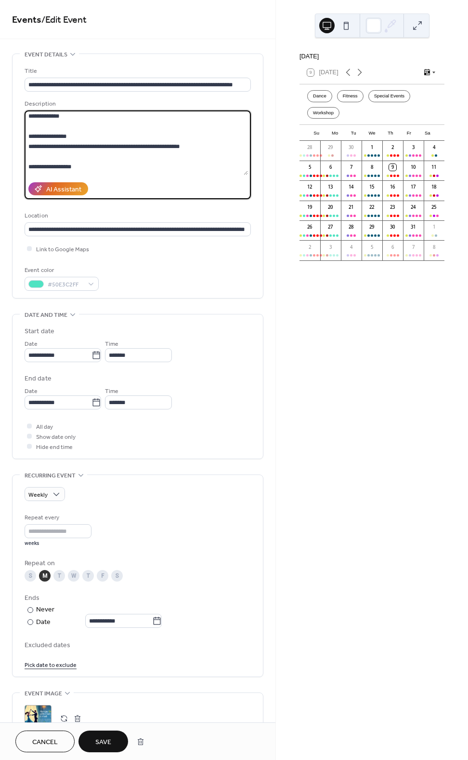
drag, startPoint x: 29, startPoint y: 135, endPoint x: 213, endPoint y: 142, distance: 184.2
click at [213, 142] on textarea at bounding box center [137, 142] width 224 height 65
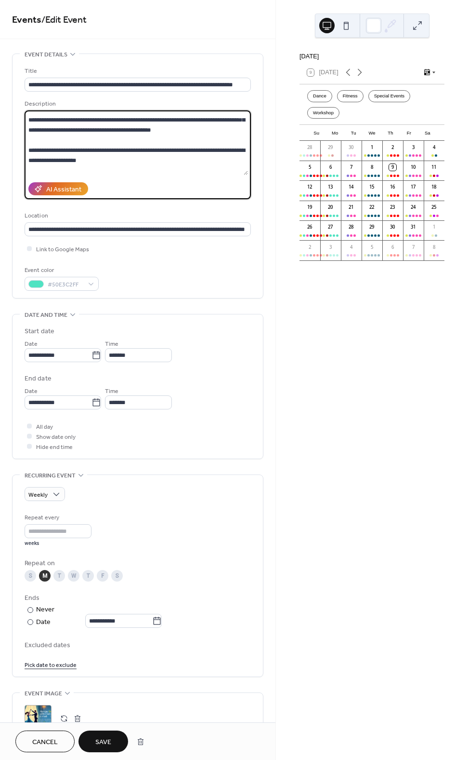
scroll to position [143, 0]
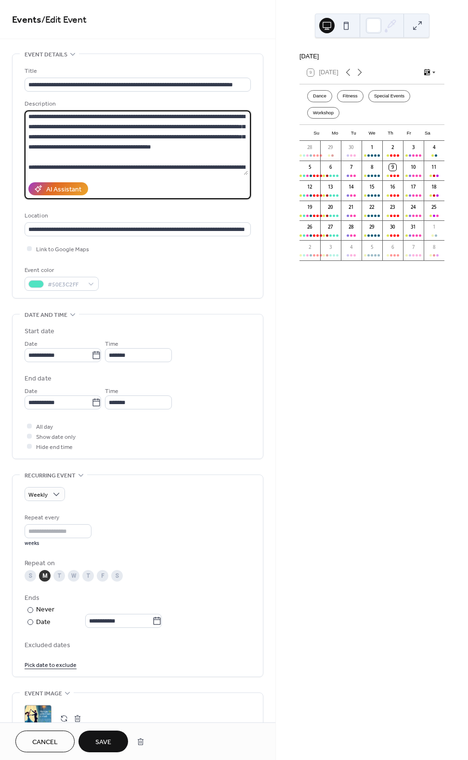
click at [32, 166] on textarea at bounding box center [137, 142] width 224 height 65
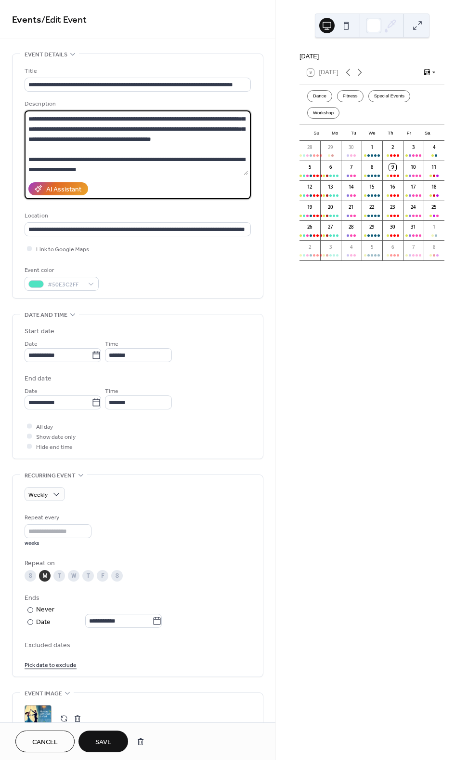
paste textarea
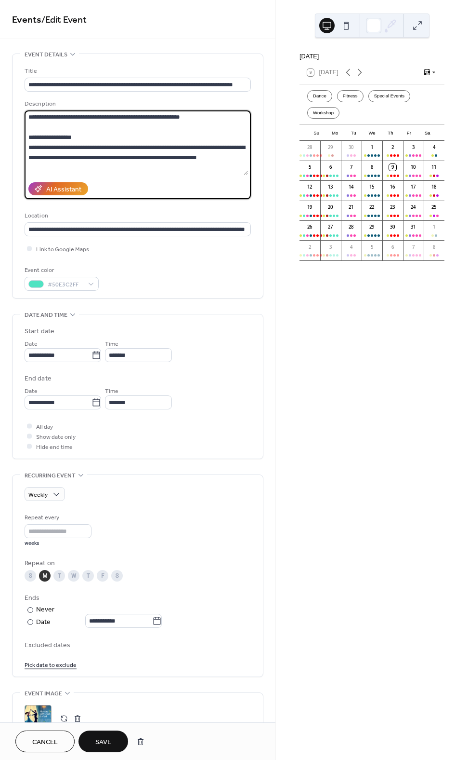
scroll to position [339, 0]
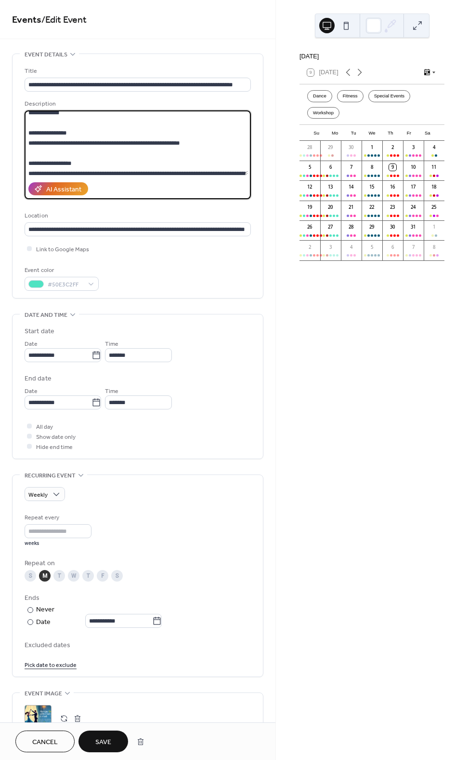
drag, startPoint x: 29, startPoint y: 131, endPoint x: 213, endPoint y: 152, distance: 185.7
click at [213, 152] on textarea at bounding box center [137, 142] width 224 height 65
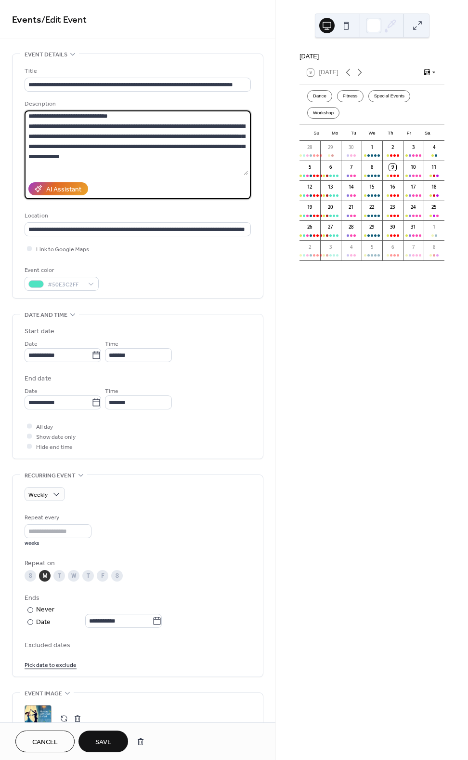
scroll to position [302, 0]
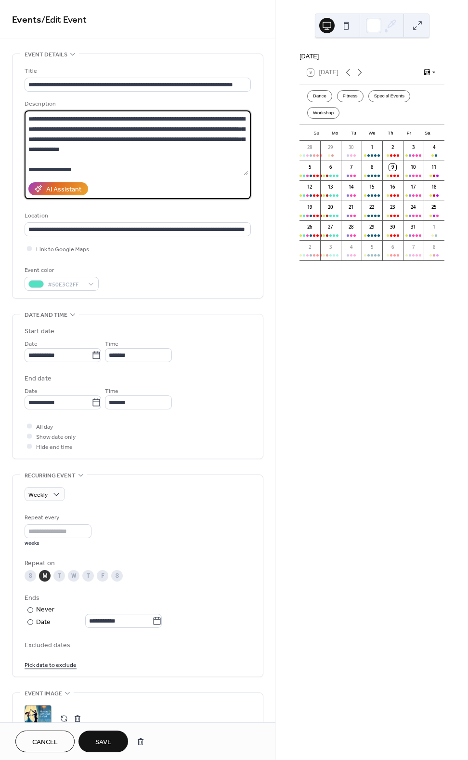
click at [108, 129] on textarea at bounding box center [137, 142] width 224 height 65
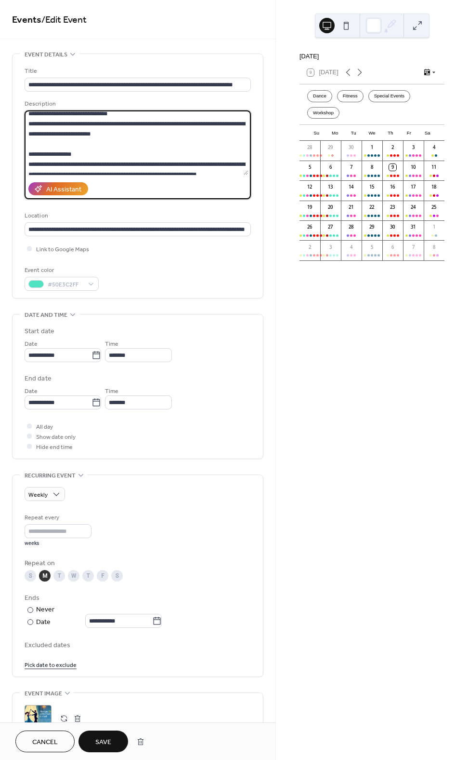
scroll to position [295, 0]
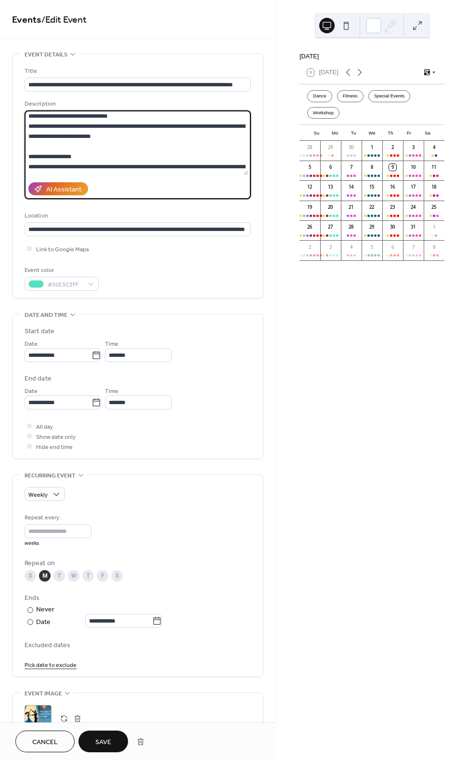
click at [30, 156] on textarea at bounding box center [137, 142] width 224 height 65
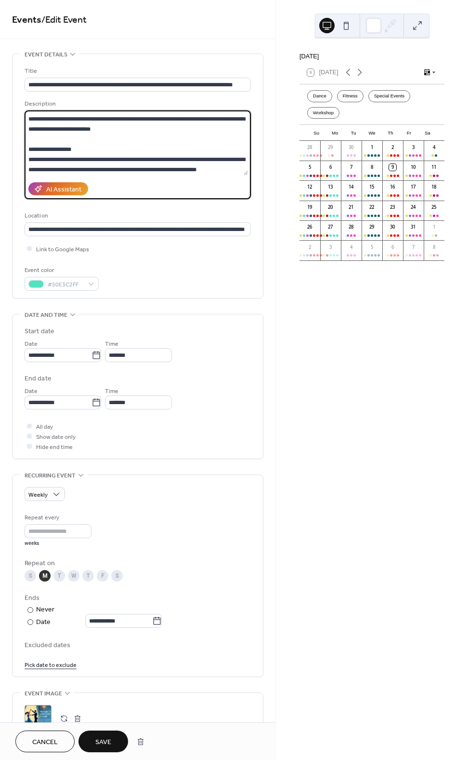
scroll to position [312, 0]
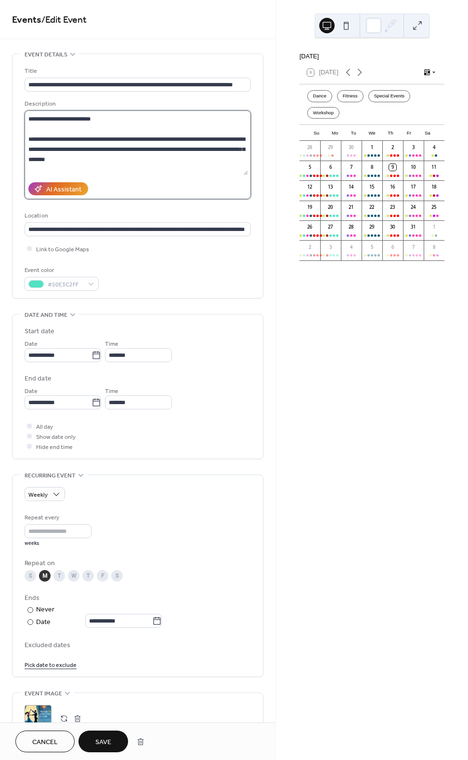
click at [138, 138] on textarea at bounding box center [137, 142] width 224 height 65
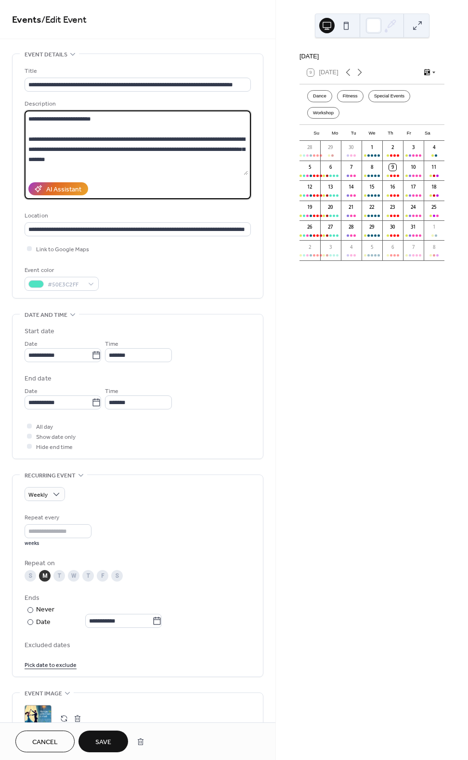
click at [124, 148] on textarea at bounding box center [137, 142] width 224 height 65
click at [78, 148] on textarea at bounding box center [137, 142] width 224 height 65
click at [54, 149] on textarea at bounding box center [137, 142] width 224 height 65
click at [70, 147] on textarea at bounding box center [137, 142] width 224 height 65
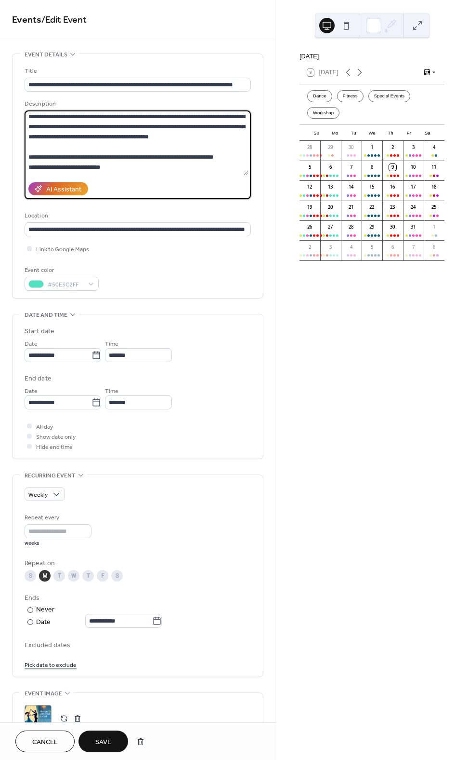
scroll to position [0, 0]
type textarea "**********"
click at [99, 742] on span "Save" at bounding box center [103, 742] width 16 height 10
